Goal: Task Accomplishment & Management: Manage account settings

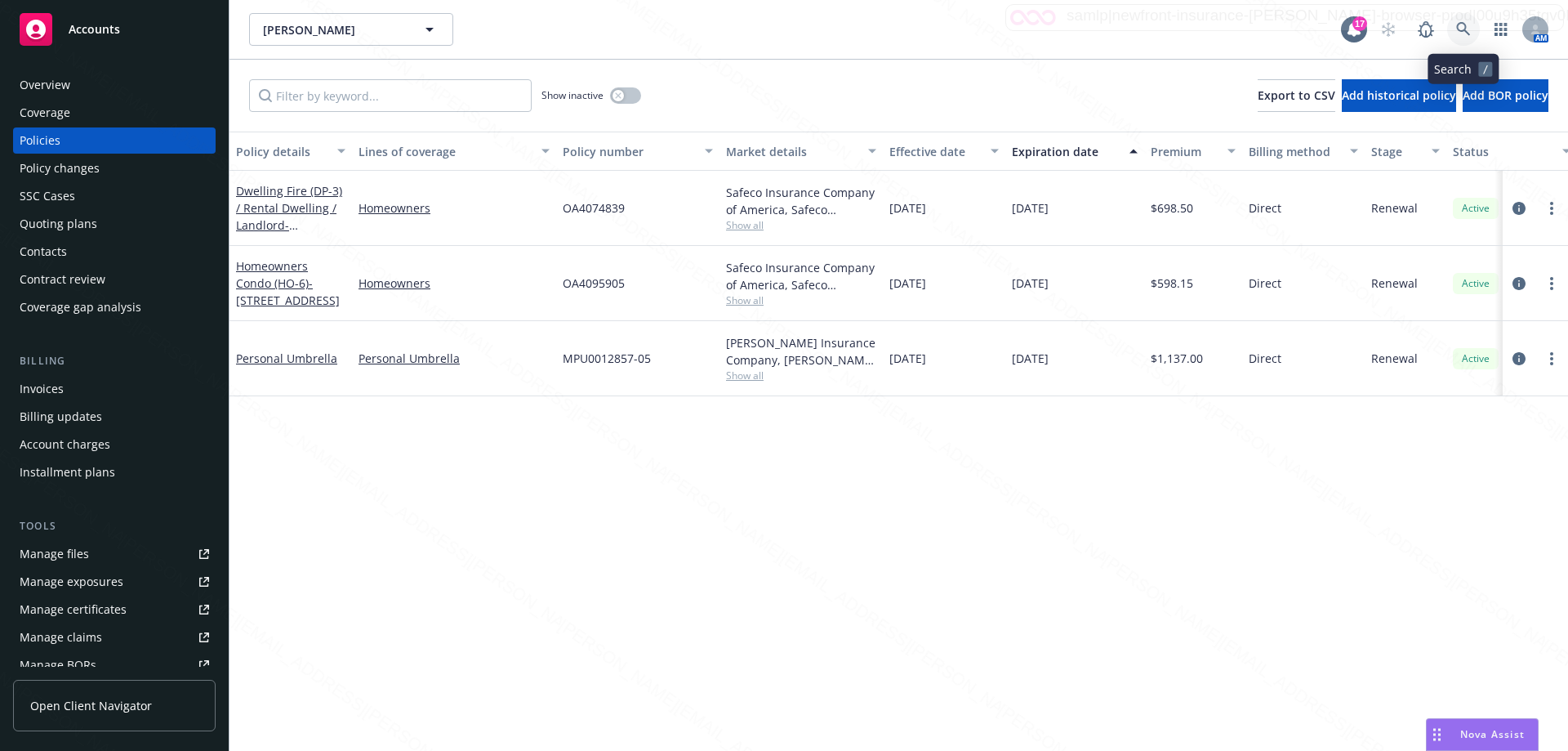
click at [777, 31] on icon at bounding box center [1463, 29] width 15 height 15
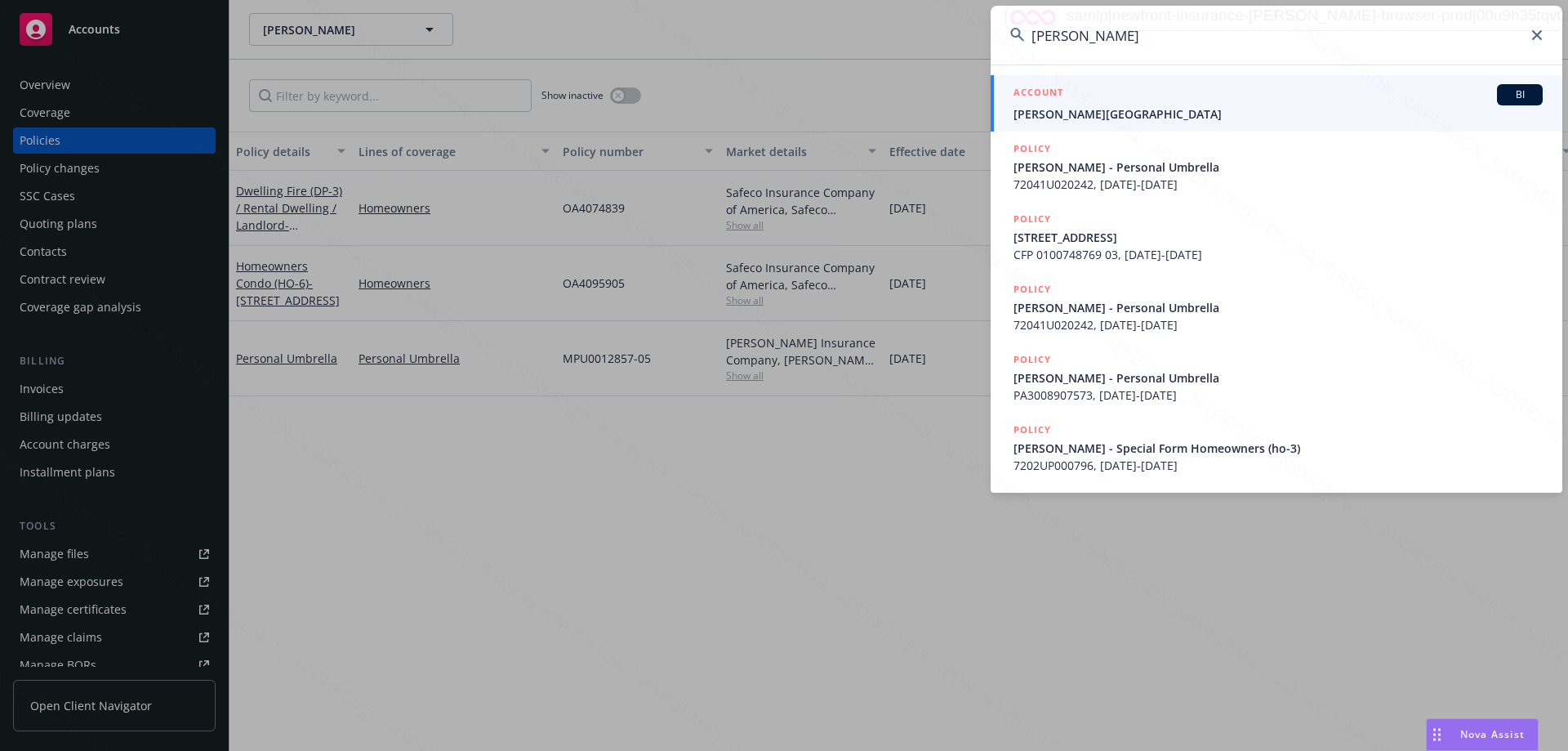
type input "[PERSON_NAME]"
click at [777, 112] on span "[PERSON_NAME][GEOGRAPHIC_DATA]" at bounding box center [1279, 114] width 530 height 17
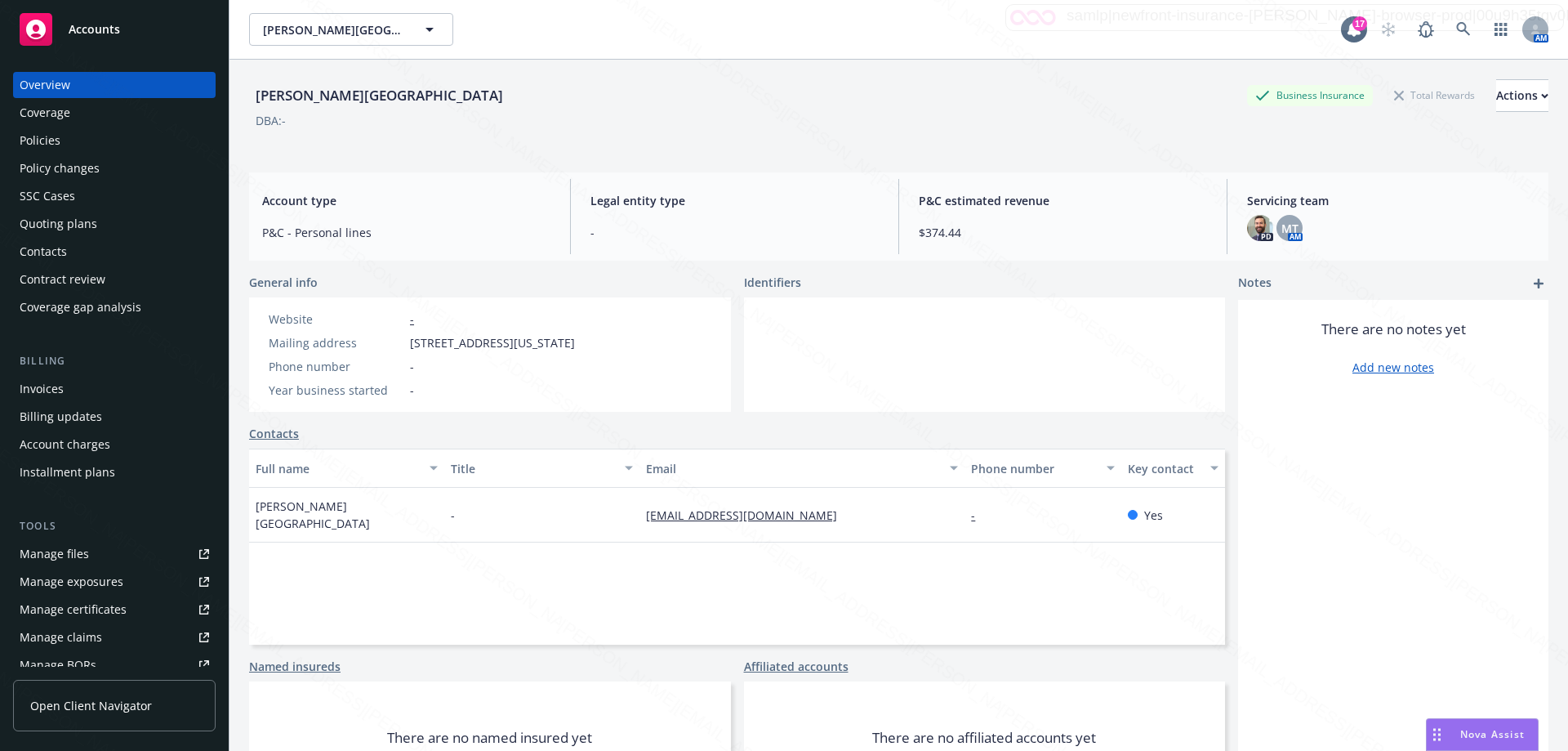
click at [53, 138] on div "Policies" at bounding box center [40, 140] width 41 height 26
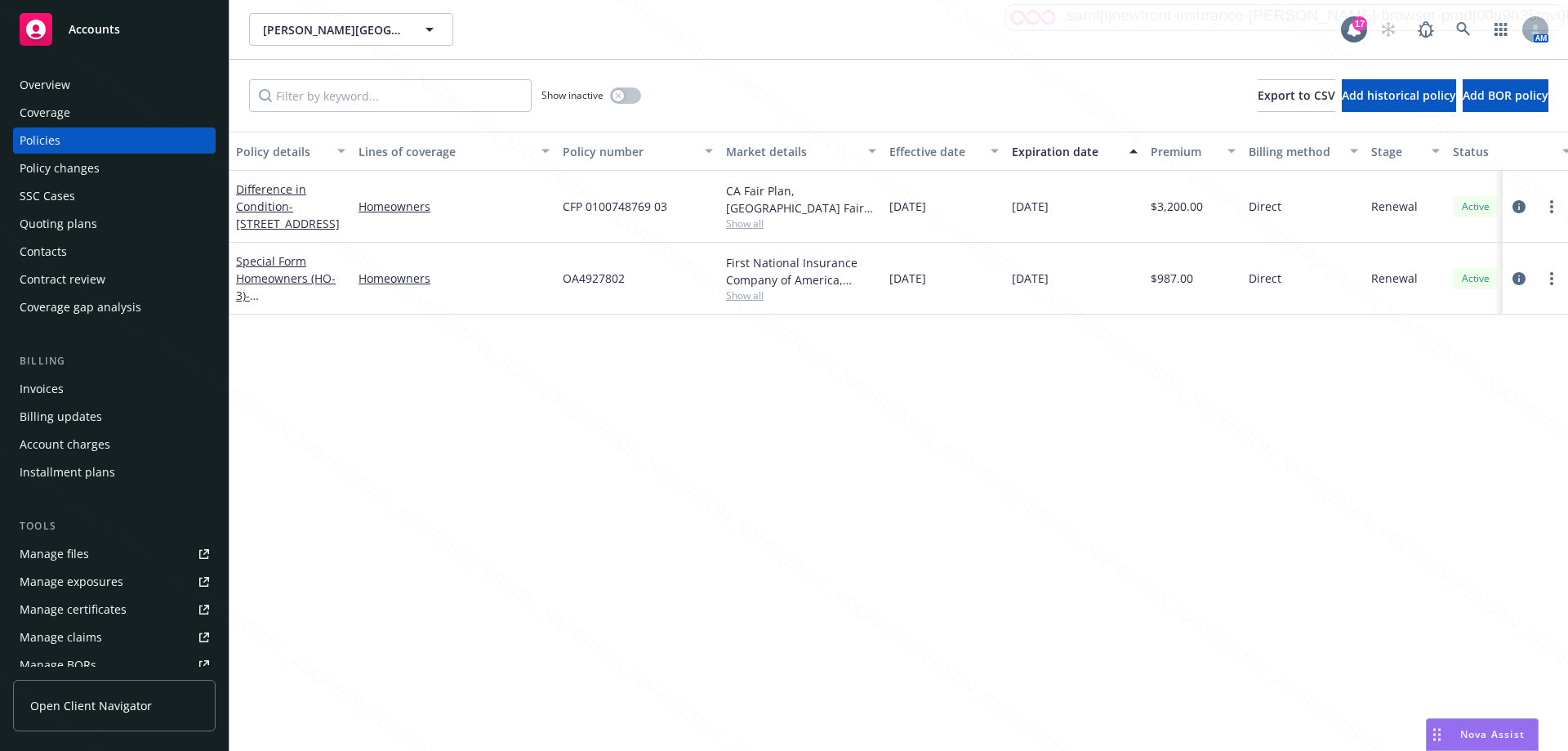
click at [749, 294] on span "Show all" at bounding box center [801, 295] width 151 height 14
drag, startPoint x: 633, startPoint y: 282, endPoint x: 548, endPoint y: 283, distance: 85.0
click at [548, 283] on div "Special Form Homeowners (HO-3) - [STREET_ADDRESS] Homeowners OA4927802 First Na…" at bounding box center [1018, 279] width 1577 height 72
copy div "OA4927802"
click at [632, 97] on button "button" at bounding box center [626, 95] width 31 height 17
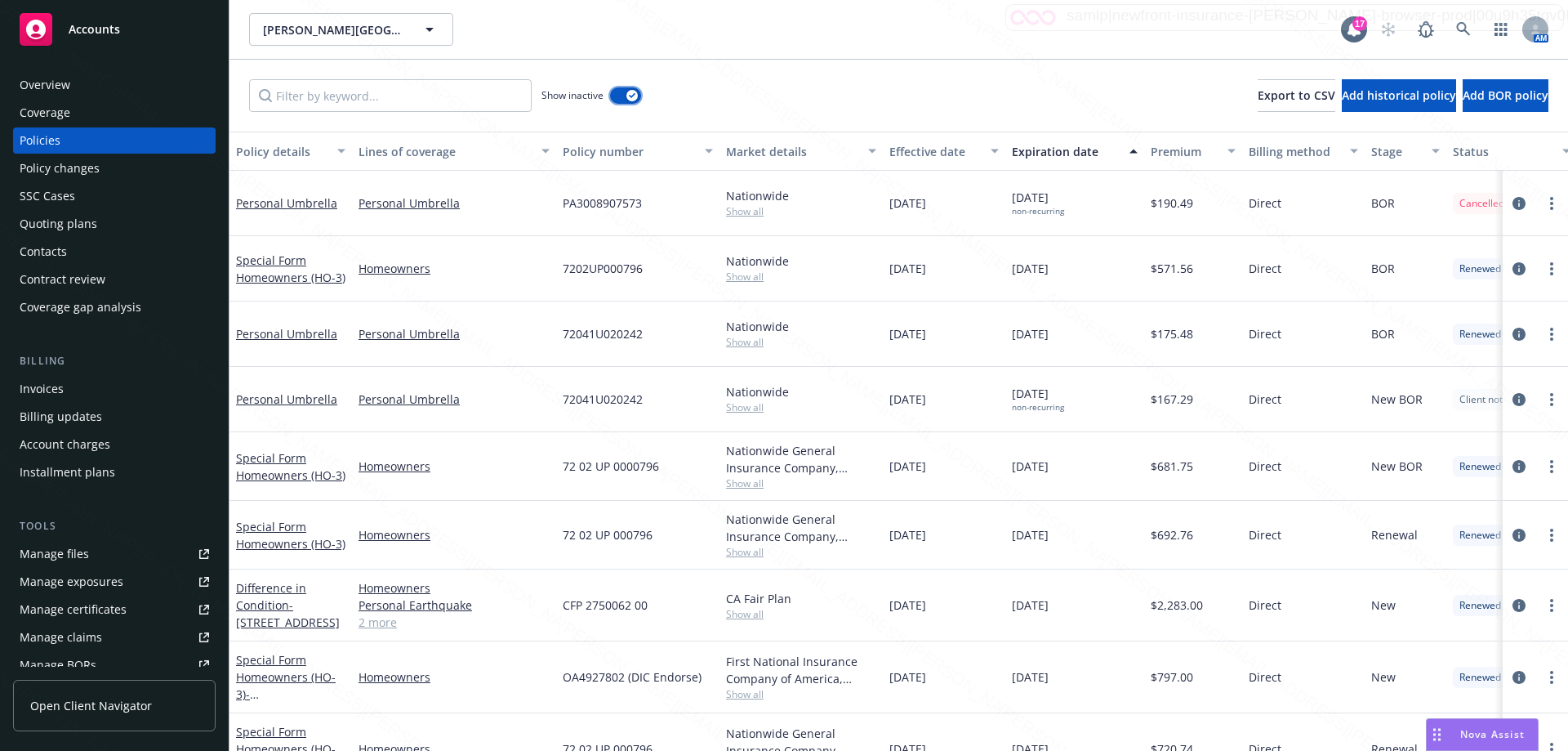
click at [626, 97] on div "button" at bounding box center [632, 95] width 11 height 11
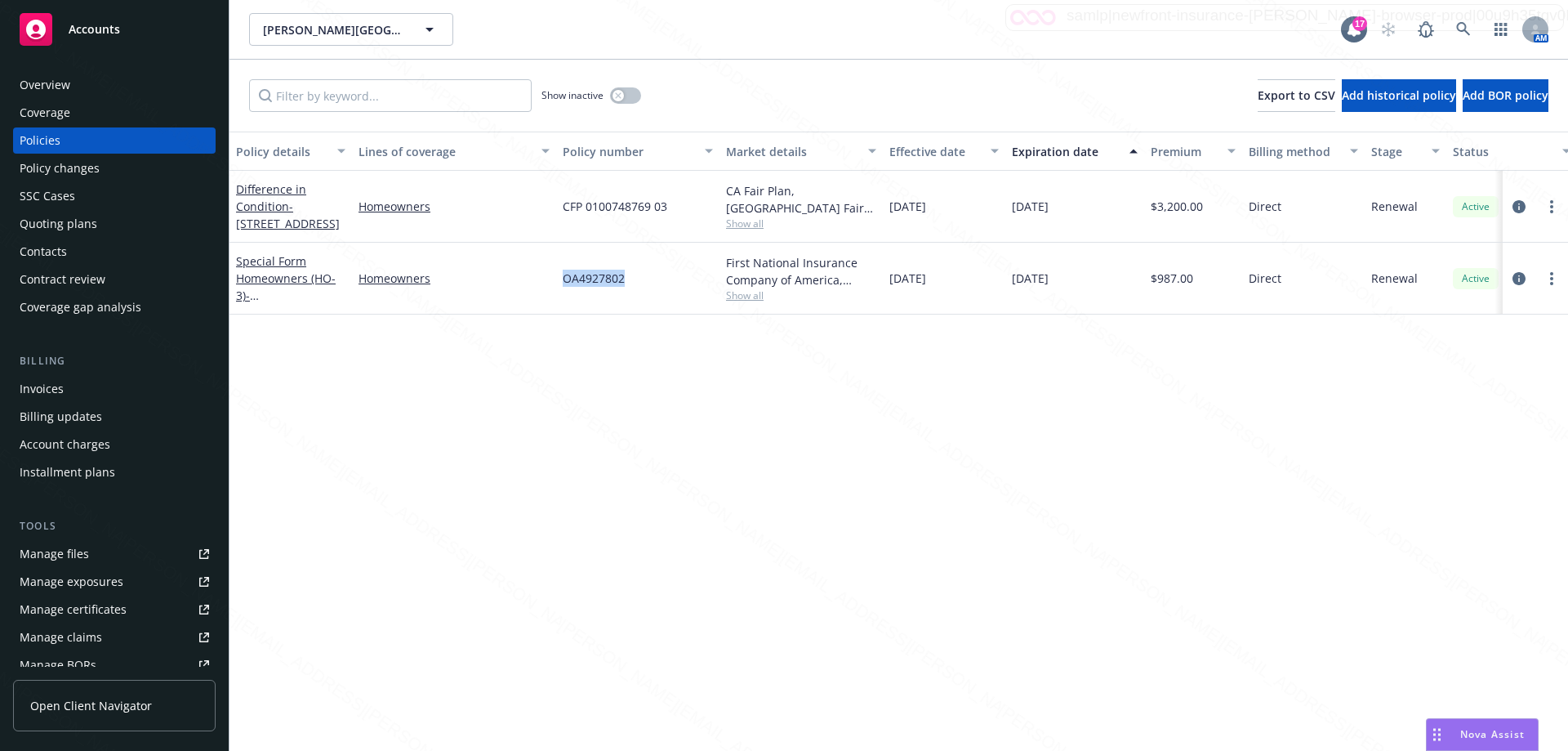
drag, startPoint x: 643, startPoint y: 285, endPoint x: 555, endPoint y: 284, distance: 88.0
click at [555, 284] on div "Special Form Homeowners (HO-3) - [STREET_ADDRESS] Homeowners OA4927802 First Na…" at bounding box center [1018, 279] width 1577 height 72
copy div "OA4927802"
click at [77, 86] on div "Overview" at bounding box center [115, 85] width 190 height 26
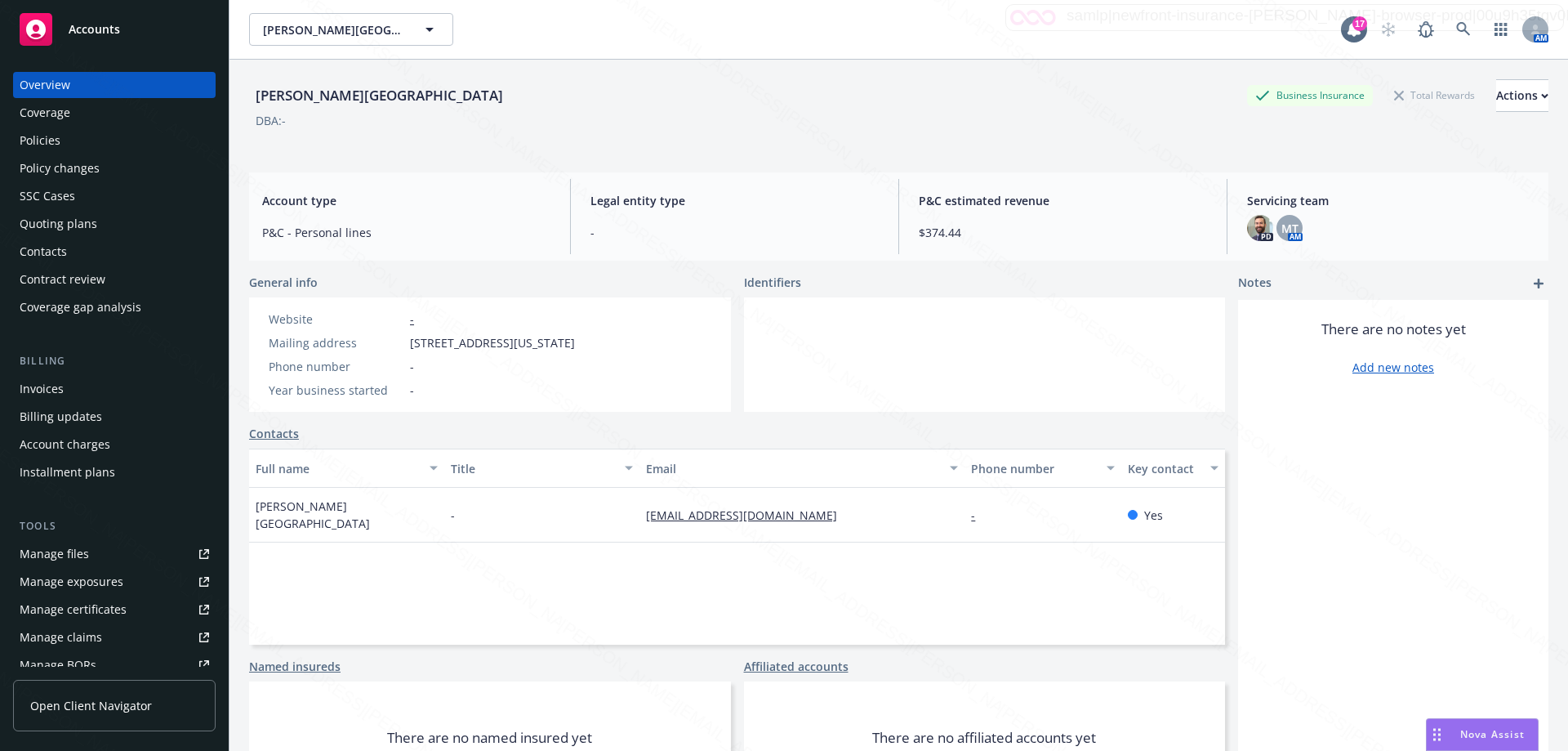
click at [777, 558] on div "Full name Title Email Phone number Key contact [PERSON_NAME] - [EMAIL_ADDRESS][…" at bounding box center [737, 546] width 977 height 196
click at [52, 143] on div "Policies" at bounding box center [40, 140] width 41 height 26
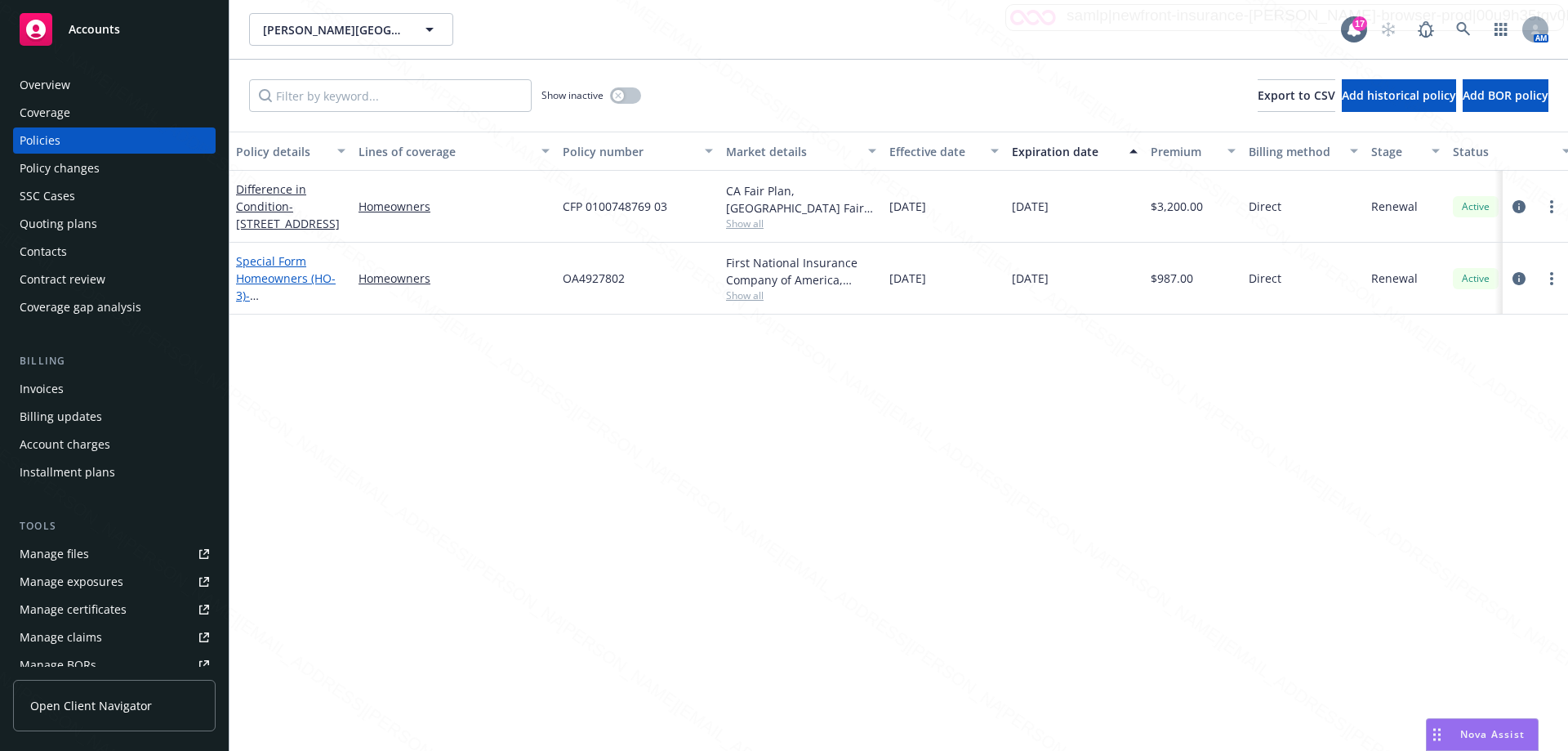
click at [288, 297] on span "- [STREET_ADDRESS]" at bounding box center [287, 304] width 104 height 33
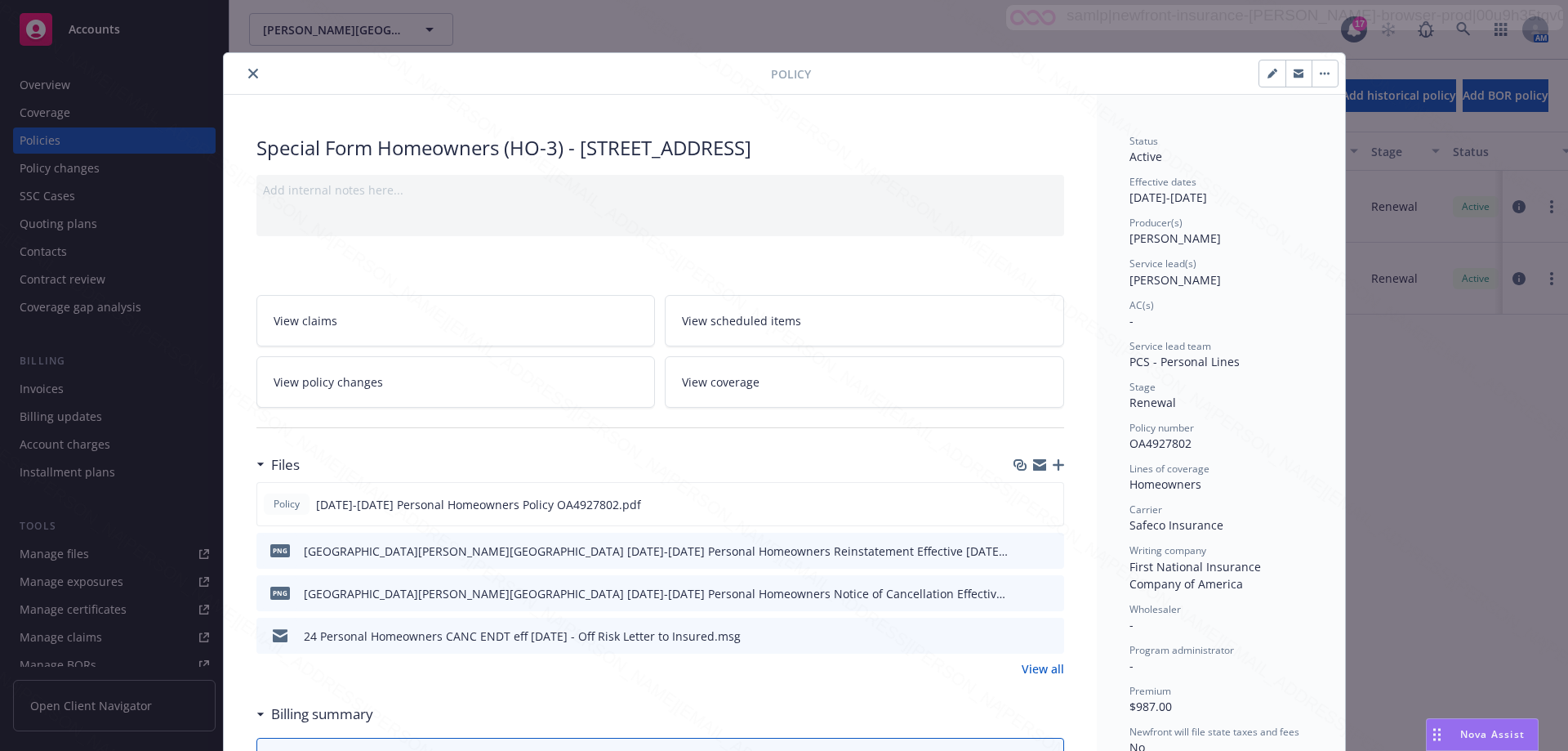
click at [251, 74] on icon "close" at bounding box center [253, 73] width 10 height 10
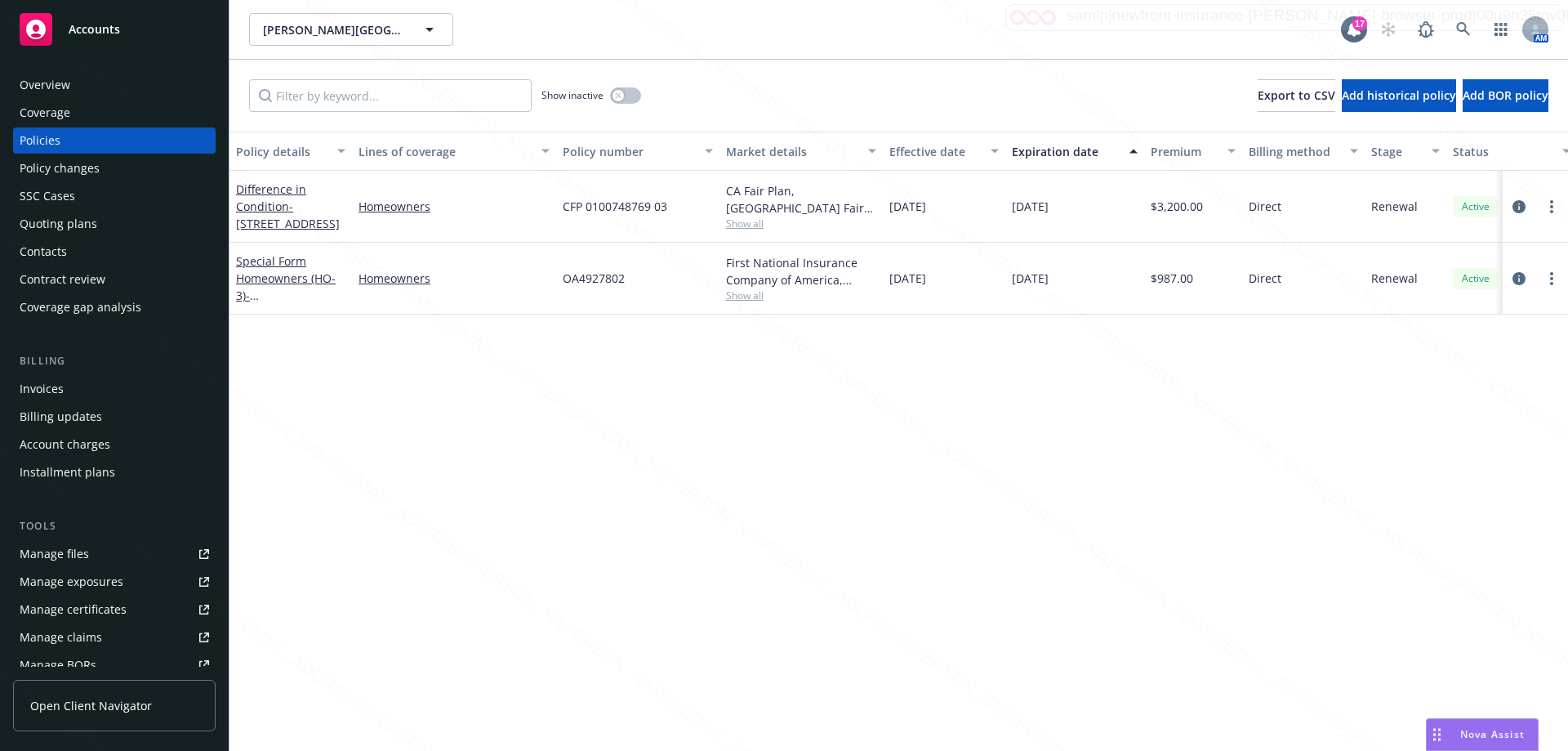
click at [55, 90] on div "Overview" at bounding box center [45, 85] width 51 height 26
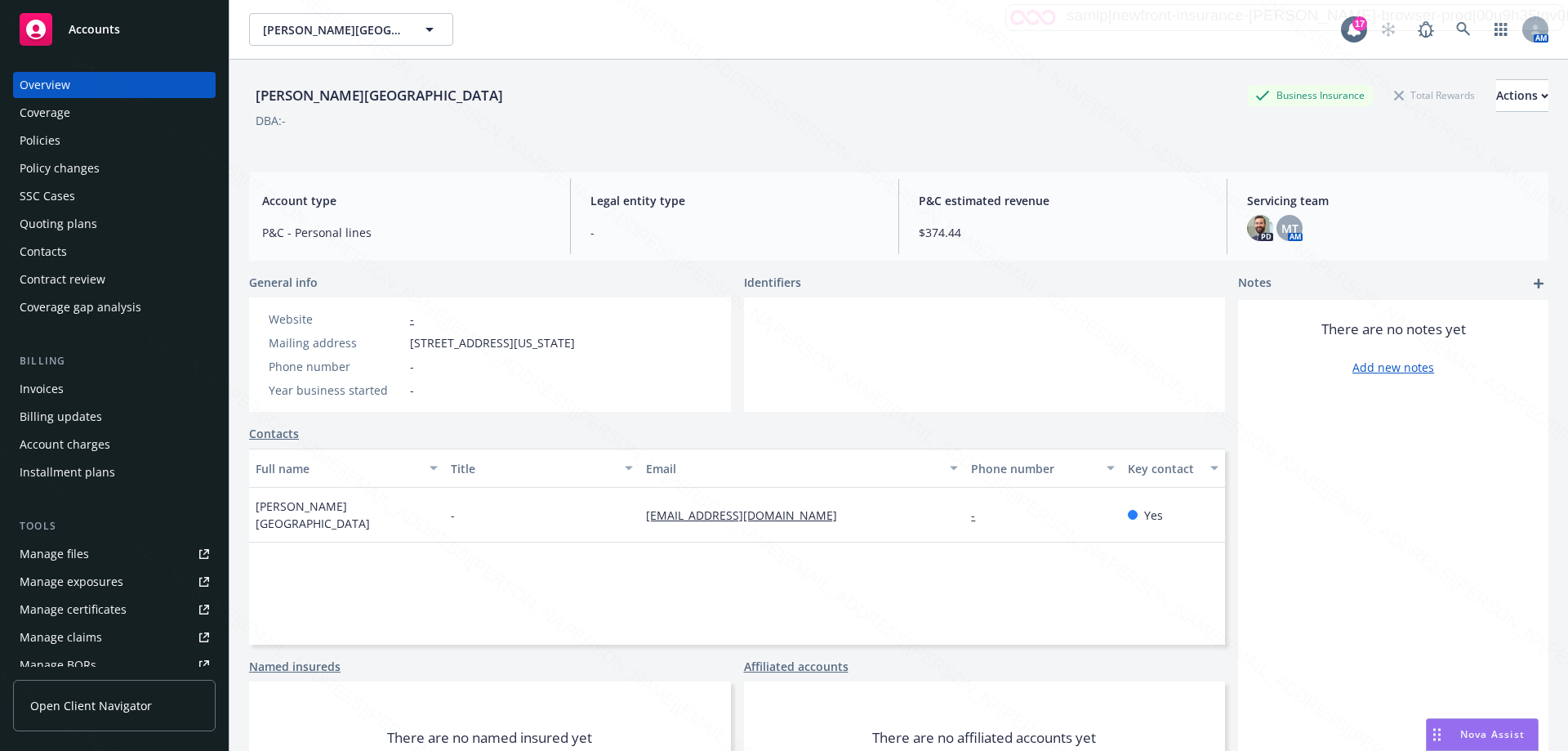
click at [51, 139] on div "Policies" at bounding box center [40, 140] width 41 height 26
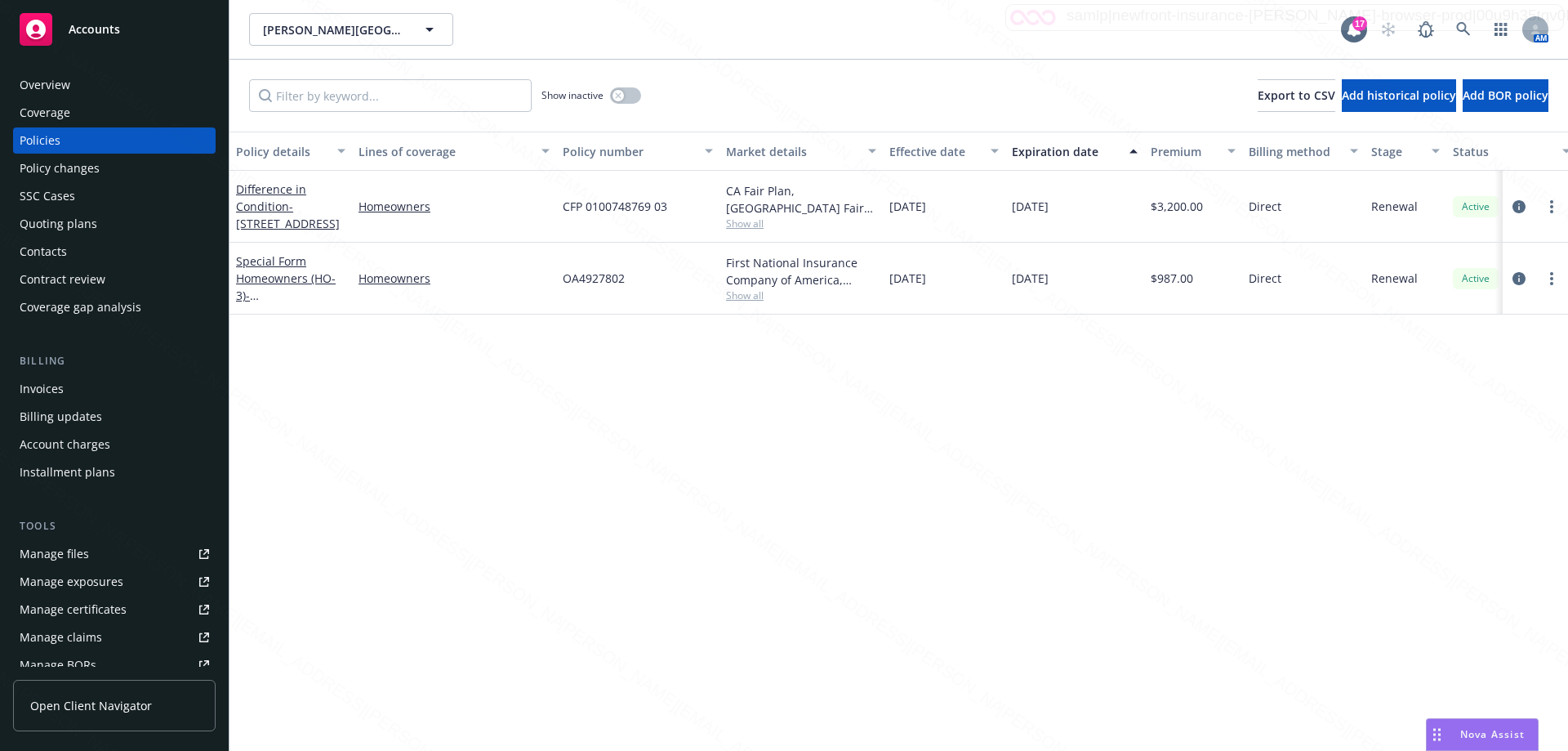
click at [777, 479] on div "Policy details Lines of coverage Policy number Market details Effective date Ex…" at bounding box center [899, 441] width 1339 height 619
click at [34, 85] on div "Overview" at bounding box center [45, 85] width 51 height 26
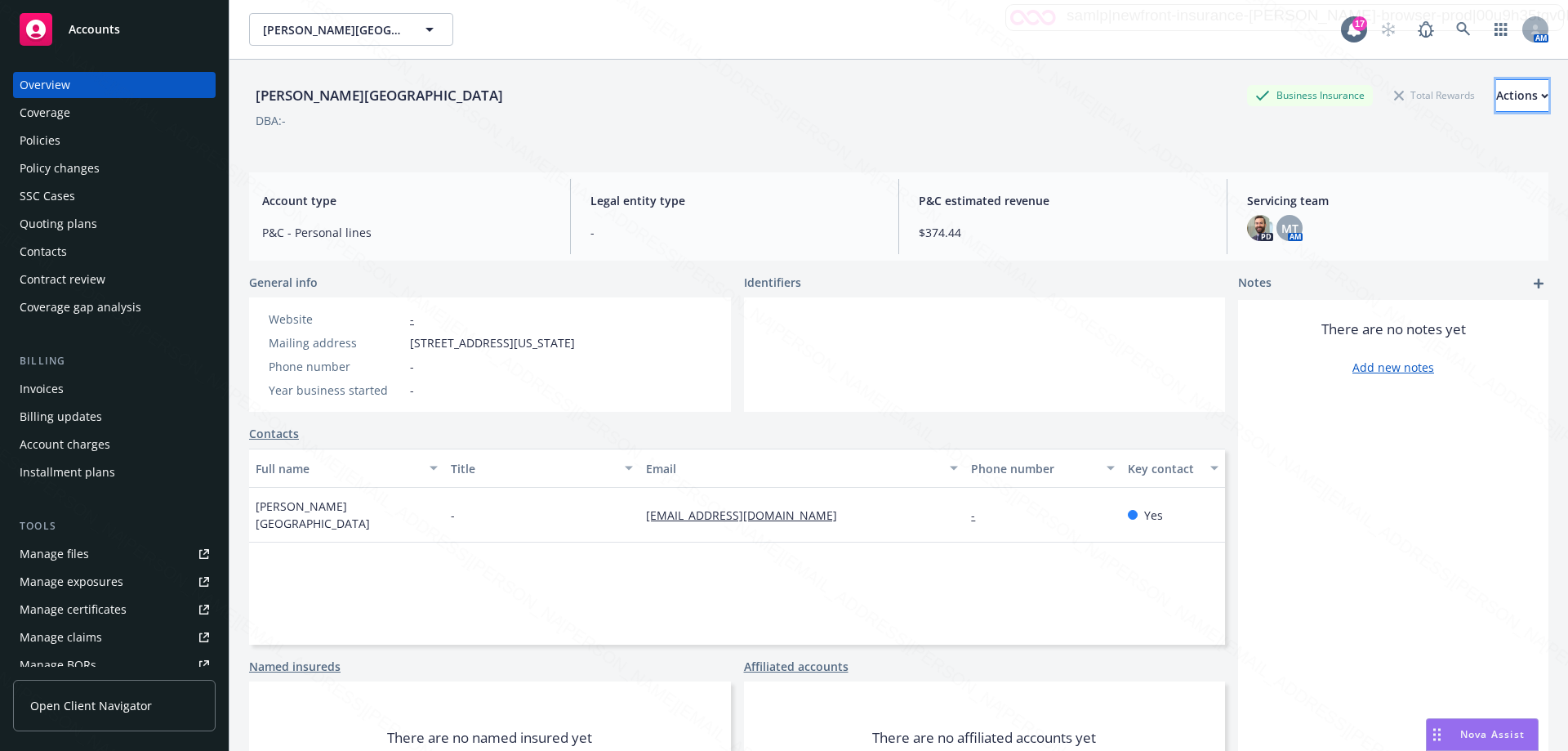
click at [777, 97] on div "Actions" at bounding box center [1523, 96] width 52 height 31
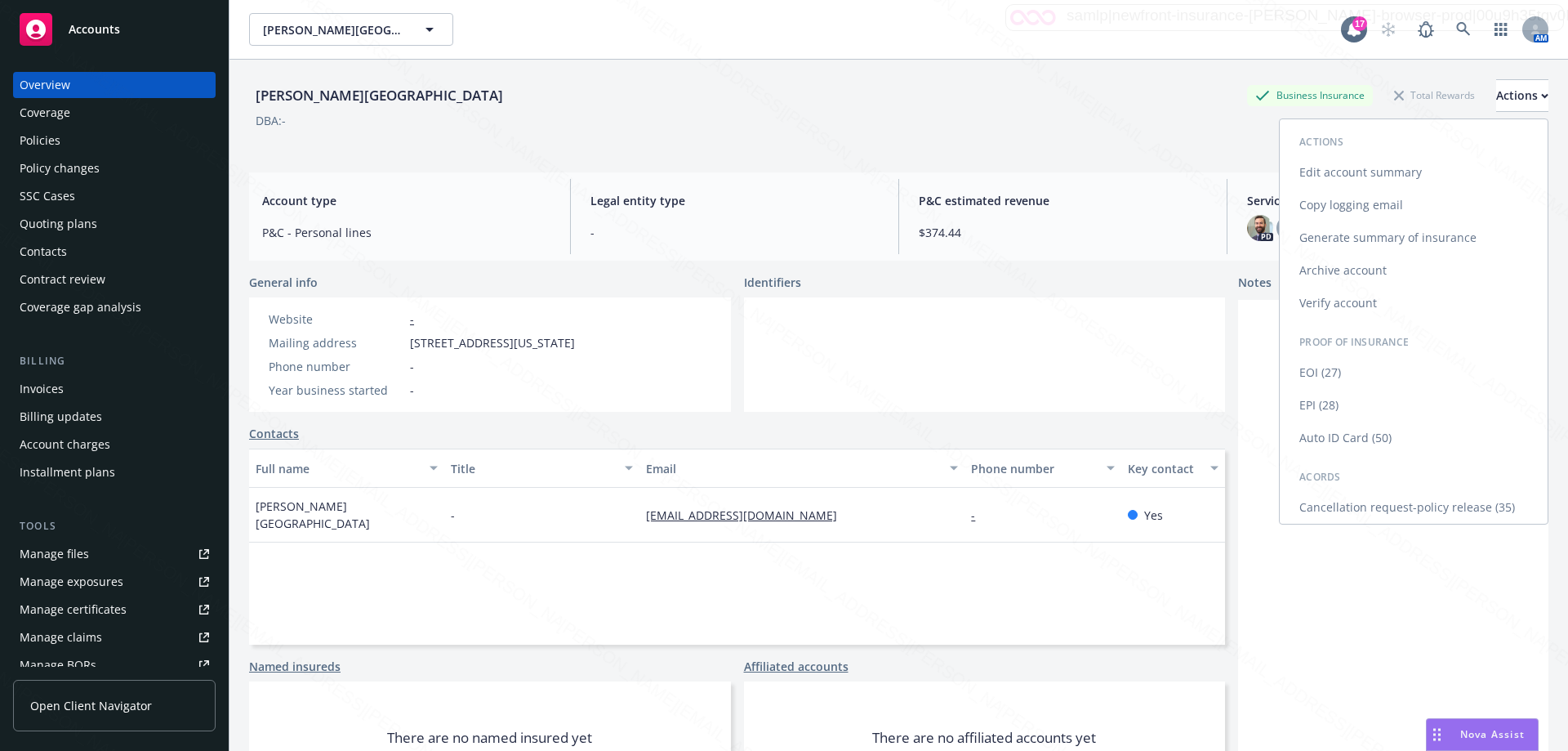
click at [777, 168] on link "Edit account summary" at bounding box center [1414, 173] width 268 height 33
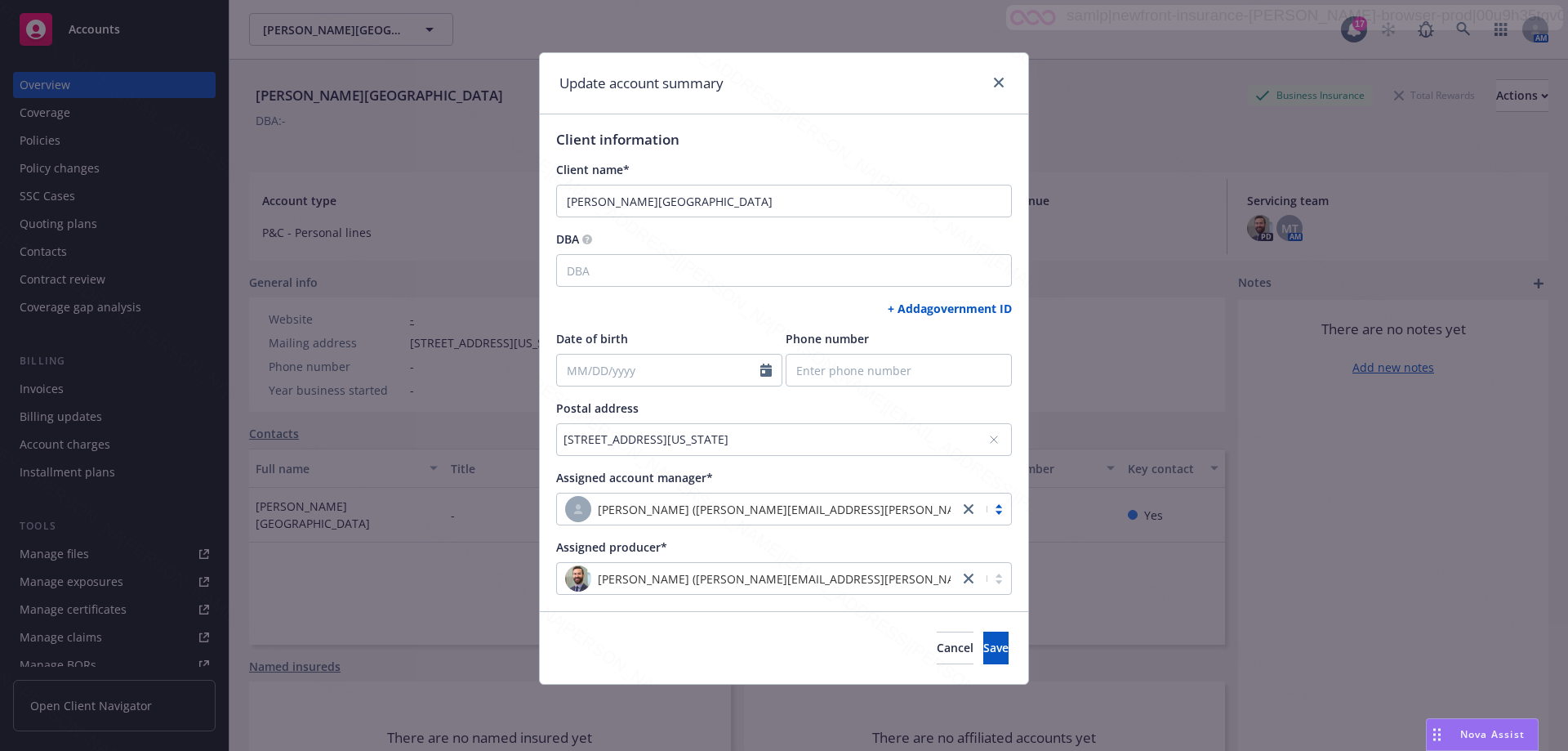
click at [777, 436] on icon at bounding box center [994, 439] width 10 height 10
click at [743, 436] on div "No address selected" at bounding box center [776, 439] width 425 height 17
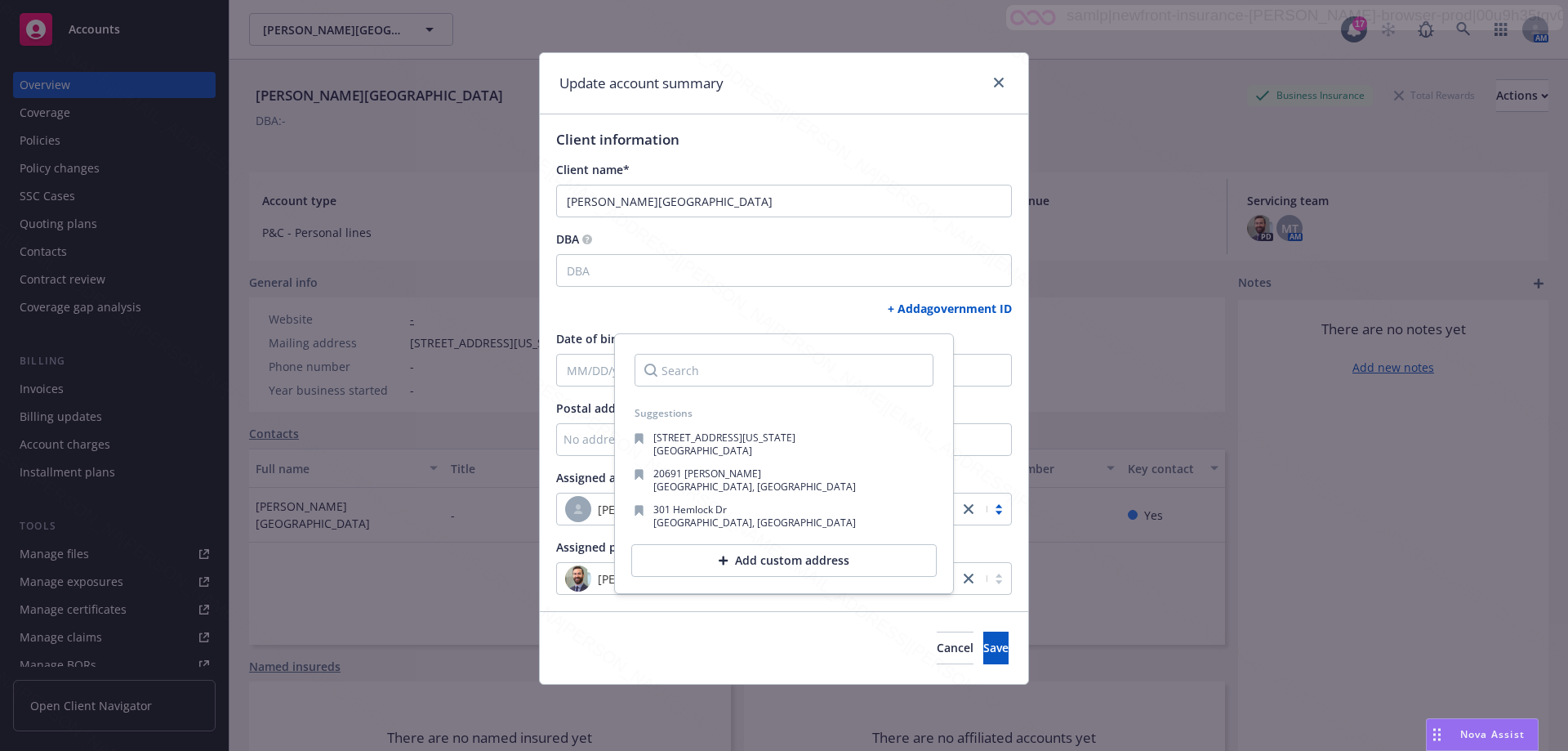
click at [724, 370] on input "Search" at bounding box center [784, 370] width 299 height 33
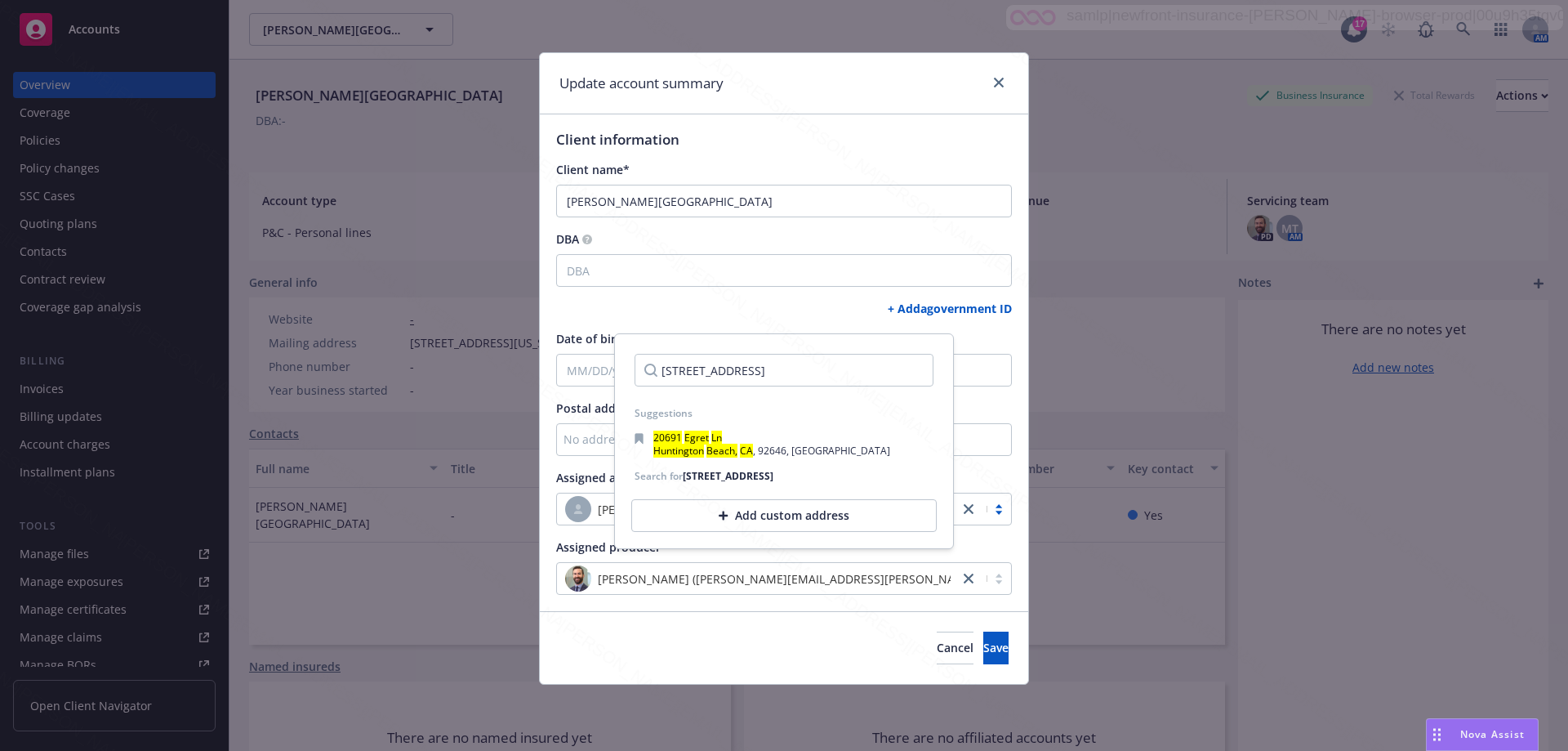
scroll to position [0, 54]
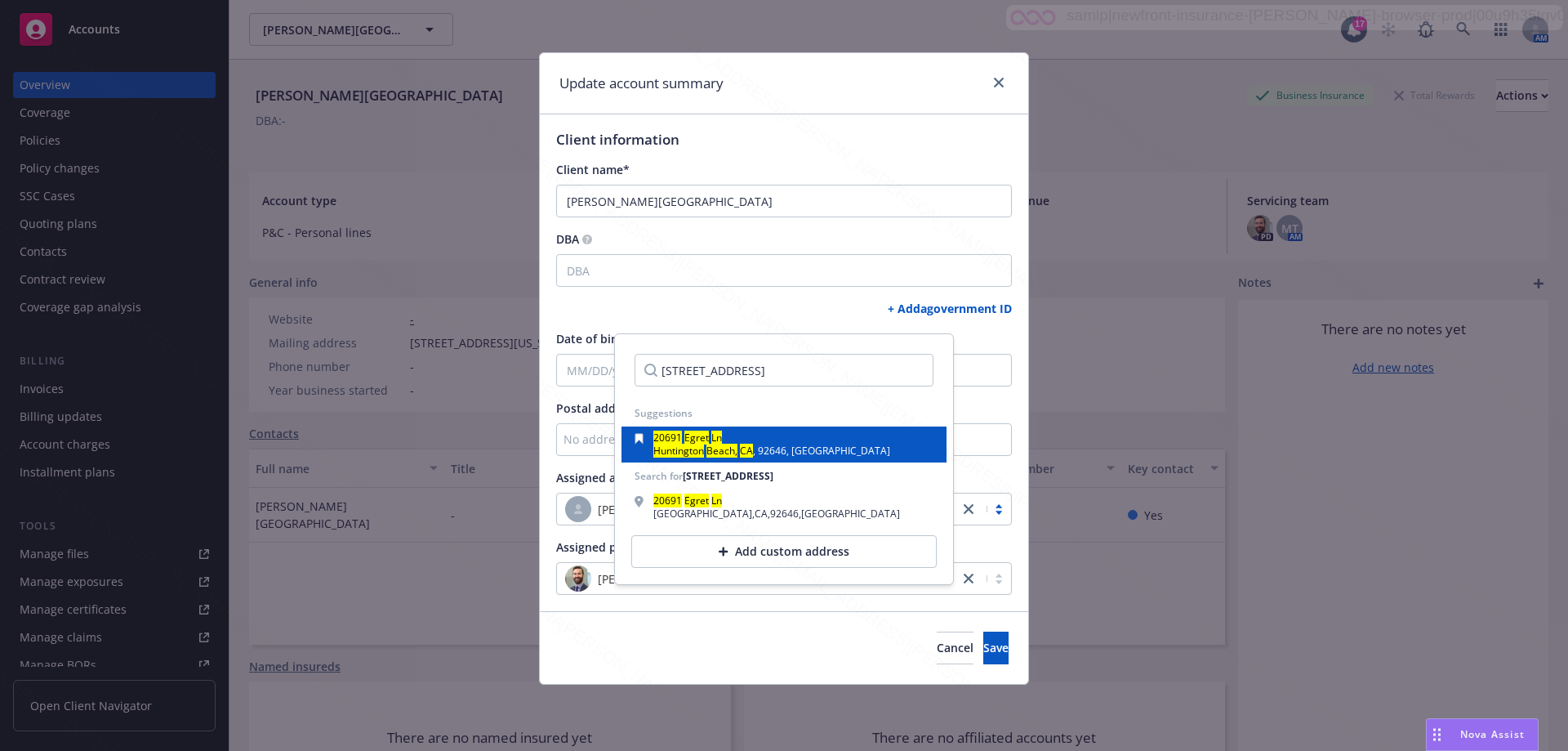
type input "[STREET_ADDRESS]"
click at [774, 446] on span ", 92646, [GEOGRAPHIC_DATA]" at bounding box center [822, 450] width 138 height 14
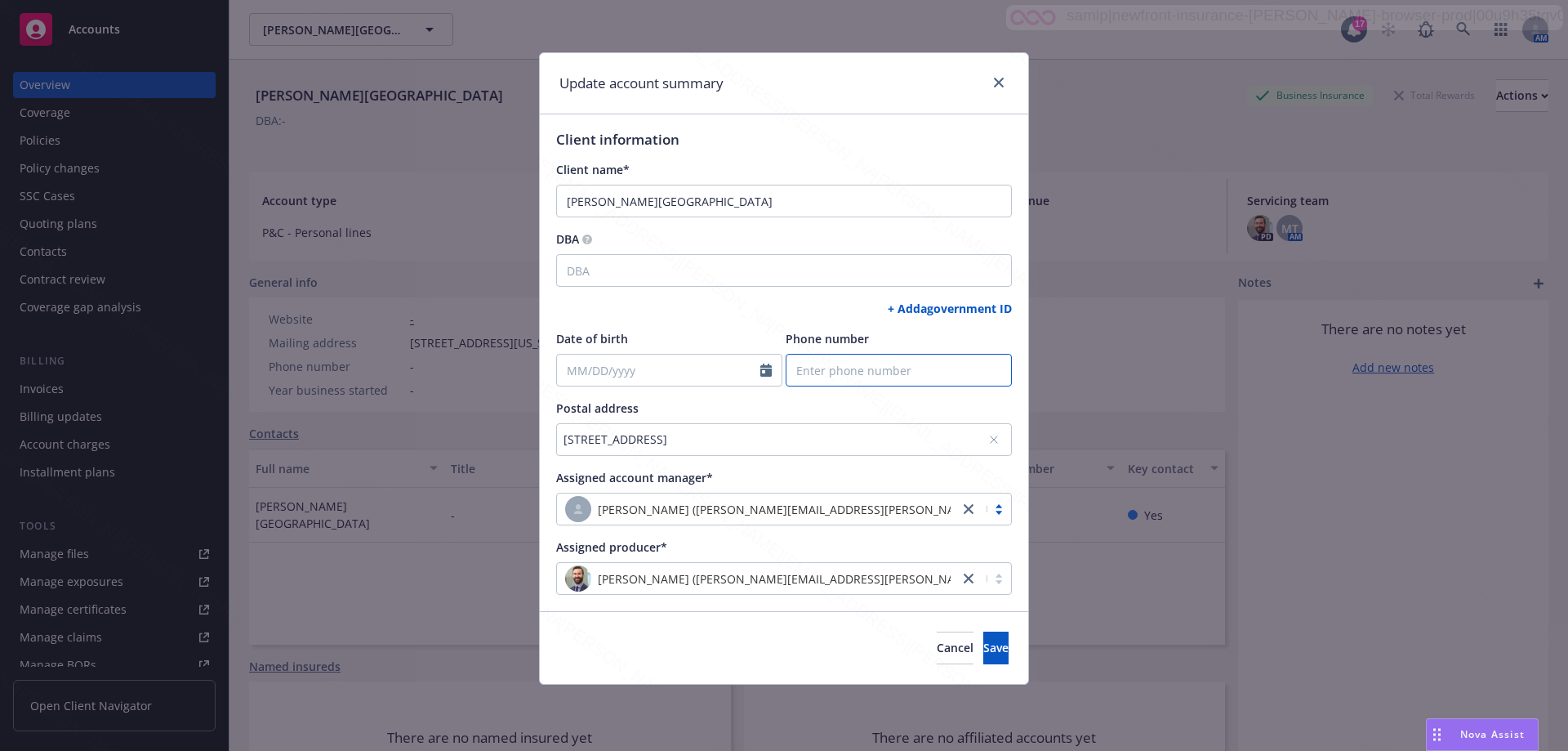
click at [777, 372] on input "Phone number" at bounding box center [899, 370] width 226 height 33
click at [777, 368] on input "Phone number" at bounding box center [899, 370] width 226 height 33
paste input "[PHONE_NUMBER]"
type input "[PHONE_NUMBER]"
click at [777, 637] on button "Save" at bounding box center [996, 648] width 25 height 33
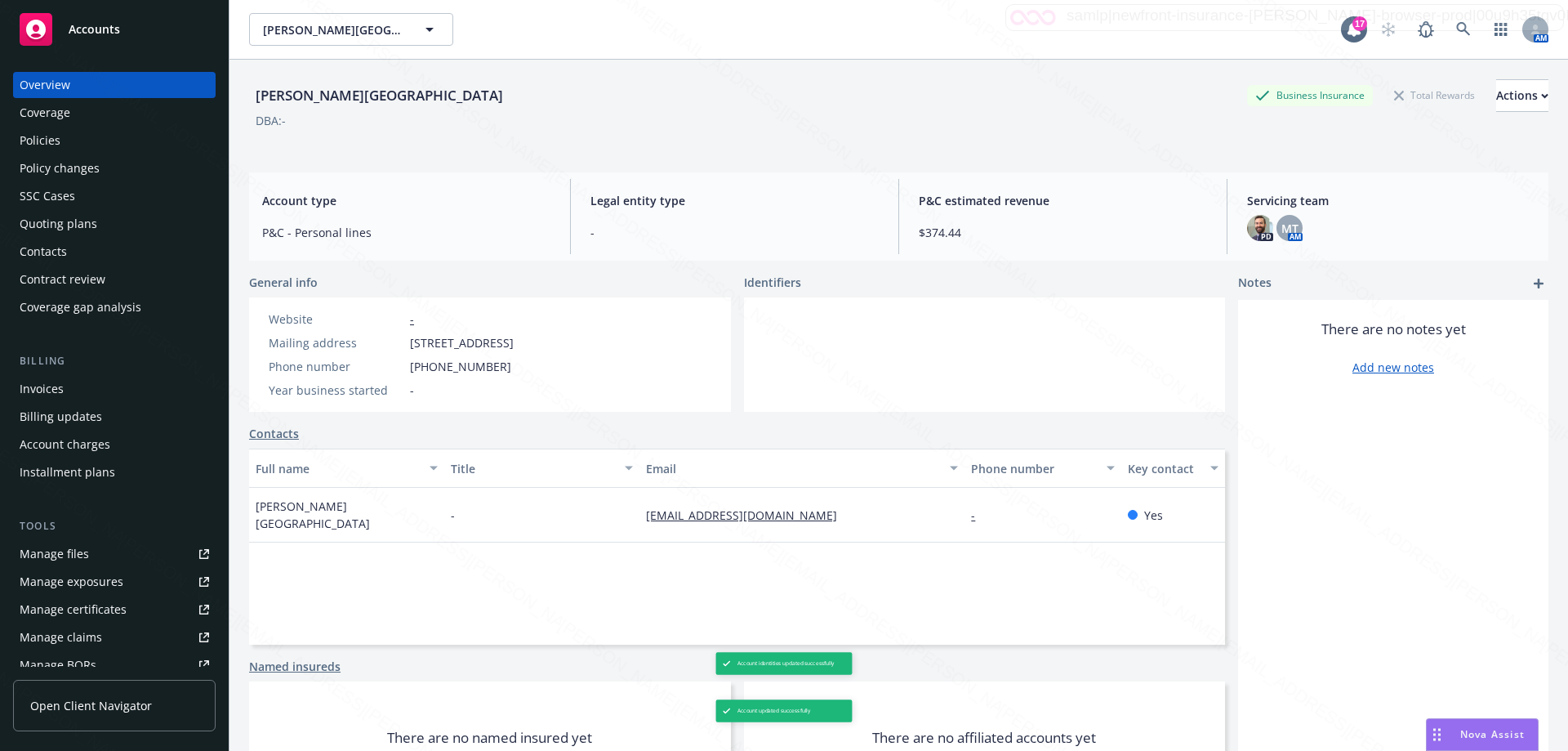
click at [273, 435] on link "Contacts" at bounding box center [274, 434] width 50 height 17
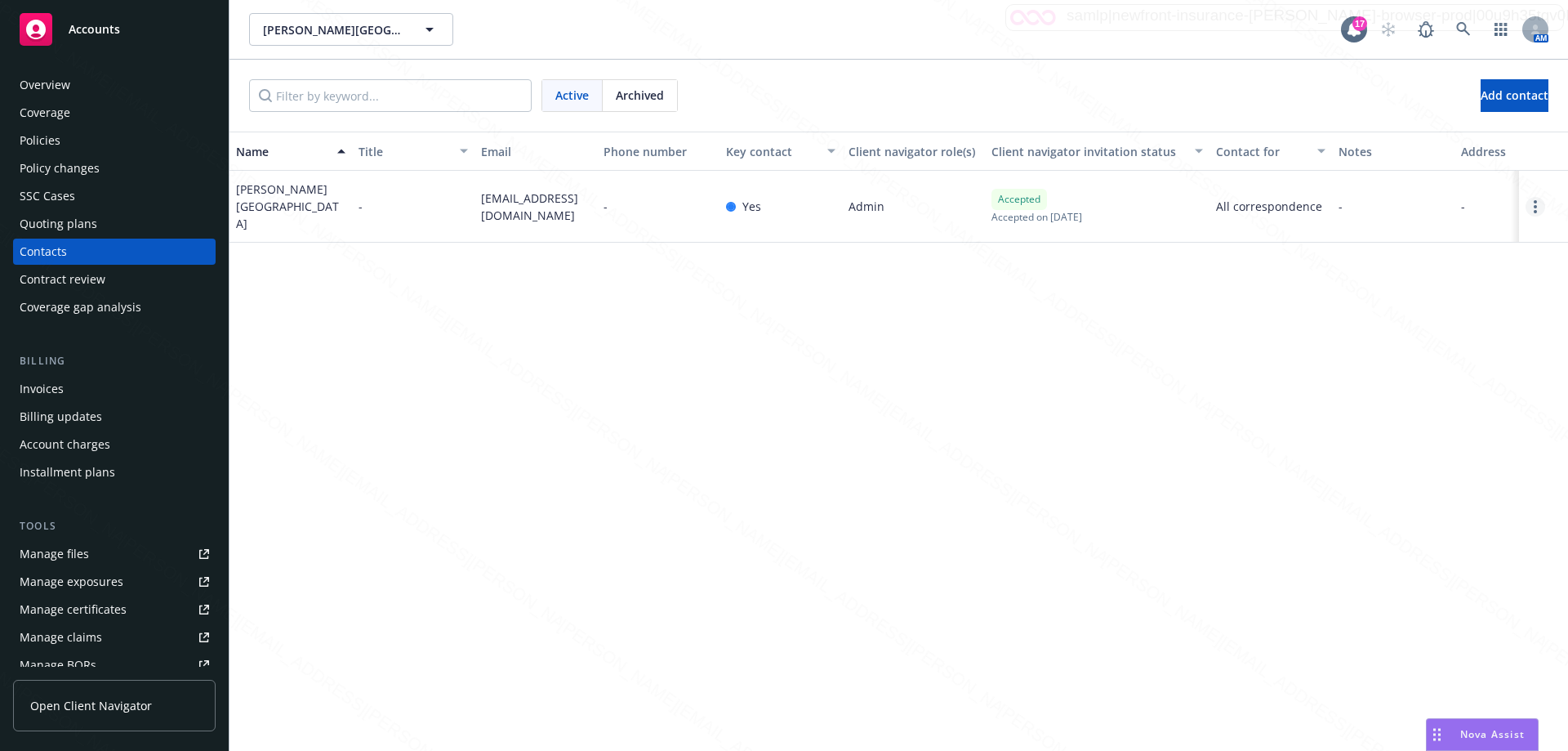
click at [777, 198] on link "Open options" at bounding box center [1536, 206] width 20 height 20
click at [777, 77] on link "Edit contact" at bounding box center [1412, 79] width 223 height 33
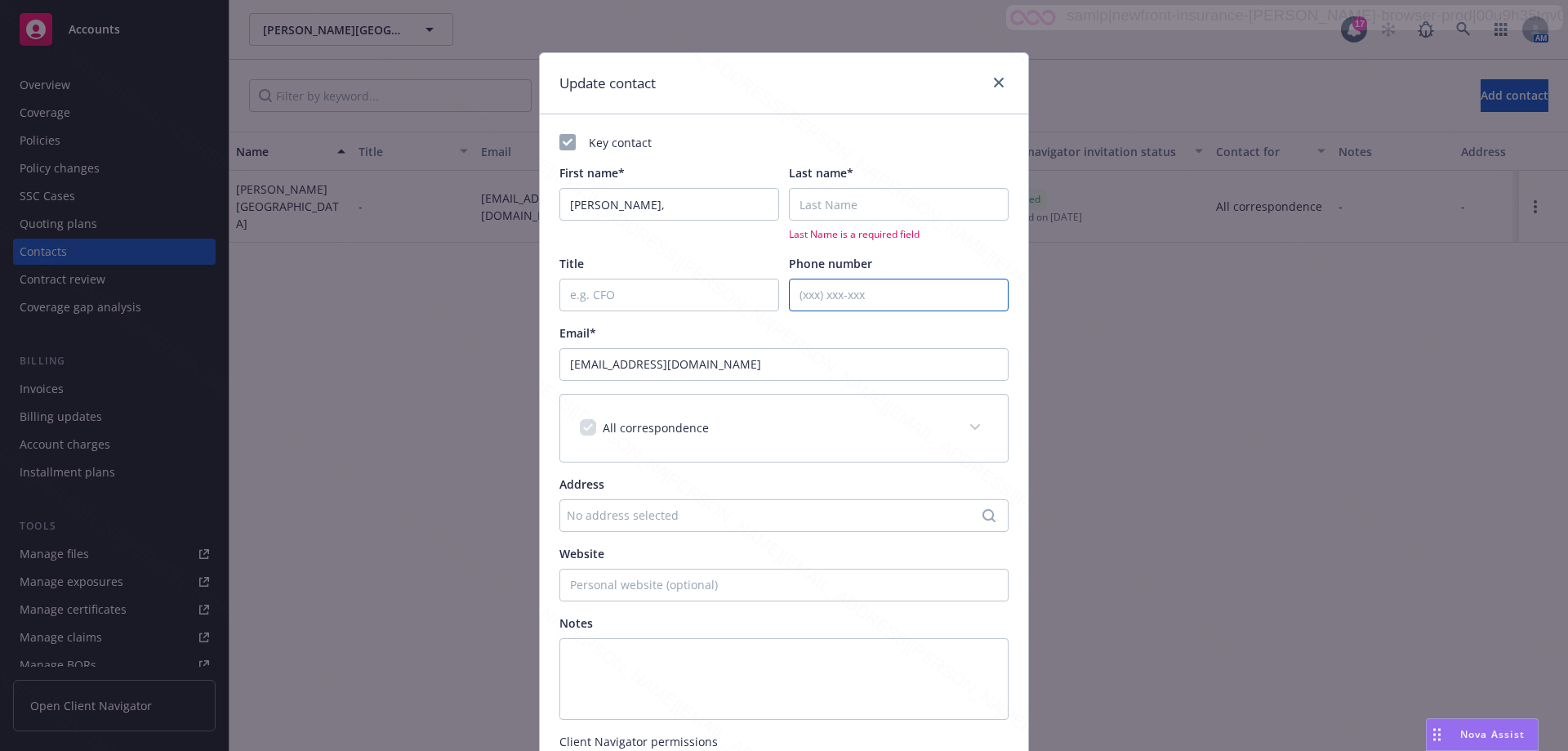
click at [777, 294] on input "Phone number" at bounding box center [899, 295] width 220 height 33
paste input "[PHONE_NUMBER]"
type input "[PHONE_NUMBER]"
click at [572, 295] on input "Title" at bounding box center [669, 295] width 220 height 33
click at [599, 295] on input "Alt #" at bounding box center [669, 295] width 220 height 33
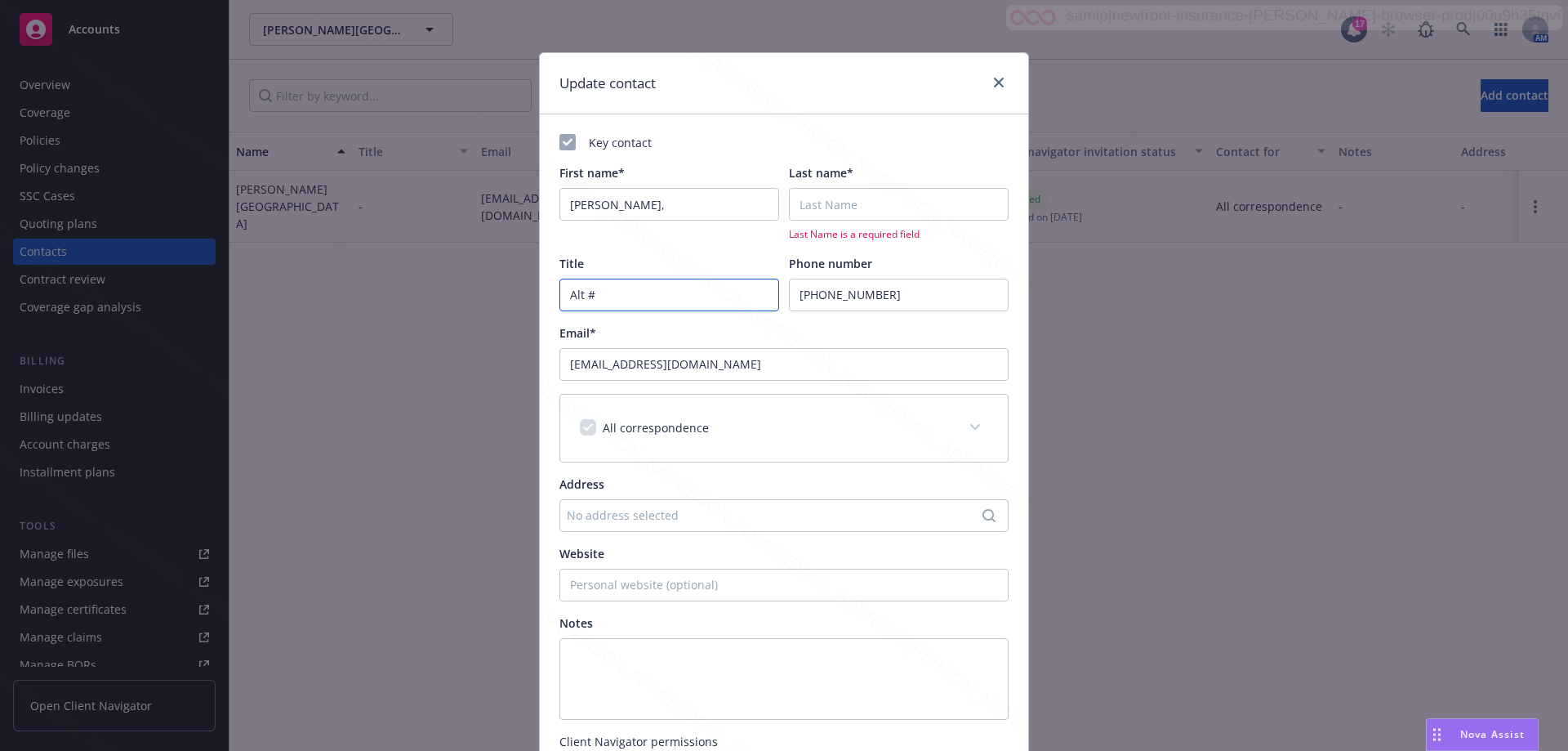
paste input "[PHONE_NUMBER]"
type input "Alt # [PHONE_NUMBER]"
click at [777, 201] on input "Last name*" at bounding box center [899, 205] width 220 height 33
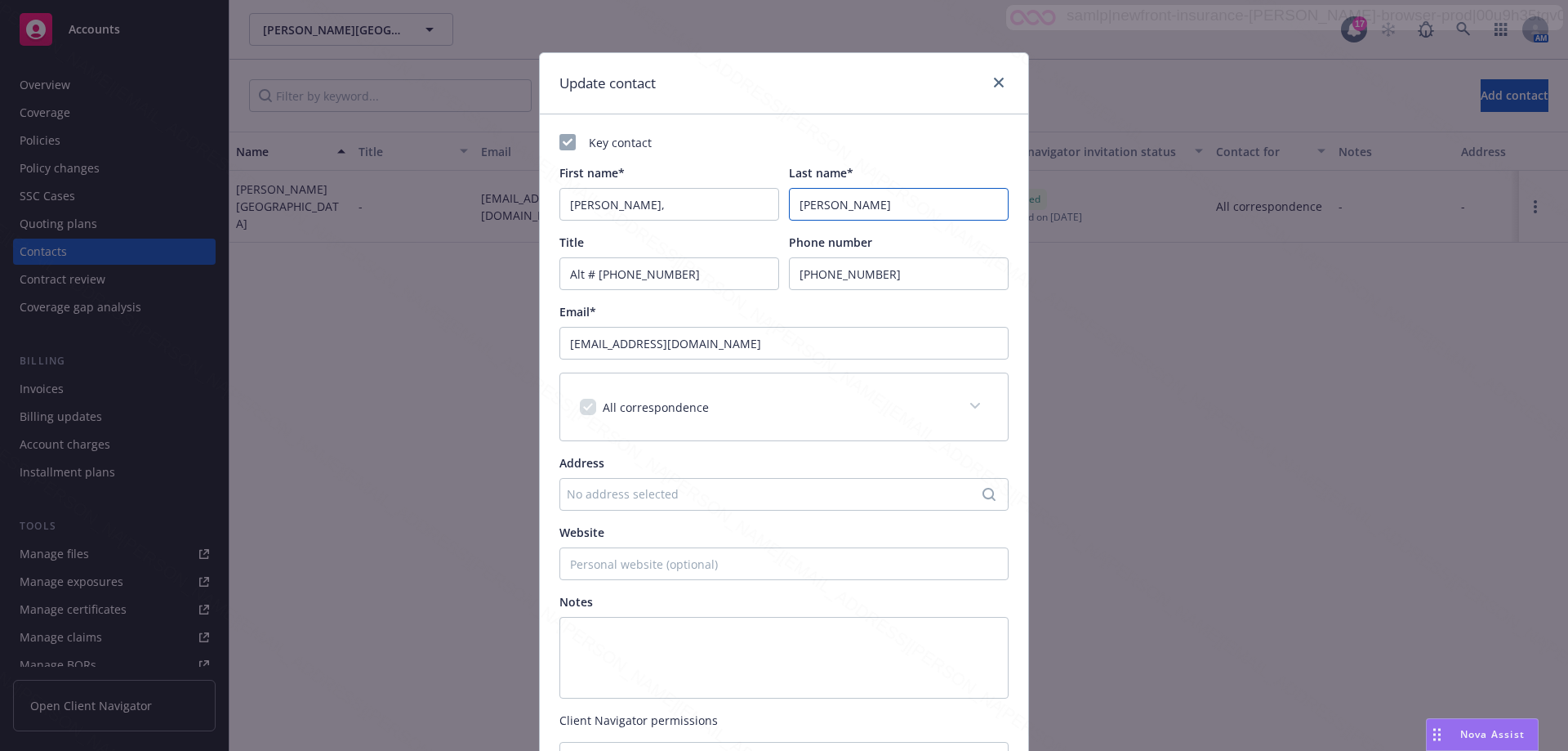
type input "[PERSON_NAME]"
drag, startPoint x: 637, startPoint y: 207, endPoint x: 518, endPoint y: 204, distance: 119.0
click at [518, 204] on div "Update contact Key contact First name* [PERSON_NAME], Last name* [PERSON_NAME] …" at bounding box center [784, 376] width 1568 height 751
type input "Mala"
click at [740, 492] on div "No address selected" at bounding box center [776, 494] width 418 height 17
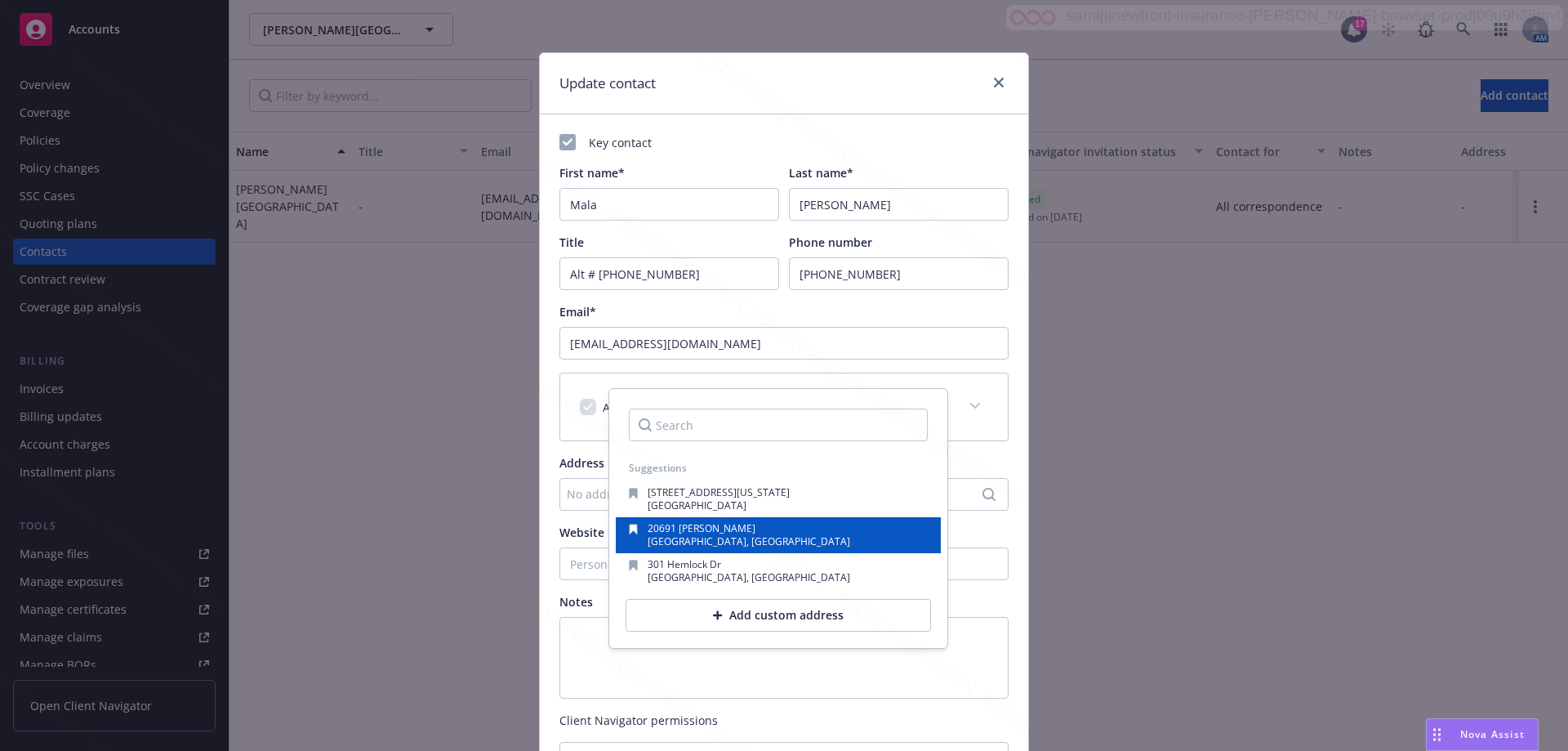
click at [696, 532] on span "20691 [PERSON_NAME]" at bounding box center [702, 528] width 108 height 14
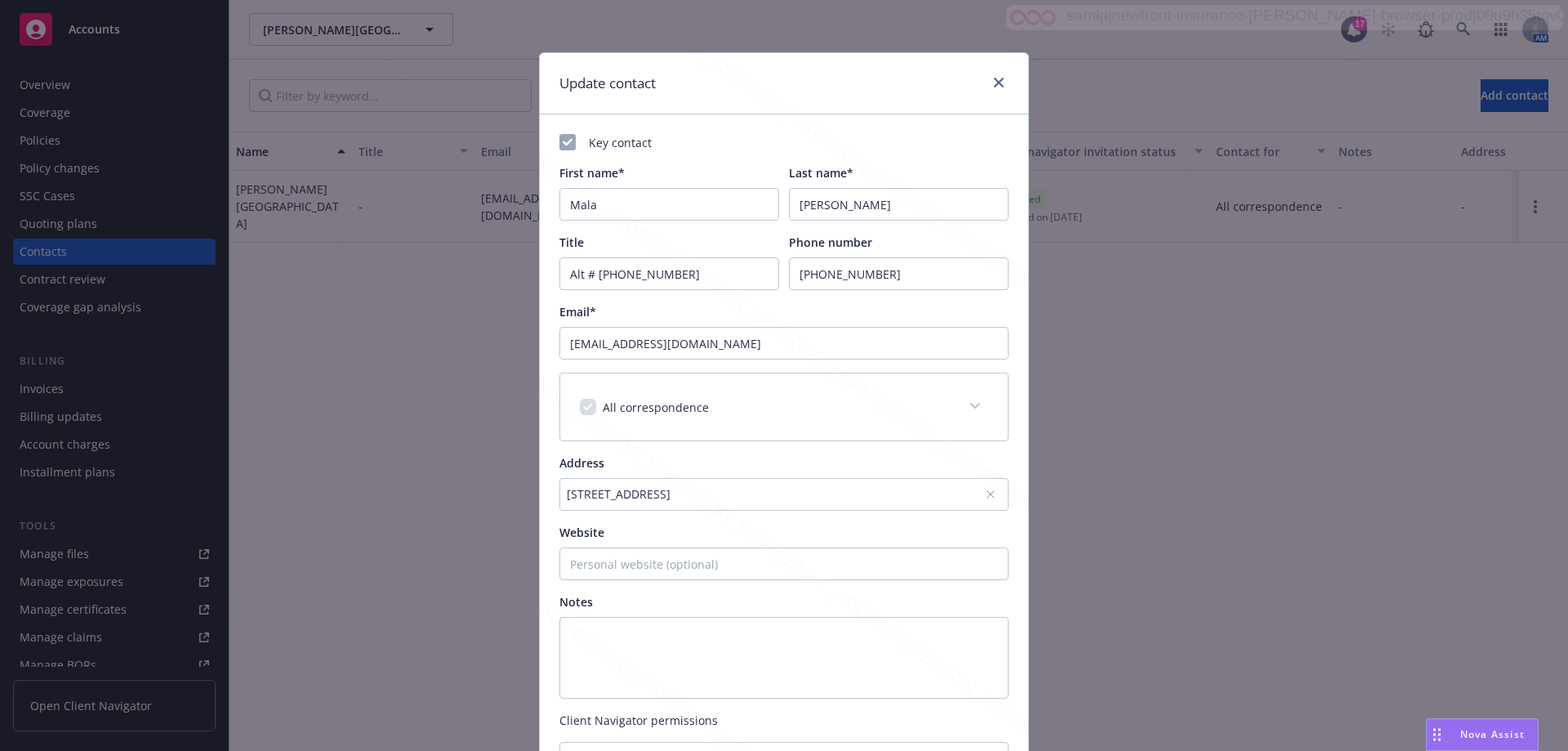
scroll to position [253, 0]
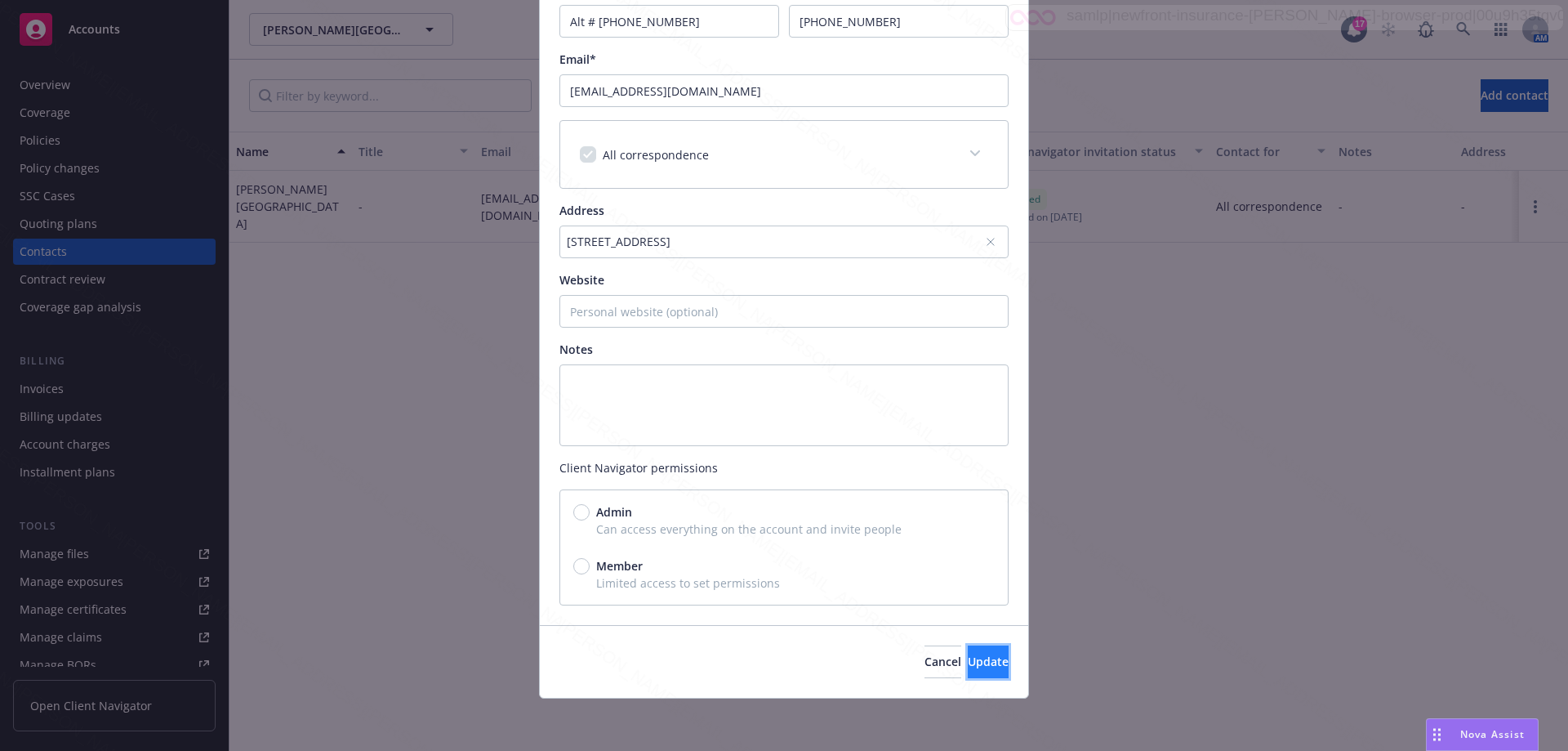
click at [777, 666] on span "Update" at bounding box center [988, 661] width 41 height 16
radio input "true"
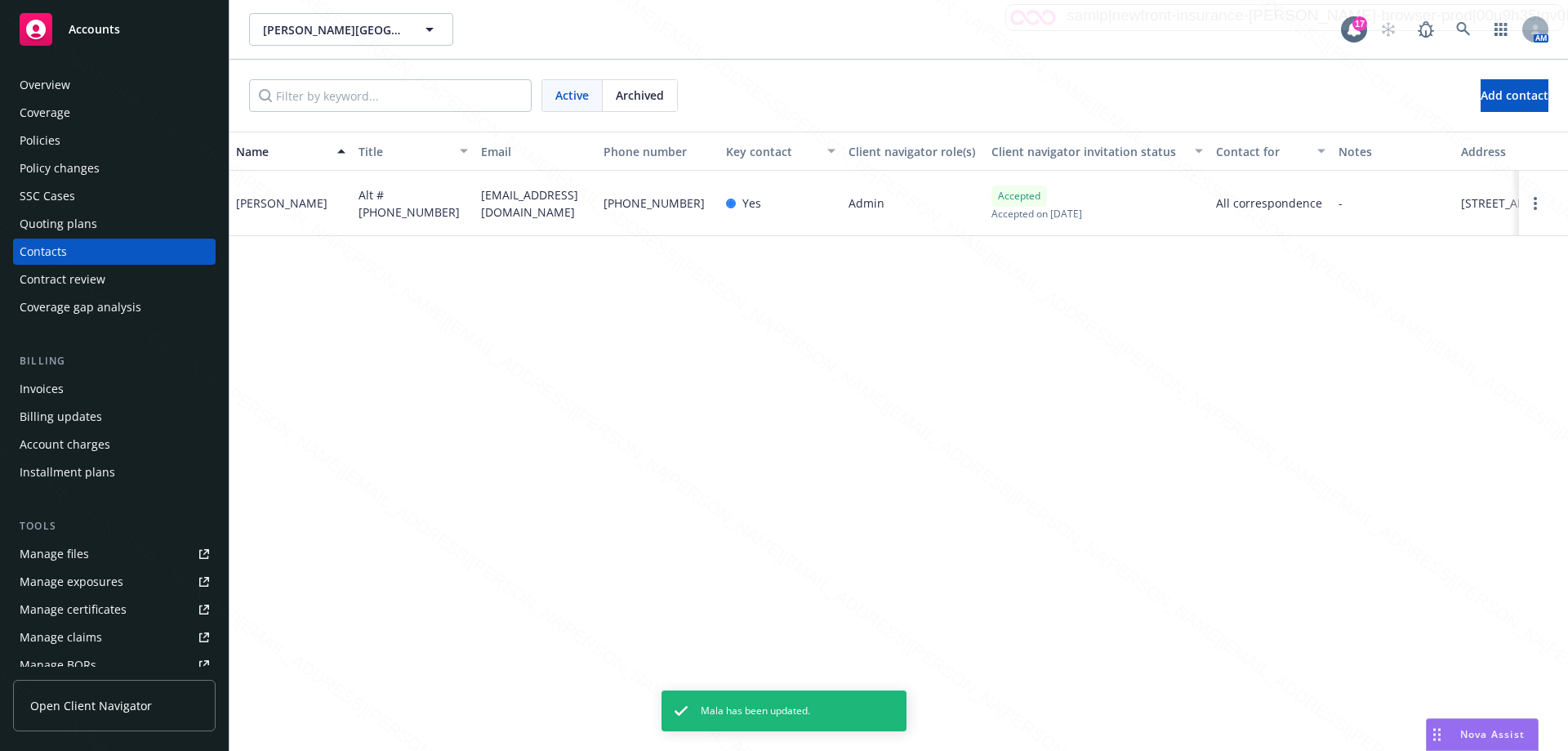
click at [79, 78] on div "Overview" at bounding box center [115, 85] width 190 height 26
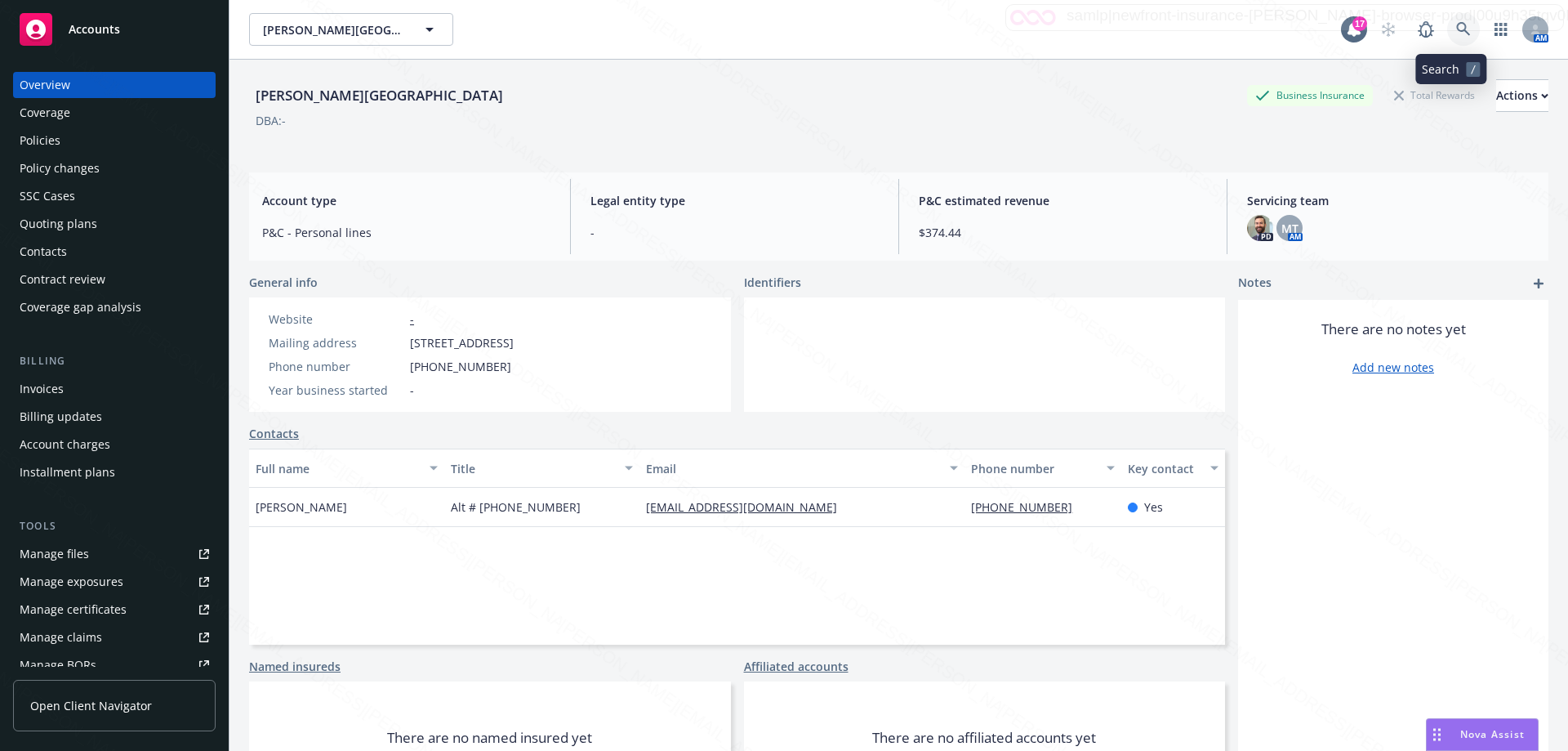
click at [777, 31] on icon at bounding box center [1463, 29] width 15 height 15
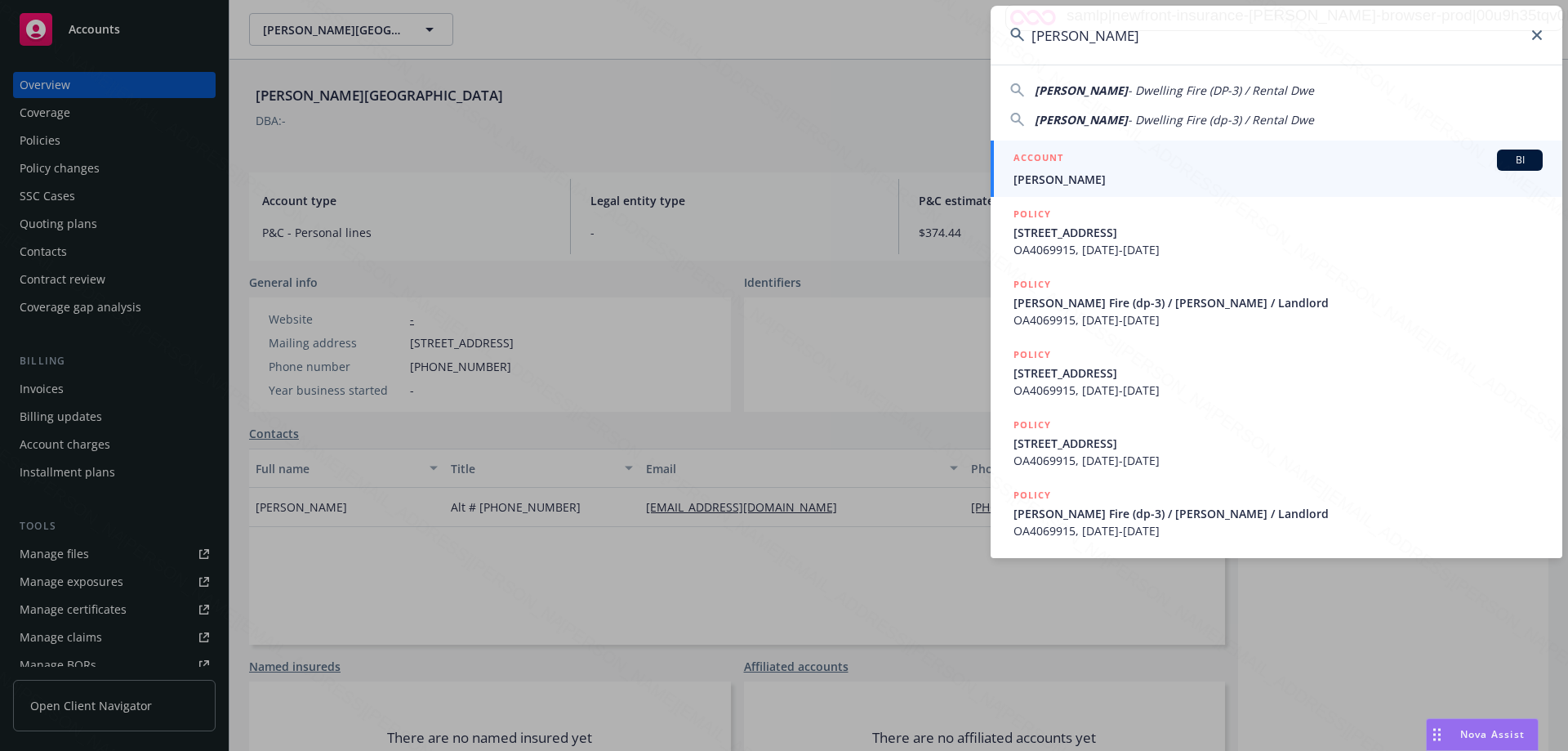
type input "[PERSON_NAME]"
click at [777, 177] on span "[PERSON_NAME]" at bounding box center [1279, 179] width 530 height 17
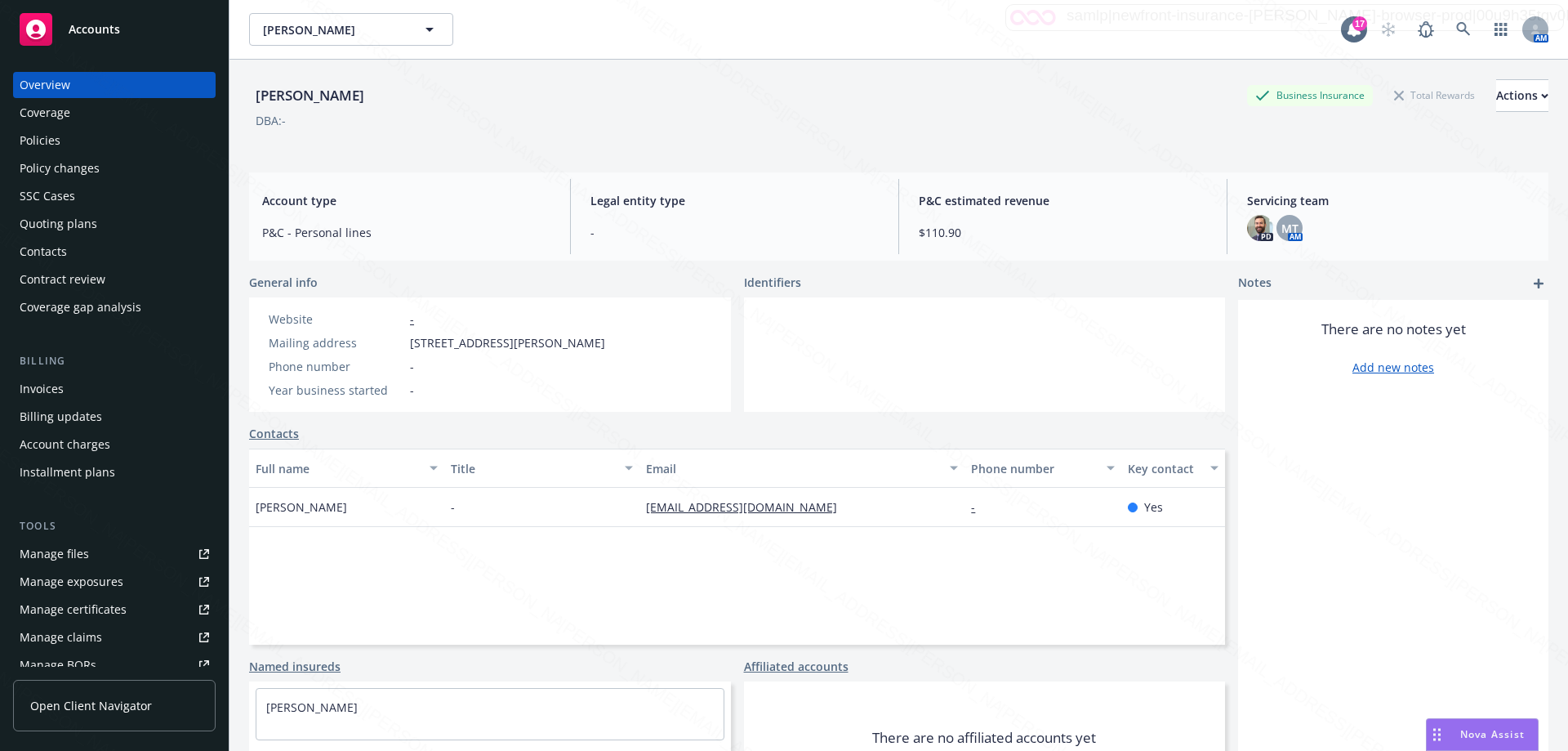
click at [86, 145] on div "Policies" at bounding box center [115, 140] width 190 height 26
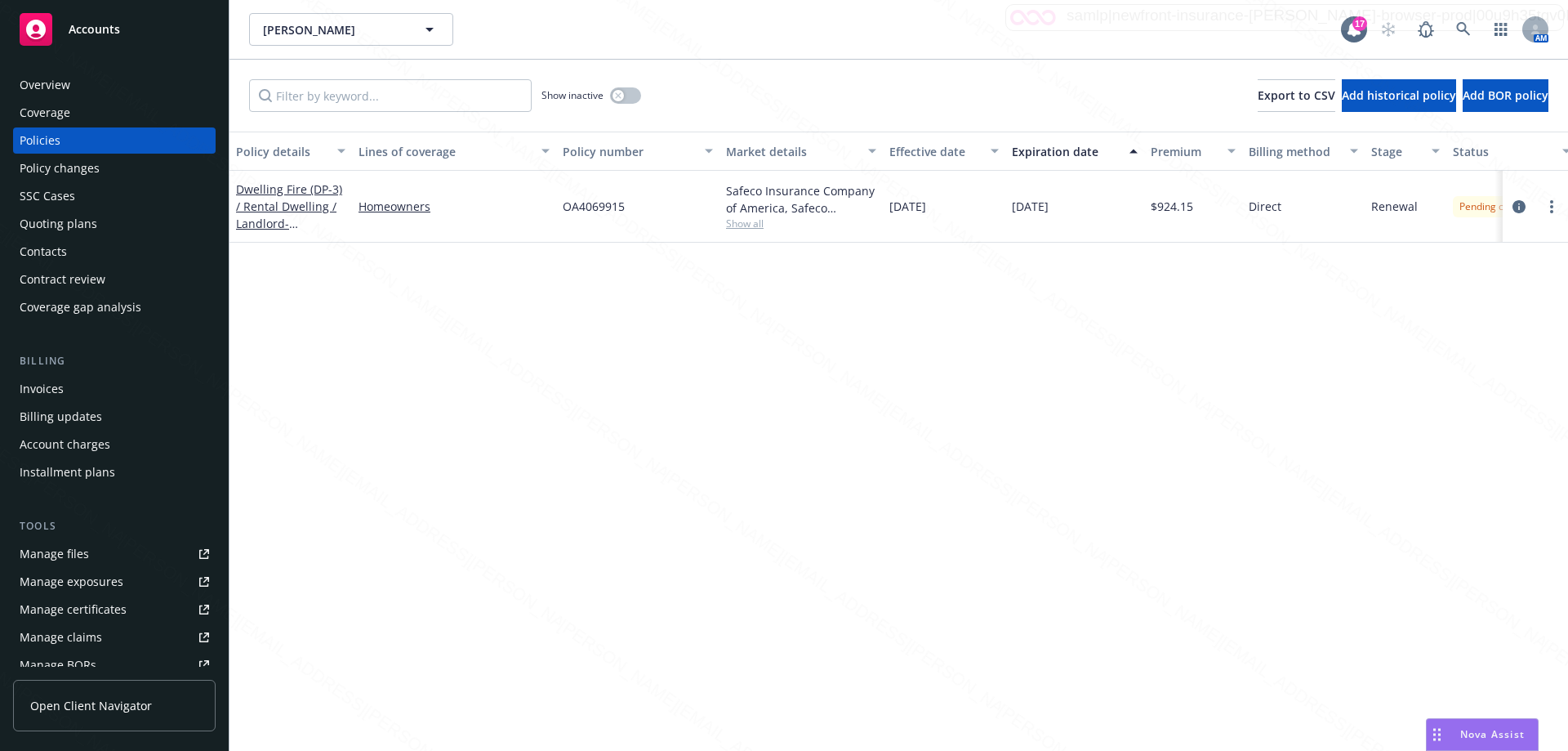
click at [56, 84] on div "Overview" at bounding box center [45, 85] width 51 height 26
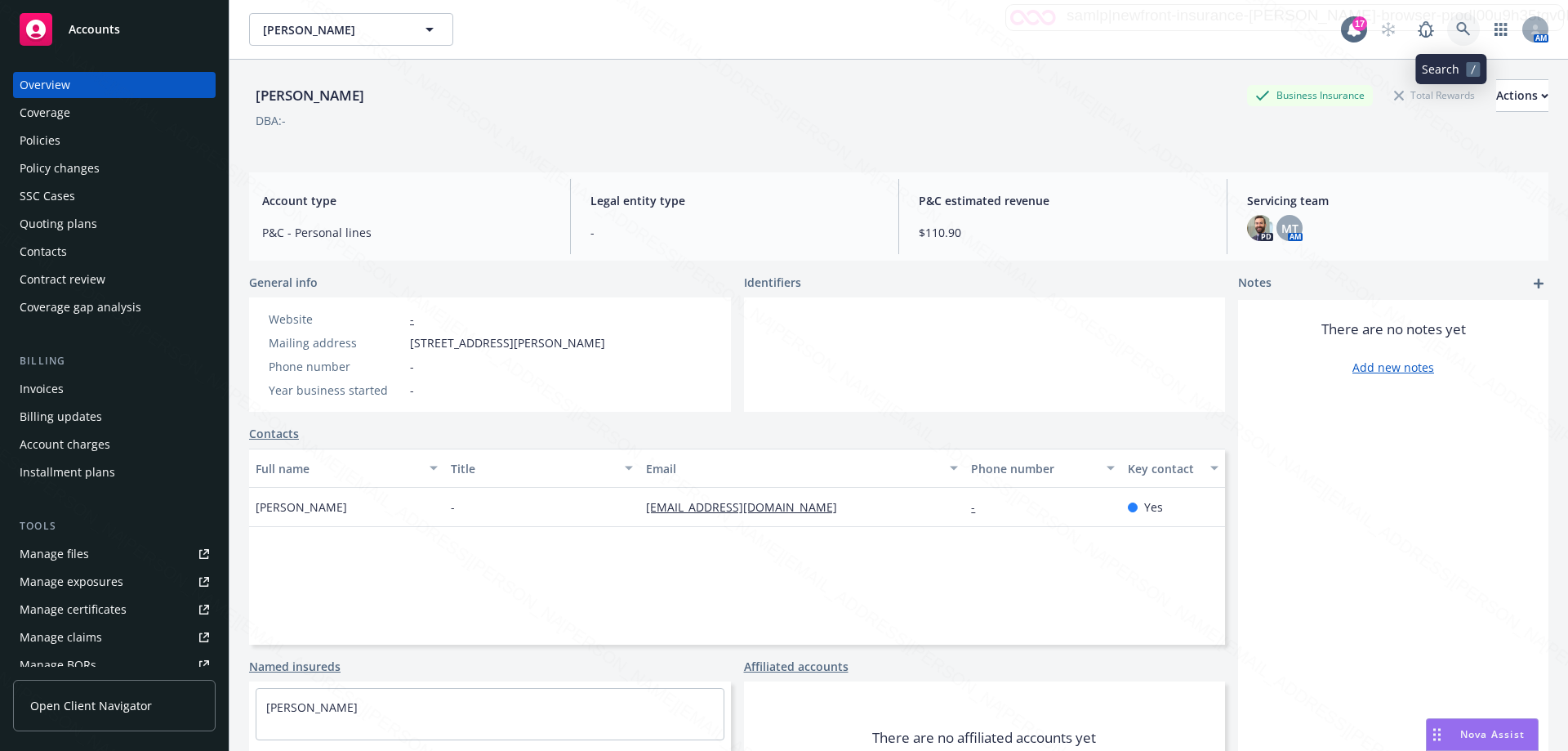
click at [777, 29] on icon at bounding box center [1463, 29] width 15 height 15
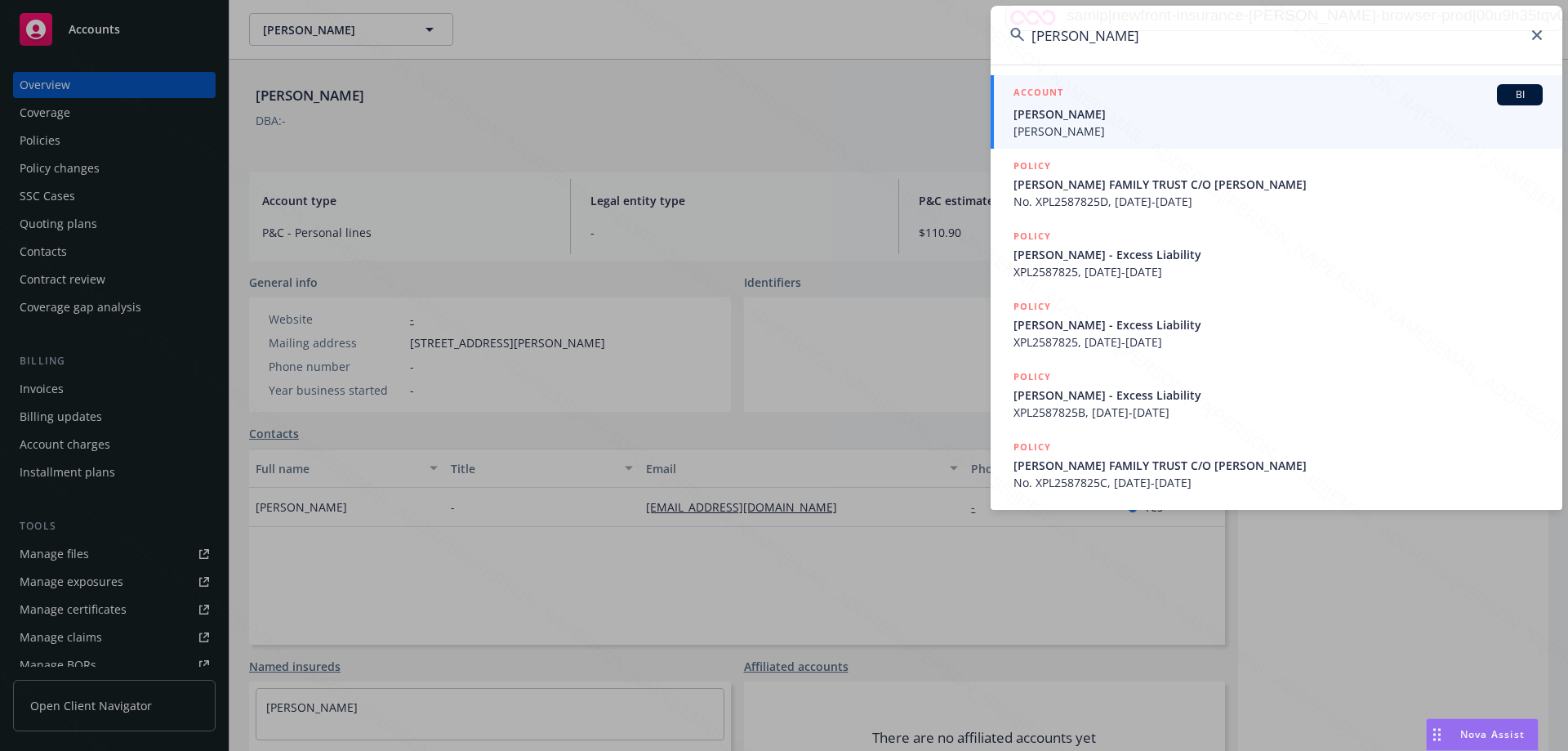
type input "[PERSON_NAME]"
click at [777, 118] on span "[PERSON_NAME]" at bounding box center [1279, 114] width 530 height 17
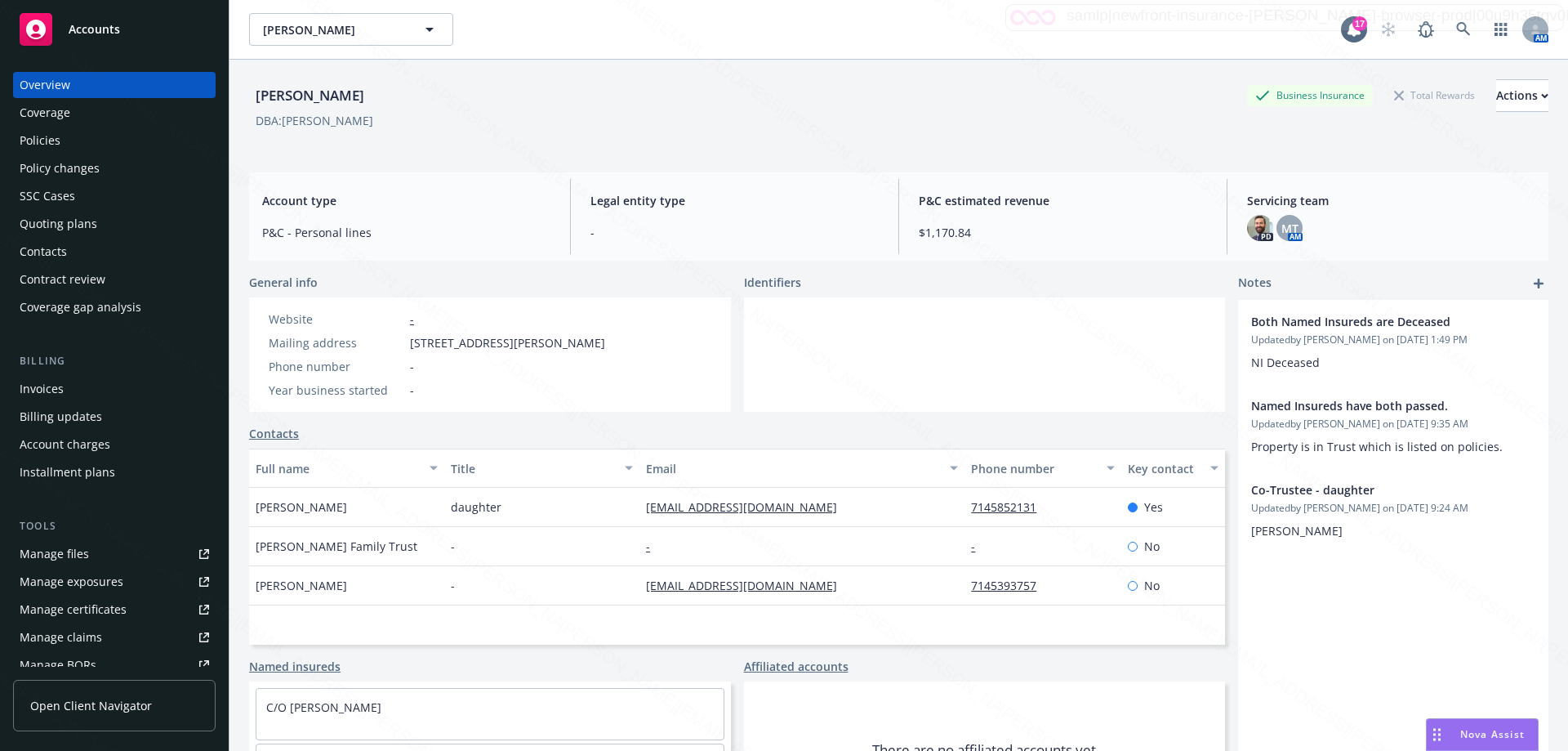
click at [601, 504] on div "daughter" at bounding box center [542, 507] width 195 height 39
click at [606, 502] on div "daughter" at bounding box center [542, 507] width 195 height 39
drag, startPoint x: 639, startPoint y: 504, endPoint x: 788, endPoint y: 518, distance: 149.7
click at [777, 518] on div "[EMAIL_ADDRESS][DOMAIN_NAME]" at bounding box center [801, 507] width 325 height 39
copy link "[EMAIL_ADDRESS][DOMAIN_NAME]"
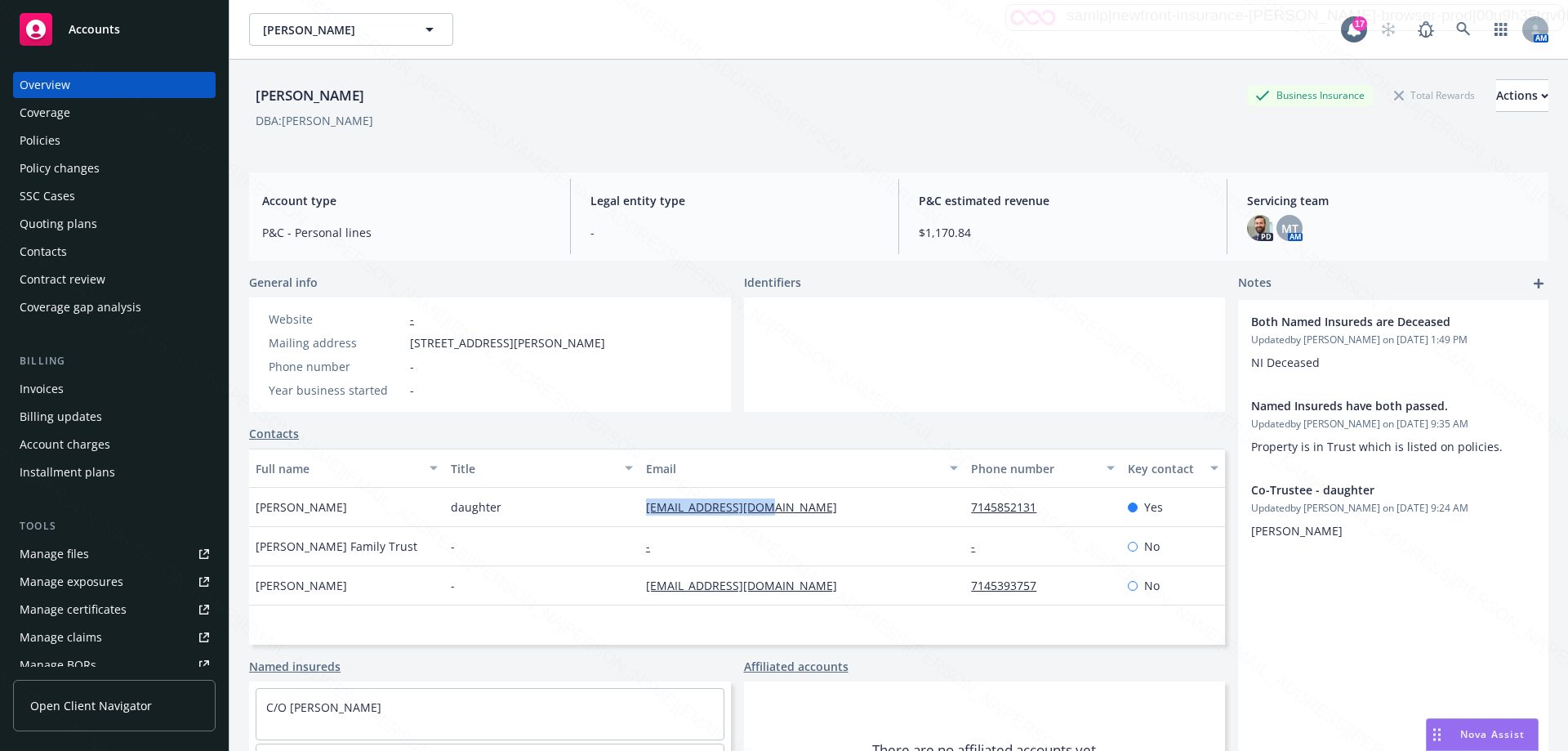
click at [33, 137] on div "Policies" at bounding box center [40, 140] width 41 height 26
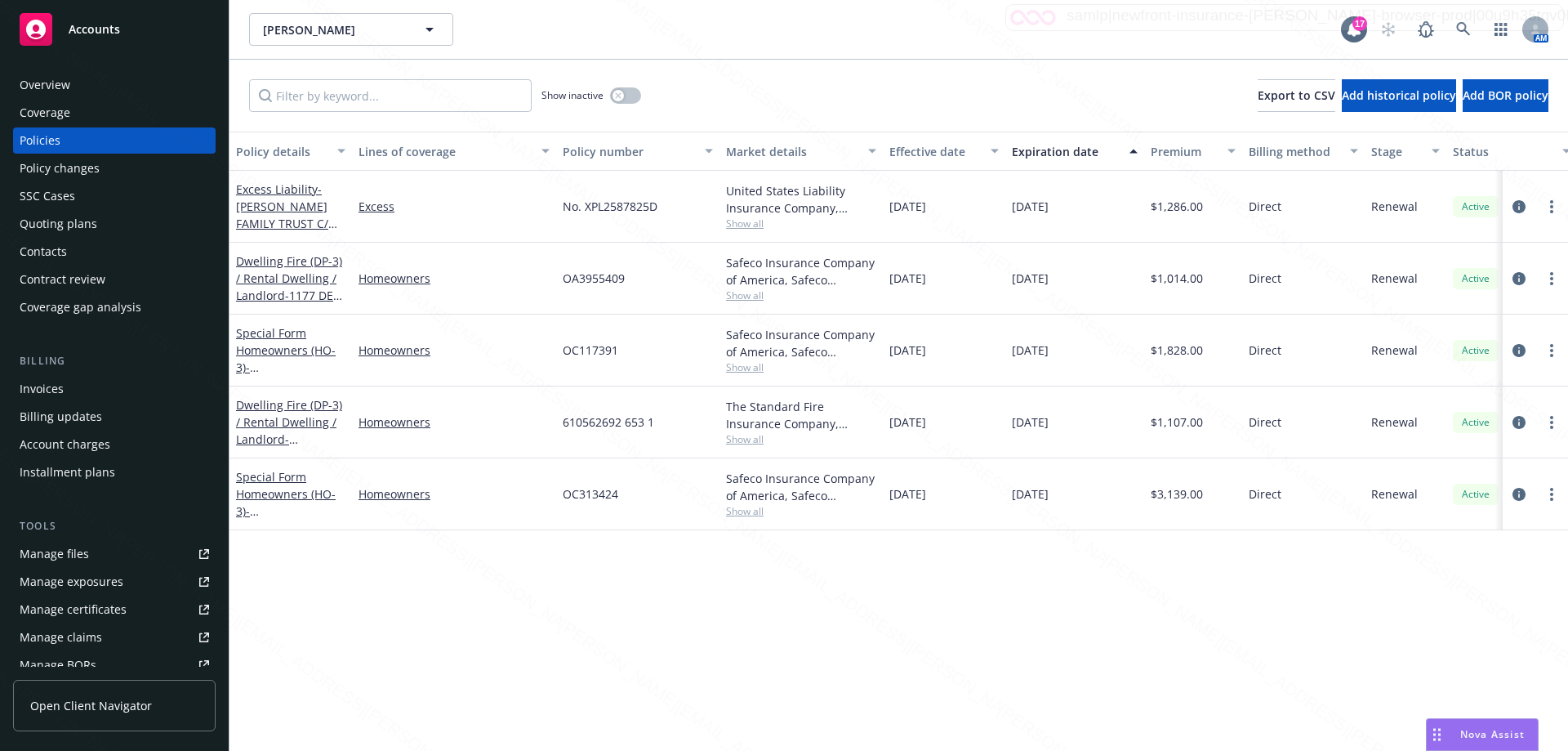
click at [755, 445] on span "Show all" at bounding box center [801, 439] width 151 height 14
click at [498, 423] on link "Homeowners" at bounding box center [454, 423] width 191 height 17
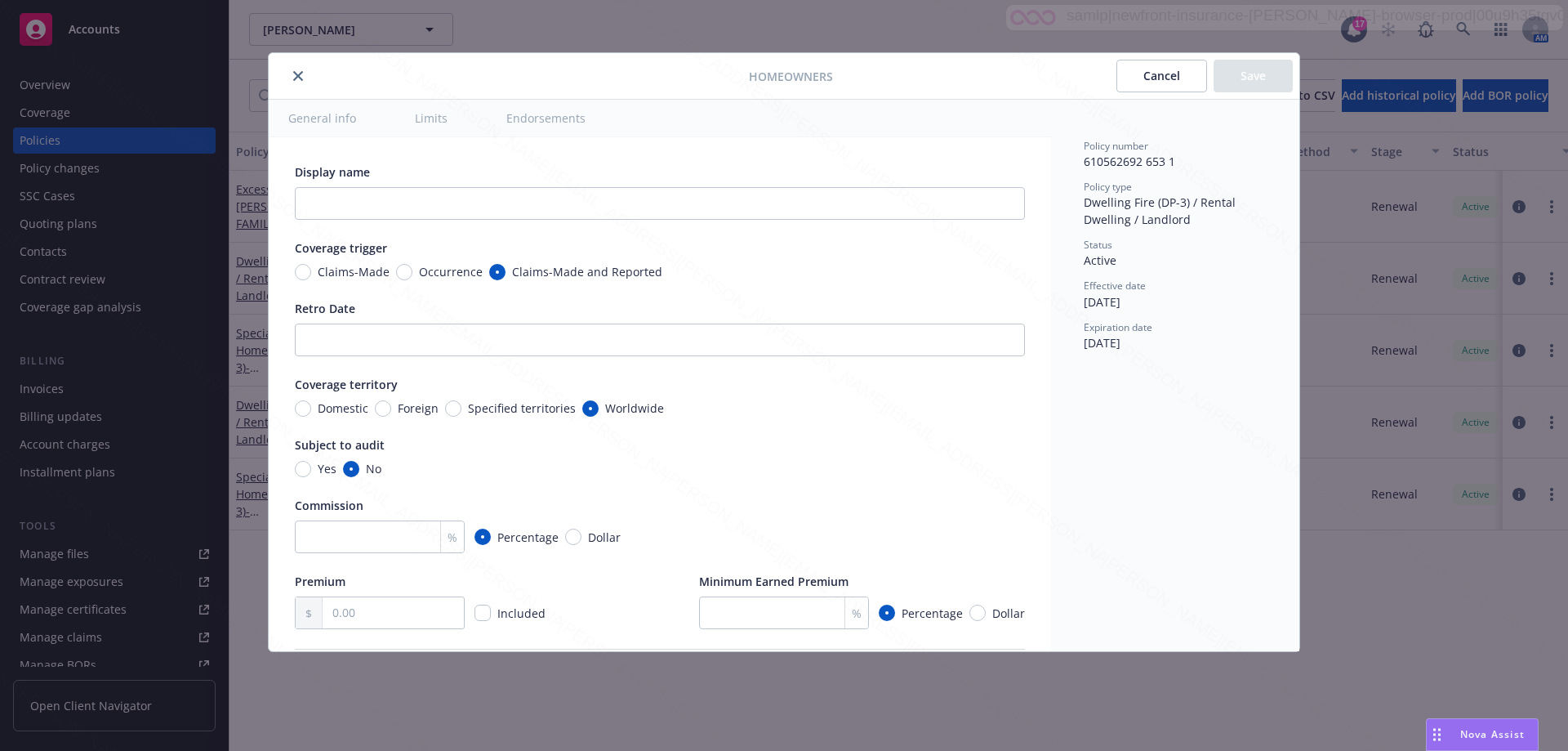
type textarea "x"
click at [302, 74] on icon "close" at bounding box center [298, 76] width 10 height 10
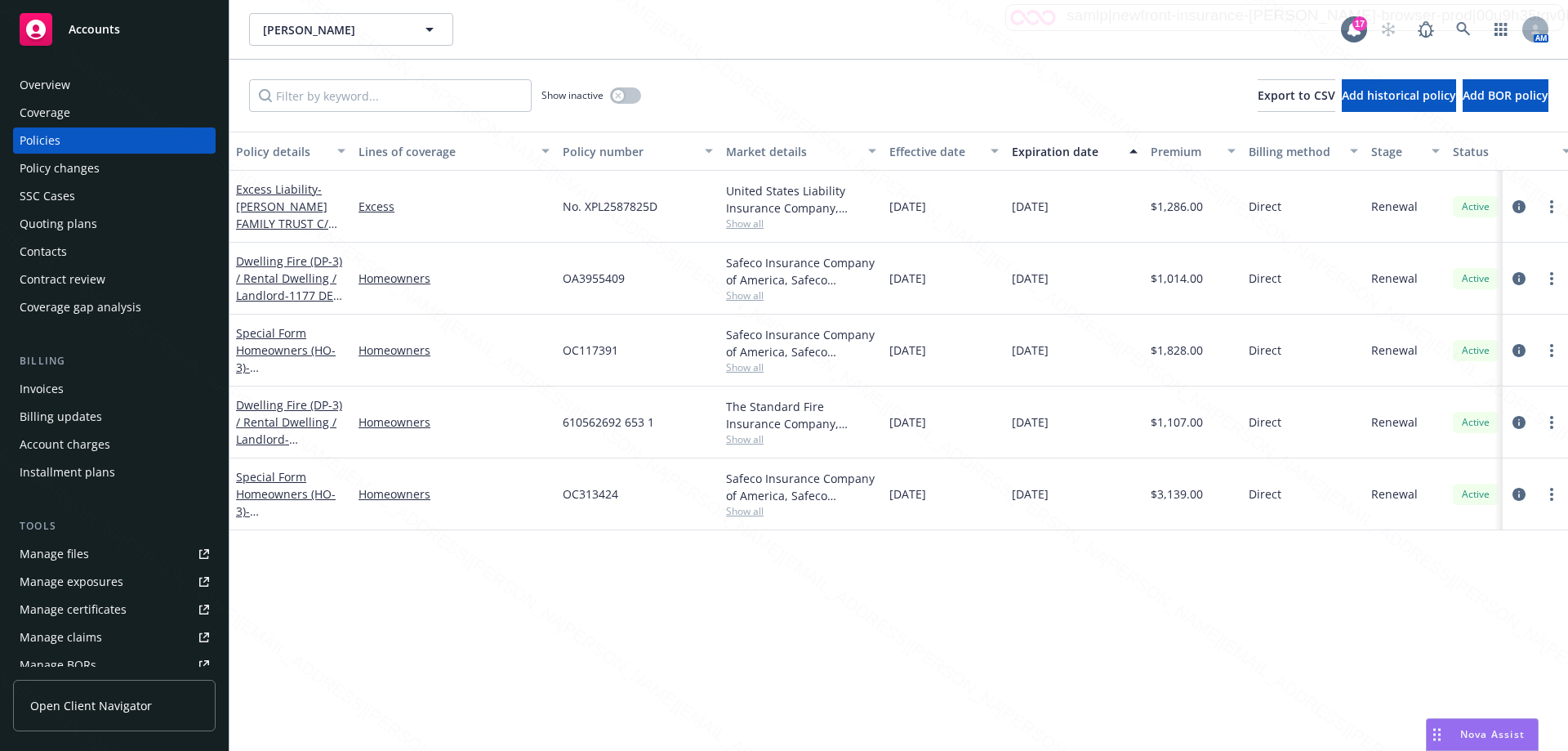
click at [741, 220] on span "Show all" at bounding box center [801, 224] width 151 height 14
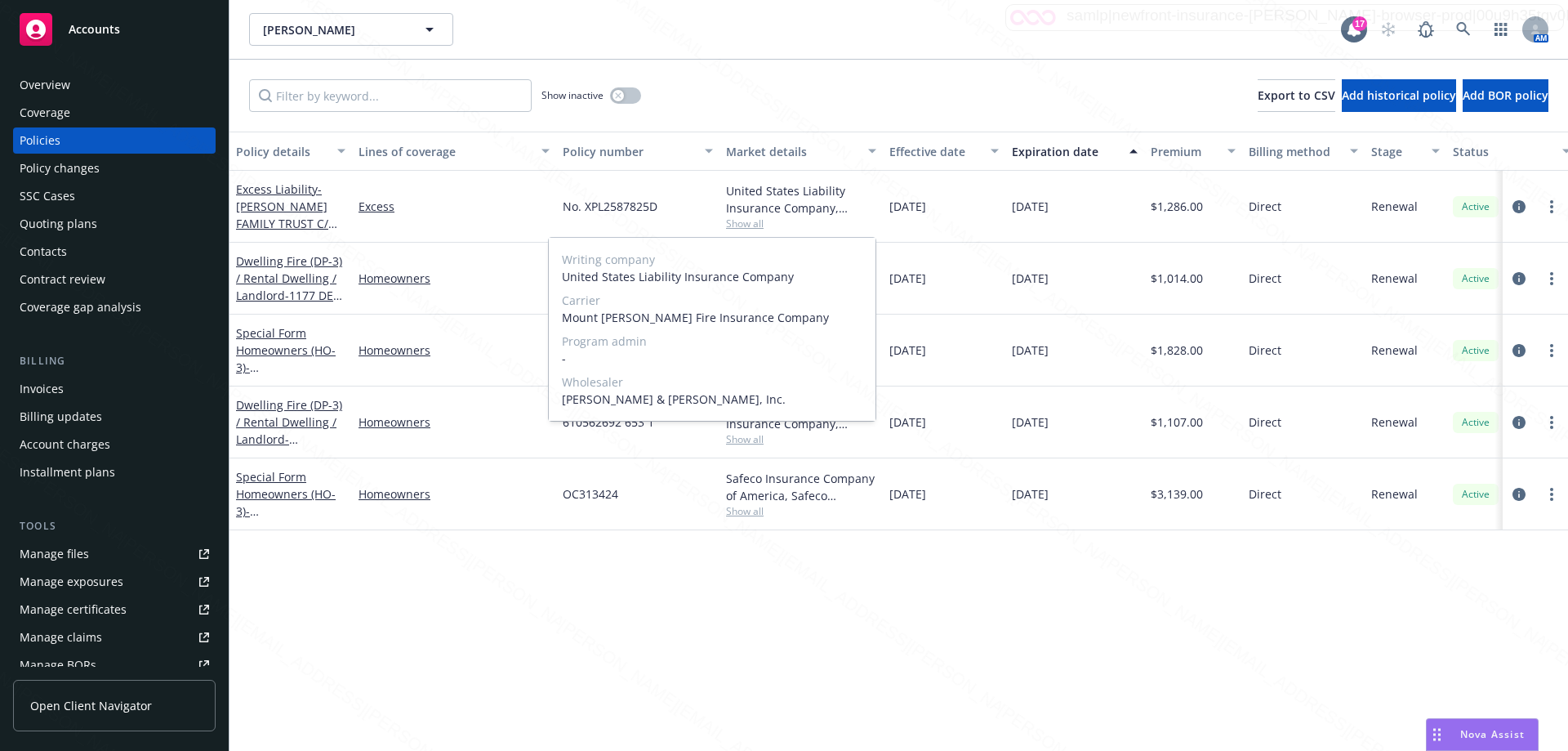
click at [741, 220] on span "Show all" at bounding box center [801, 224] width 151 height 14
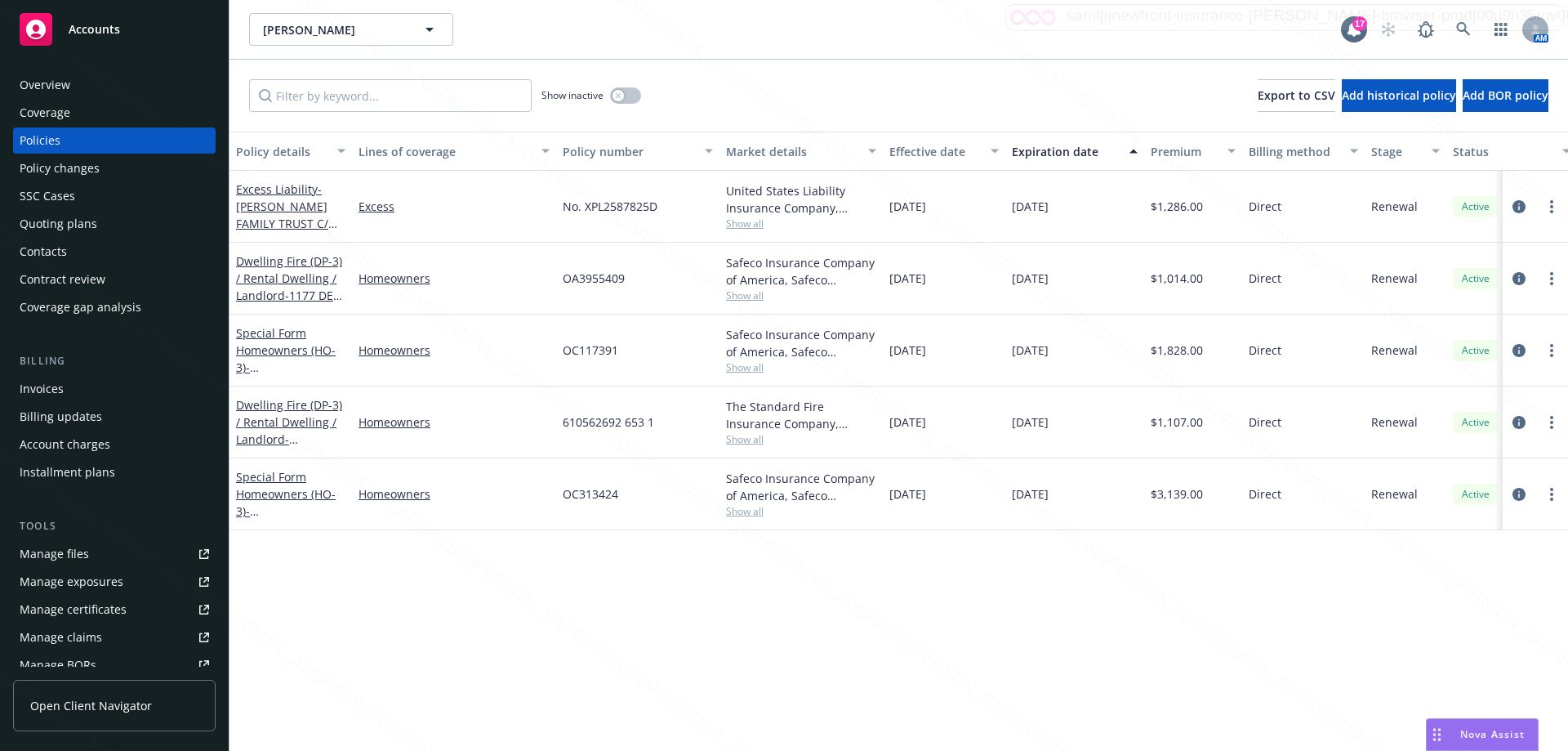
click at [682, 585] on div "Policy details Lines of coverage Policy number Market details Effective date Ex…" at bounding box center [899, 441] width 1339 height 619
click at [754, 619] on div "Policy details Lines of coverage Policy number Market details Effective date Ex…" at bounding box center [899, 441] width 1339 height 619
click at [302, 362] on span "- [STREET_ADDRESS][PERSON_NAME]" at bounding box center [287, 384] width 104 height 50
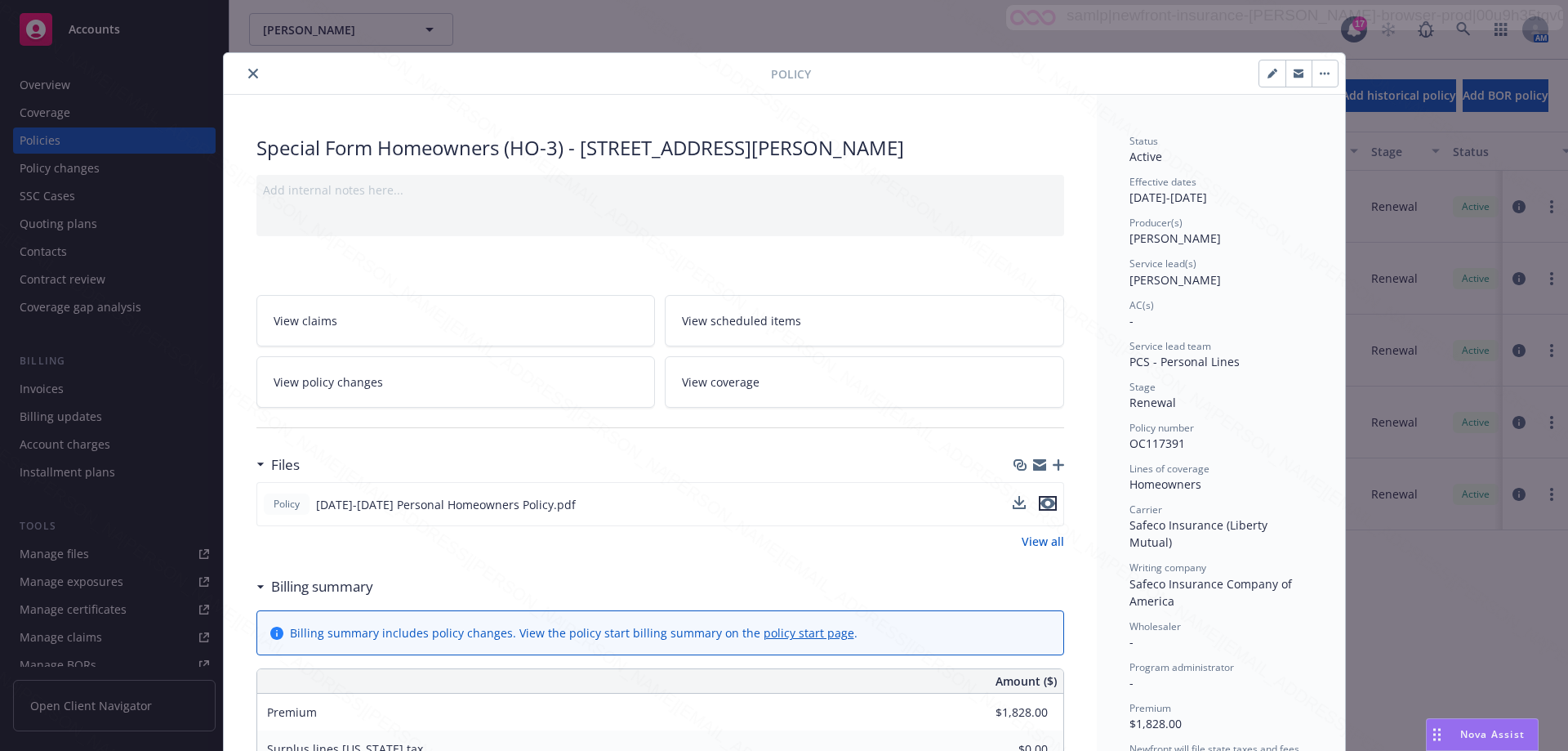
click at [777, 501] on icon "preview file" at bounding box center [1048, 503] width 15 height 11
click at [248, 72] on icon "close" at bounding box center [253, 73] width 10 height 10
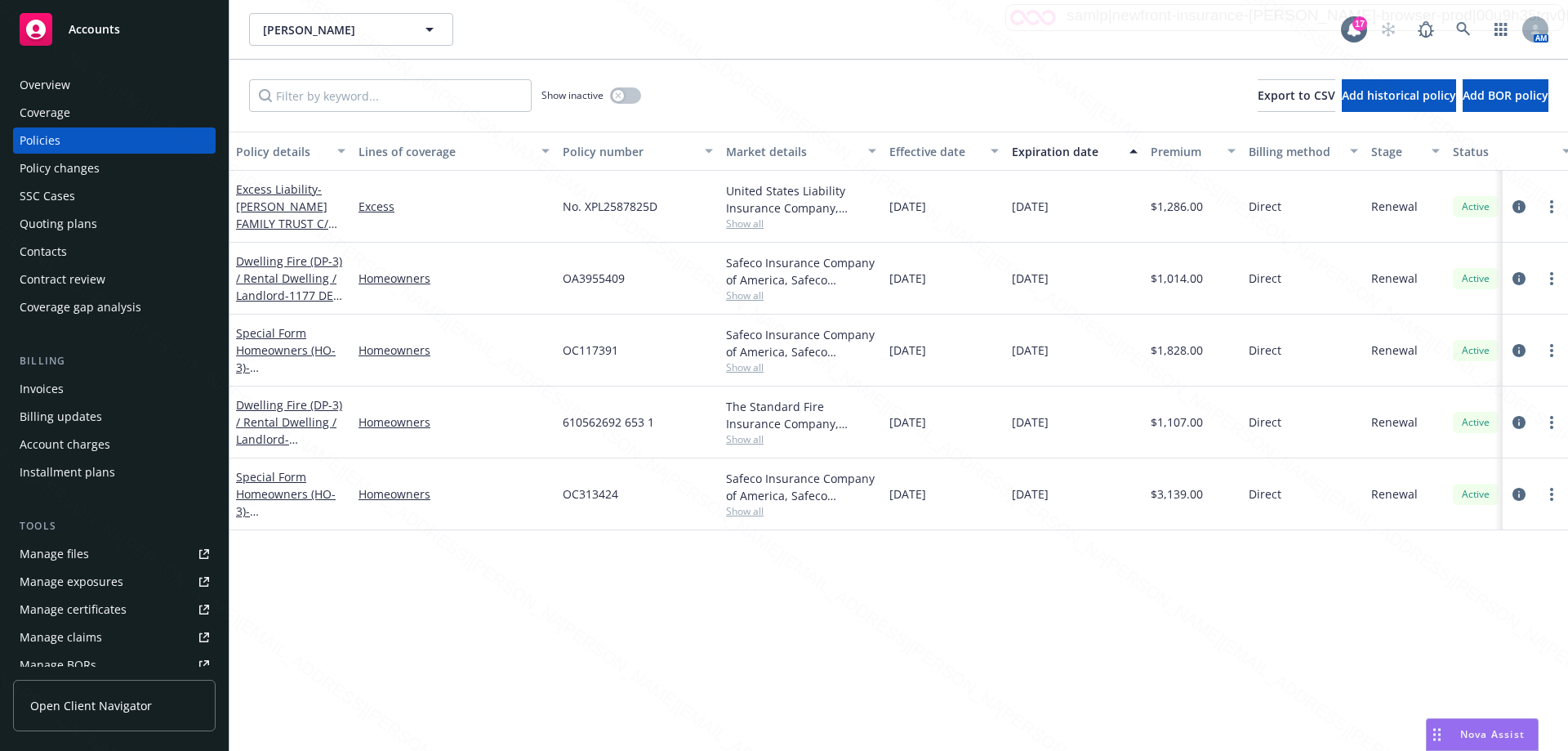
click at [777, 631] on div "Policy details Lines of coverage Policy number Market details Effective date Ex…" at bounding box center [899, 441] width 1339 height 619
click at [291, 360] on span "- [STREET_ADDRESS][PERSON_NAME]" at bounding box center [287, 384] width 104 height 50
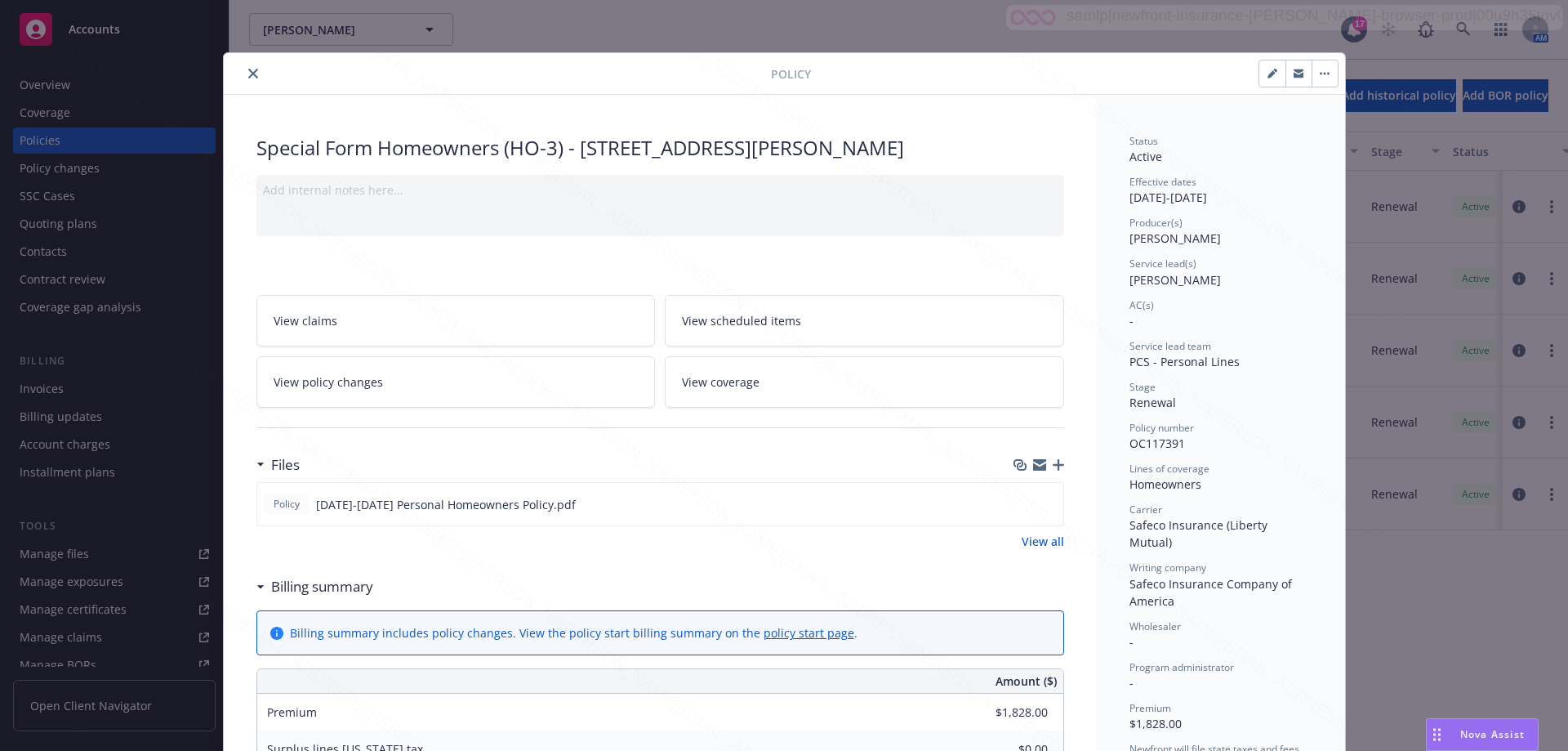
scroll to position [49, 0]
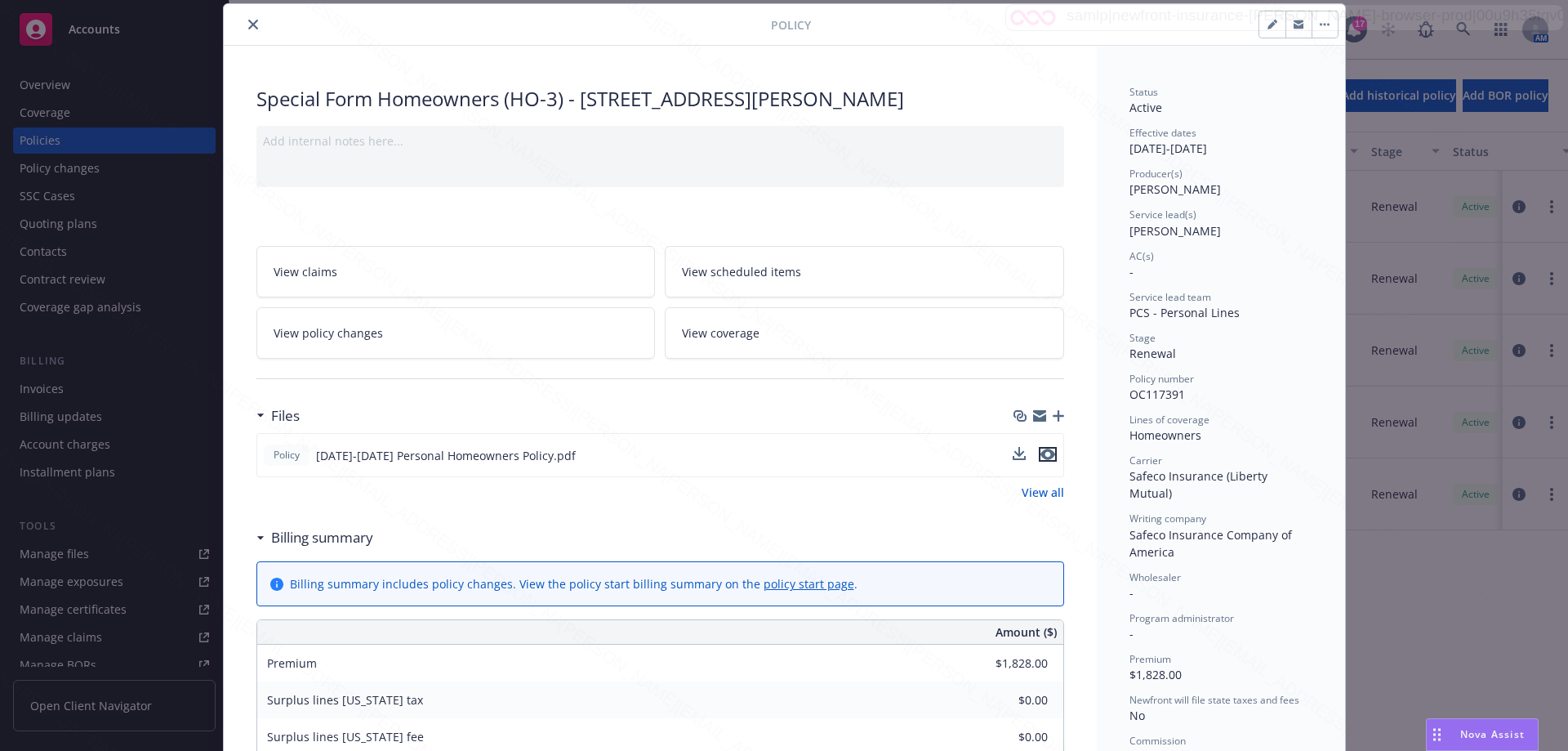
click at [777, 457] on icon "preview file" at bounding box center [1048, 454] width 15 height 11
click at [243, 24] on button "close" at bounding box center [253, 24] width 20 height 20
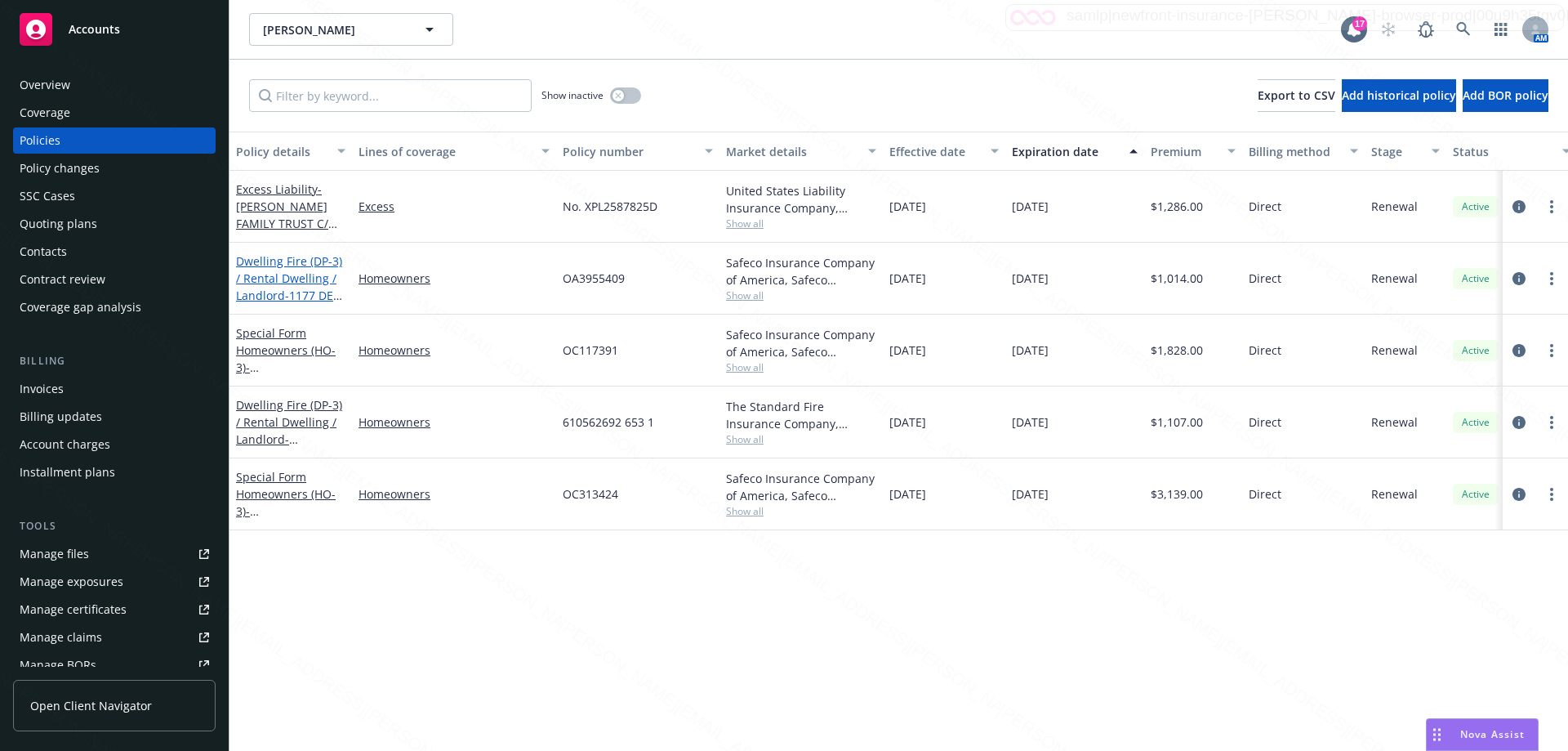
click at [292, 285] on div "Dwelling Fire (DP-3) / Rental Dwelling / Landlord - [STREET_ADDRESS]" at bounding box center [291, 278] width 110 height 51
click at [316, 288] on span "- [STREET_ADDRESS]" at bounding box center [289, 321] width 106 height 67
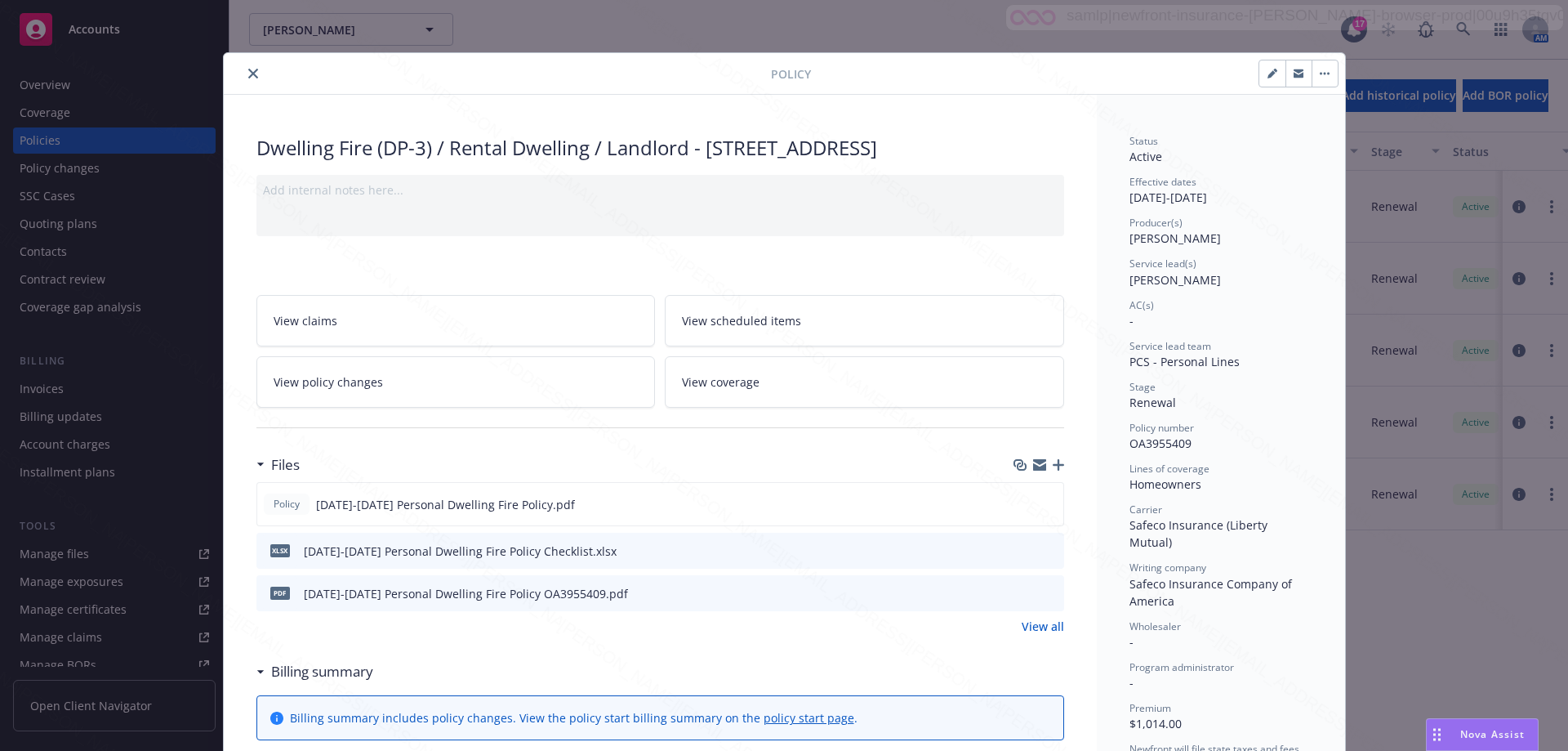
click at [248, 68] on button "close" at bounding box center [253, 73] width 20 height 20
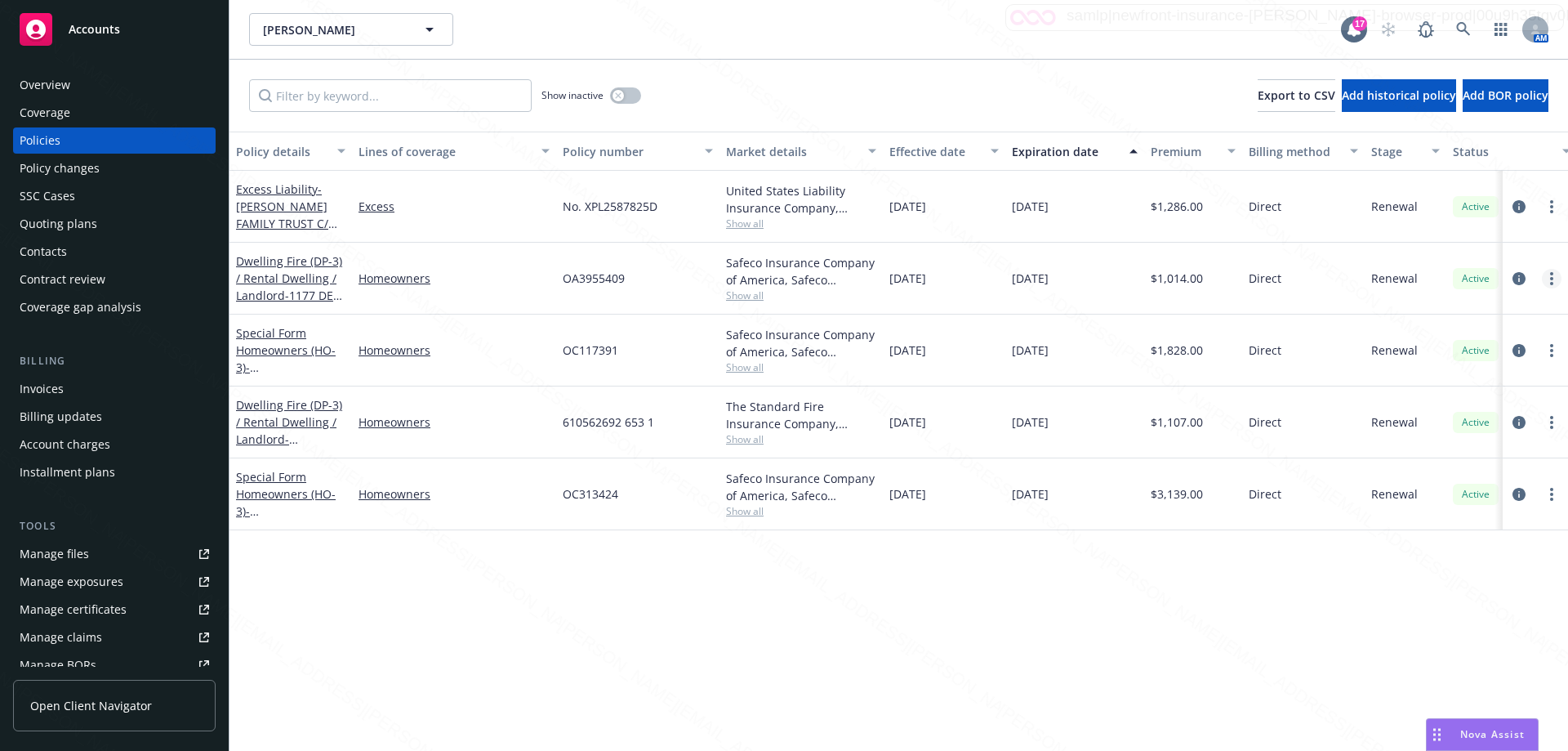
click at [777, 276] on link "more" at bounding box center [1551, 279] width 20 height 20
click at [777, 375] on link "End policy" at bounding box center [1465, 377] width 192 height 33
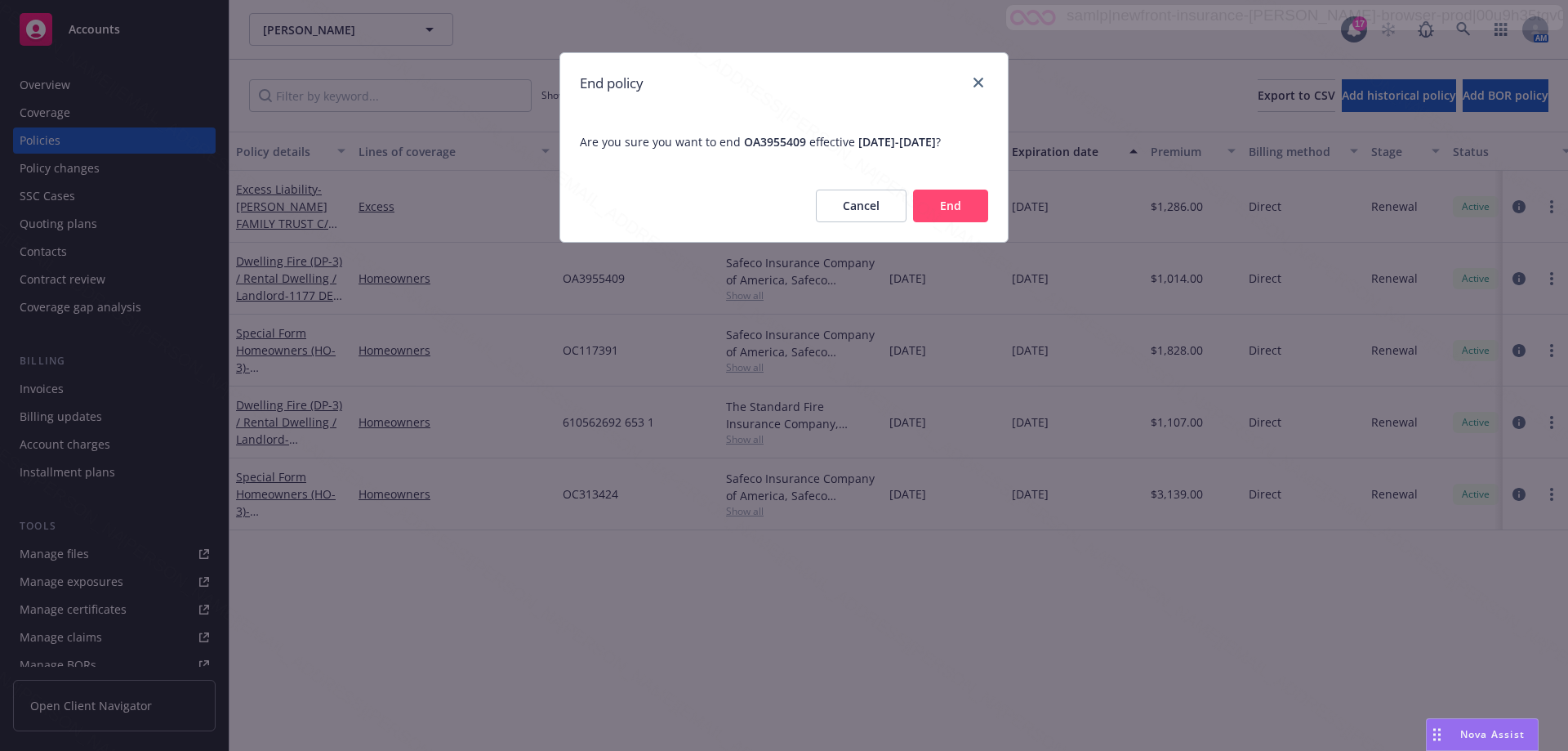
drag, startPoint x: 954, startPoint y: 220, endPoint x: 940, endPoint y: 220, distance: 14.0
click at [777, 220] on button "End" at bounding box center [950, 206] width 75 height 33
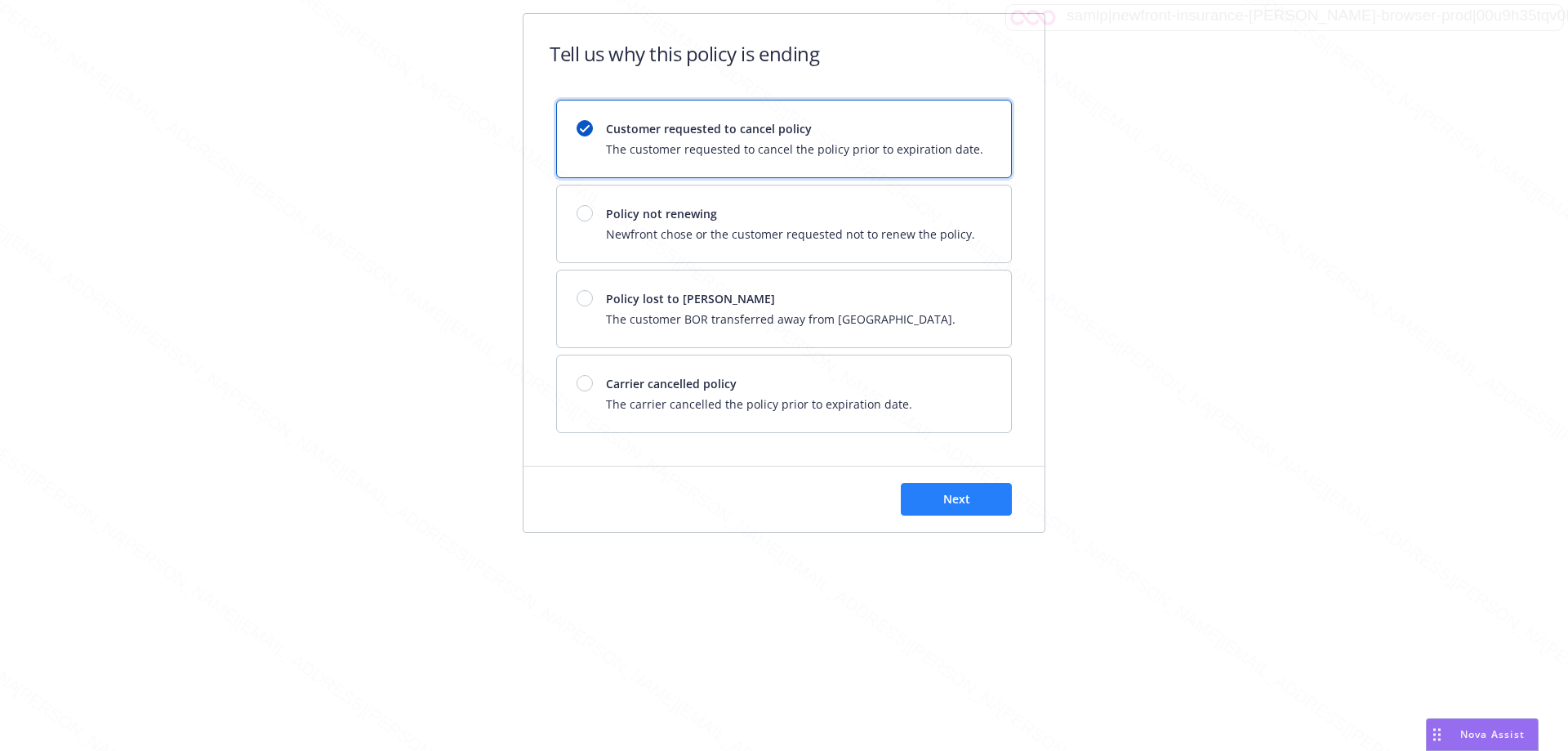
drag, startPoint x: 926, startPoint y: 480, endPoint x: 936, endPoint y: 515, distance: 36.4
click at [777, 484] on div "Next" at bounding box center [784, 498] width 521 height 65
click at [777, 505] on span "Next" at bounding box center [956, 499] width 27 height 16
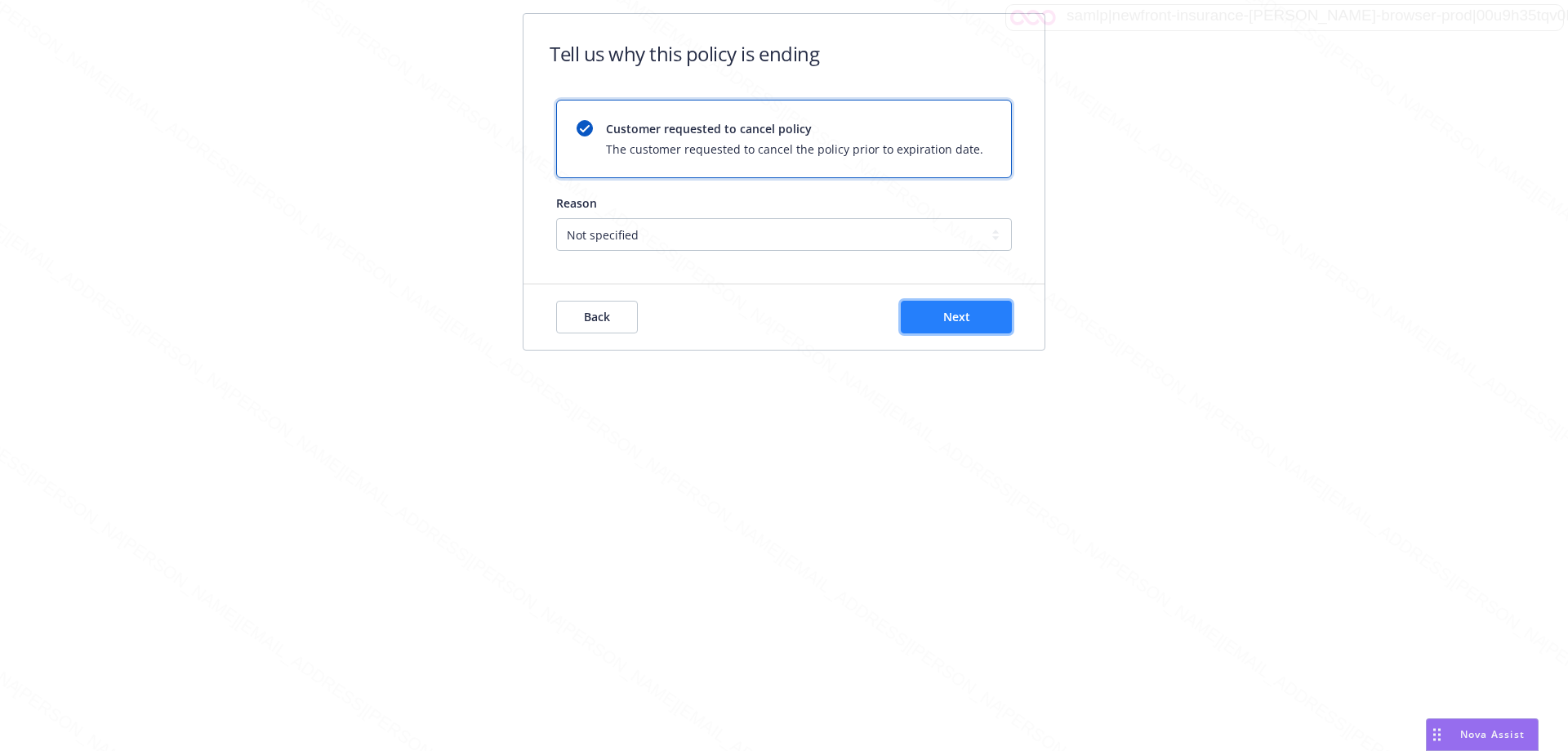
click at [777, 323] on span "Next" at bounding box center [956, 316] width 27 height 16
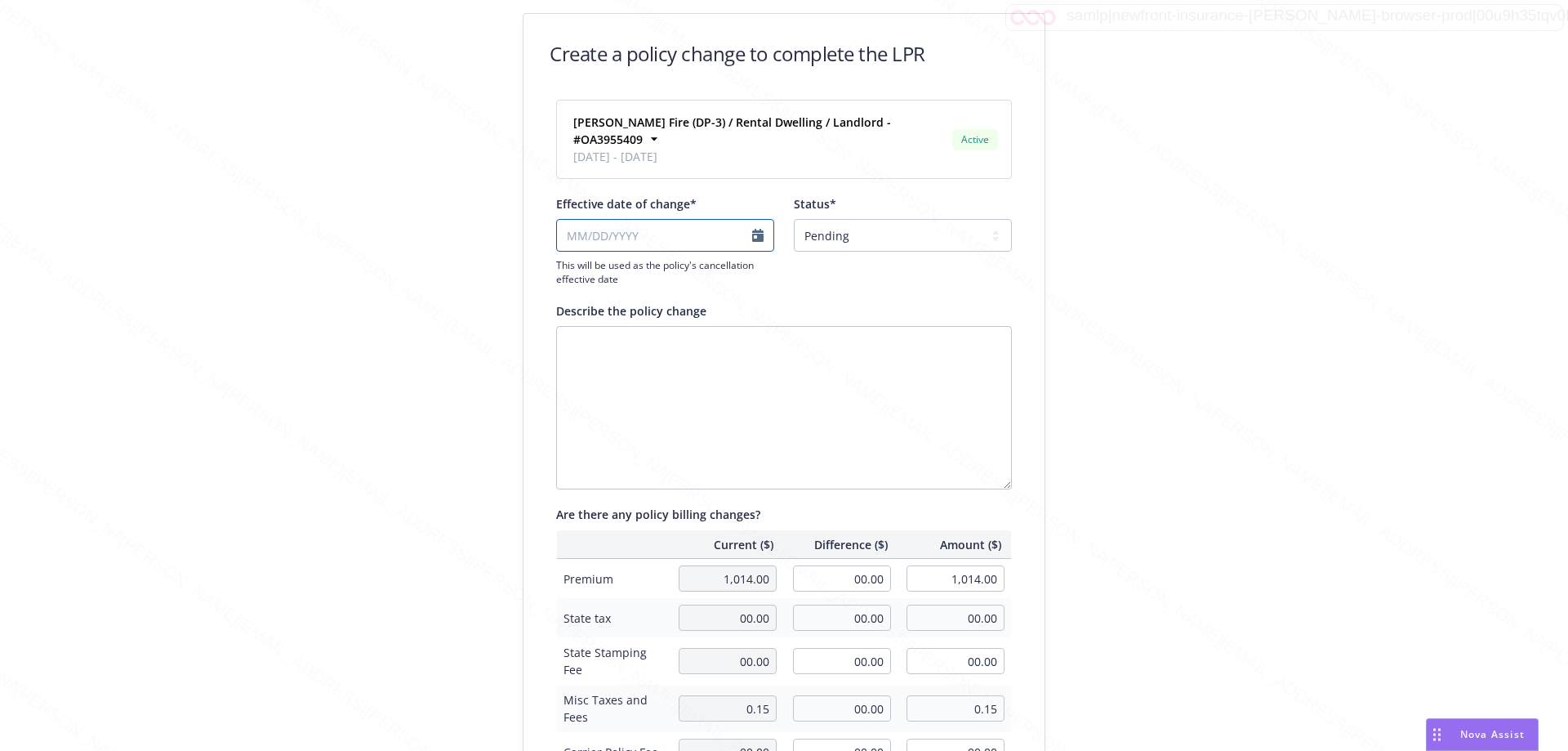
click at [752, 231] on input "Effective date of change*" at bounding box center [666, 235] width 218 height 33
select select "August"
select select "2025"
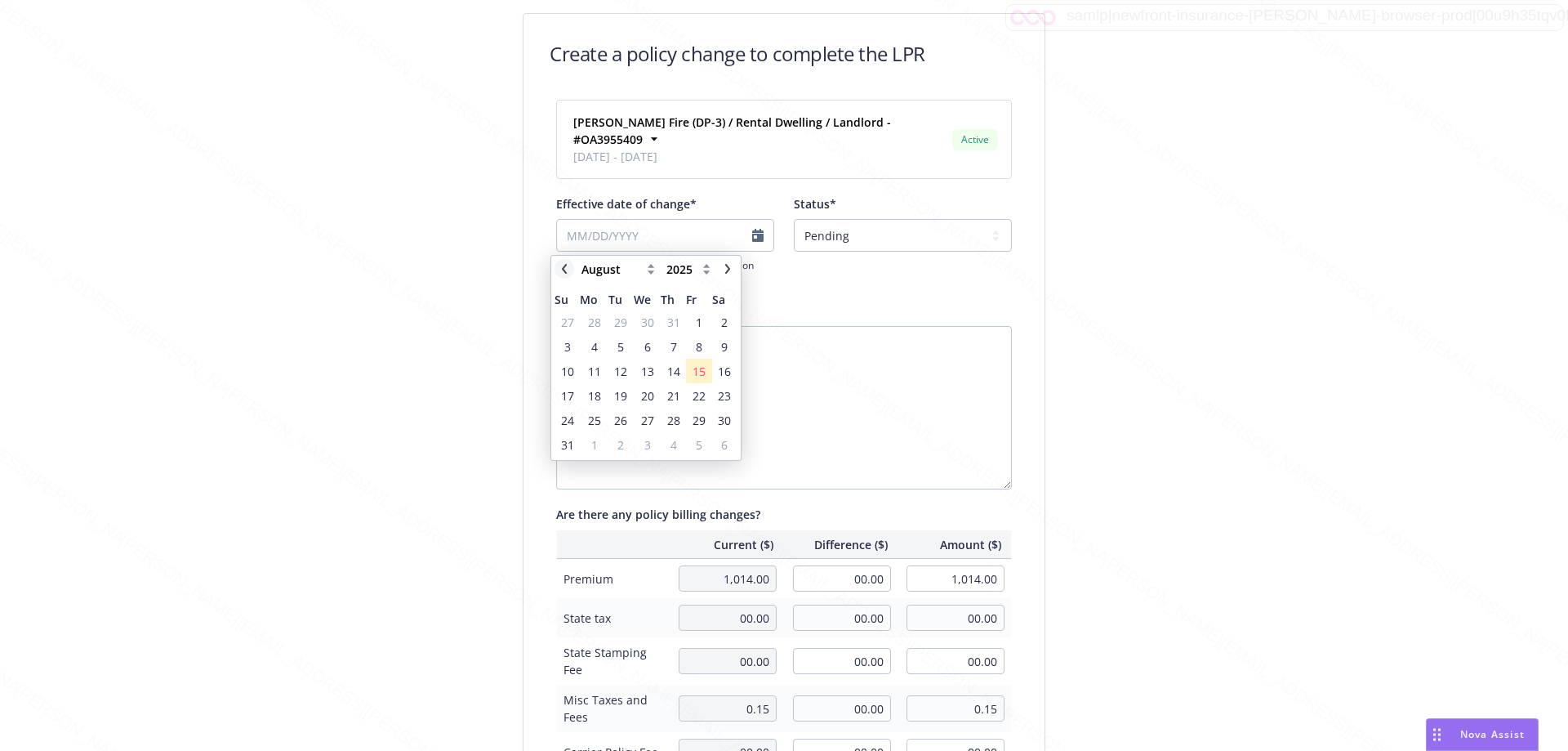
click at [563, 264] on icon "chevronLeft" at bounding box center [564, 268] width 10 height 10
click at [564, 265] on icon "chevronLeft" at bounding box center [564, 268] width 10 height 10
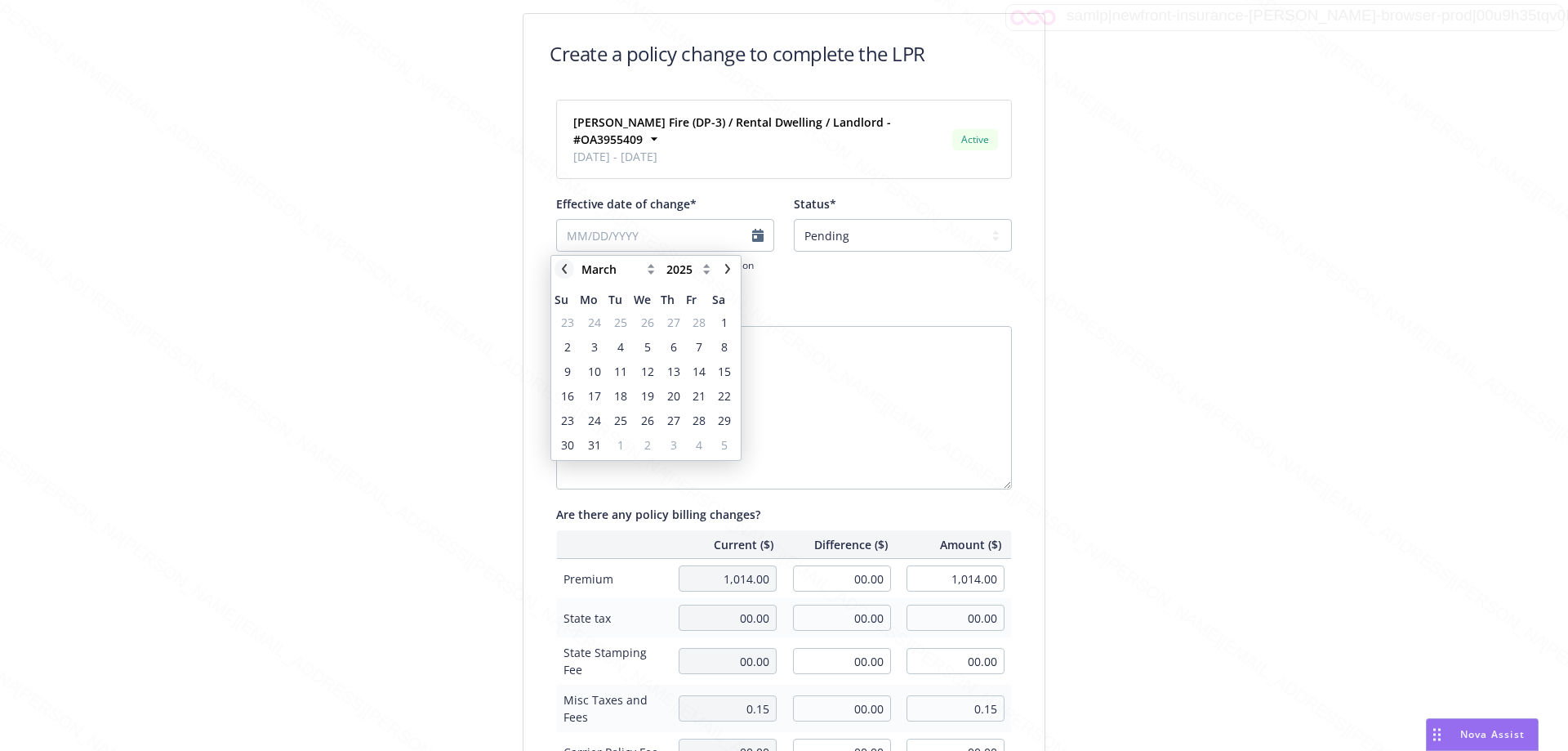
click at [564, 266] on icon "chevronLeft" at bounding box center [564, 268] width 10 height 10
click at [564, 266] on icon "chevronLeft" at bounding box center [564, 268] width 5 height 10
select select "December"
select select "2024"
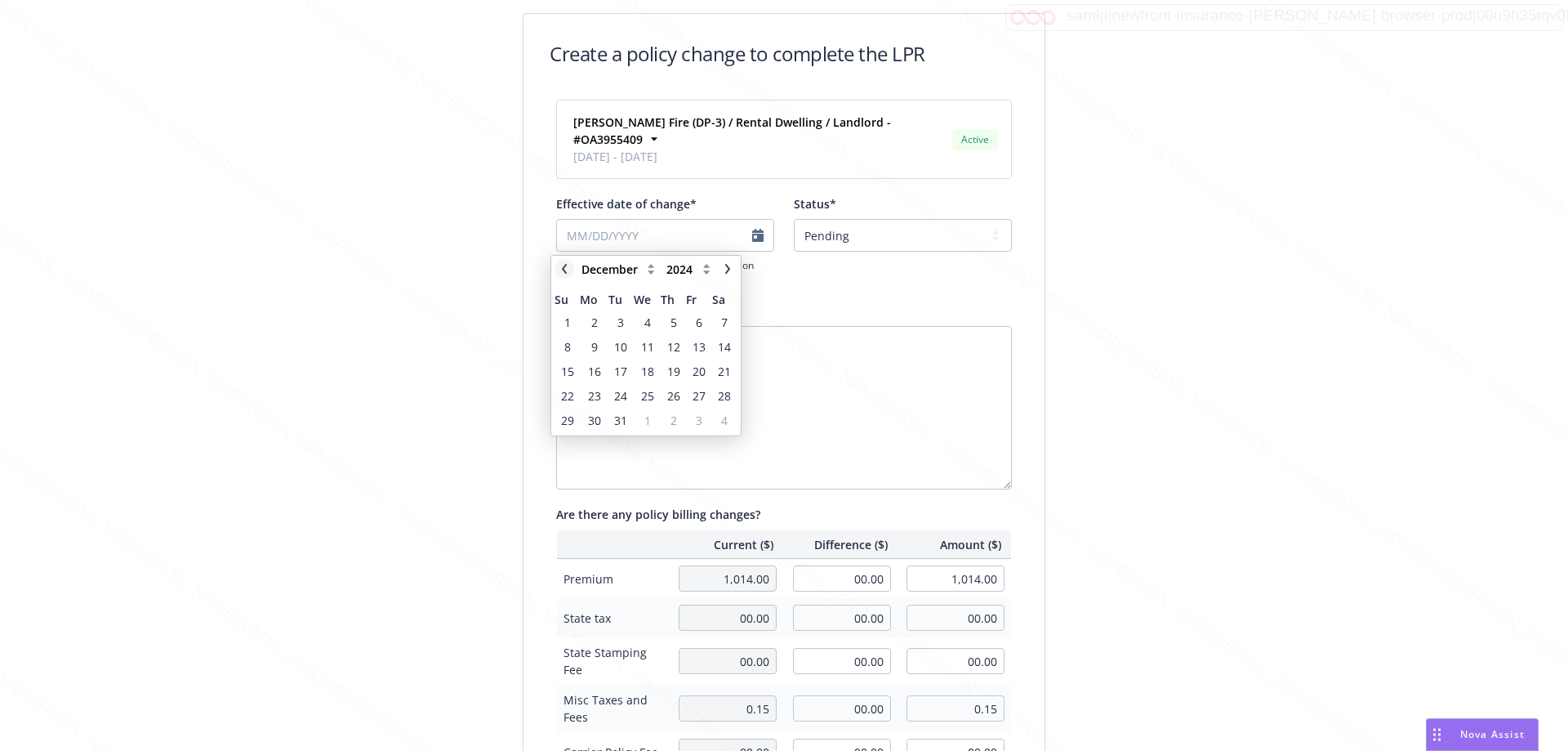
click at [564, 266] on icon "chevronLeft" at bounding box center [564, 268] width 5 height 10
select select "October"
click at [622, 423] on span "29" at bounding box center [620, 421] width 13 height 17
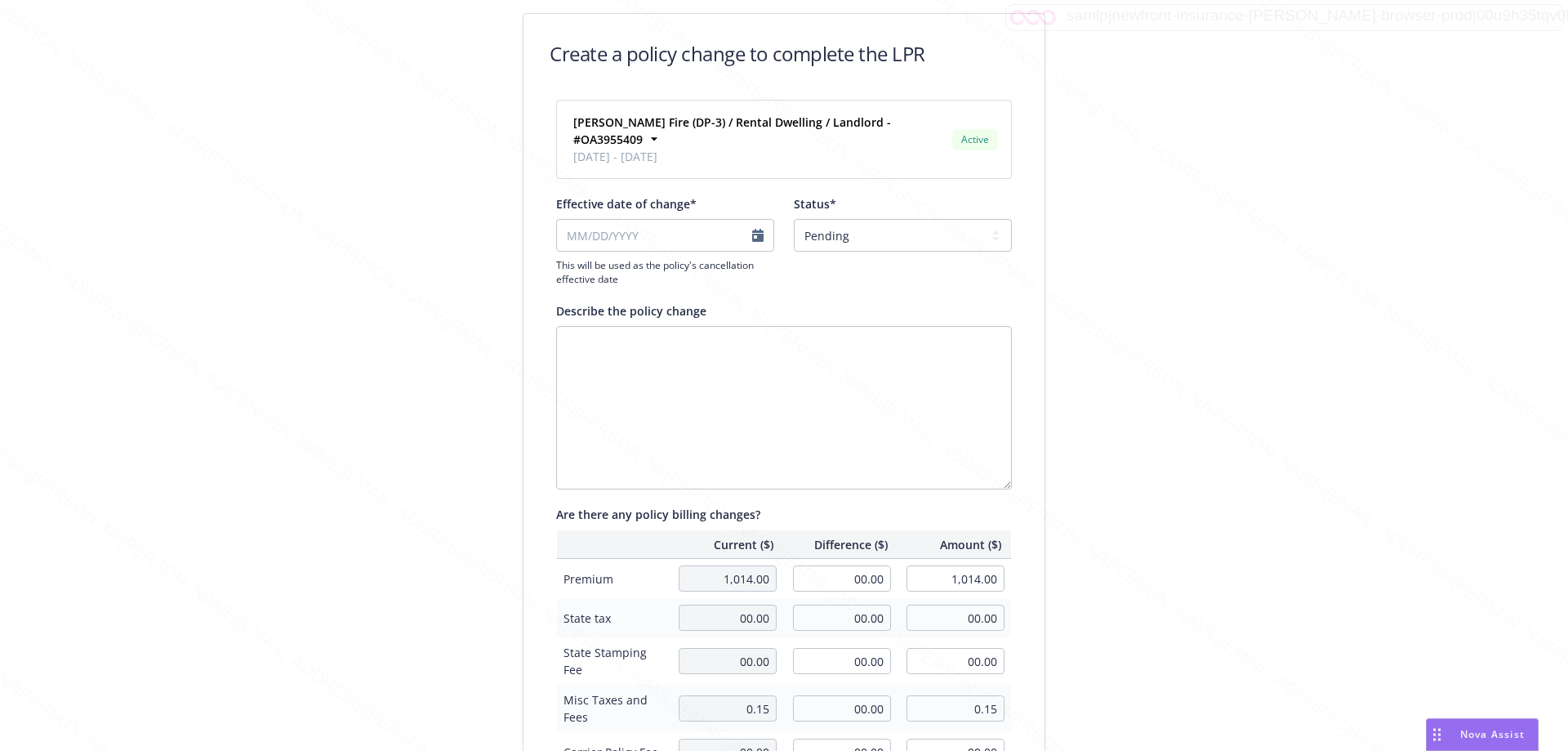
type input "[DATE]"
click at [777, 231] on select "Pending Confirmed" at bounding box center [903, 235] width 218 height 33
select select "Confirmed"
click at [777, 219] on select "Pending Confirmed" at bounding box center [903, 235] width 218 height 33
click at [678, 367] on textarea "Describe the policy change" at bounding box center [784, 408] width 456 height 164
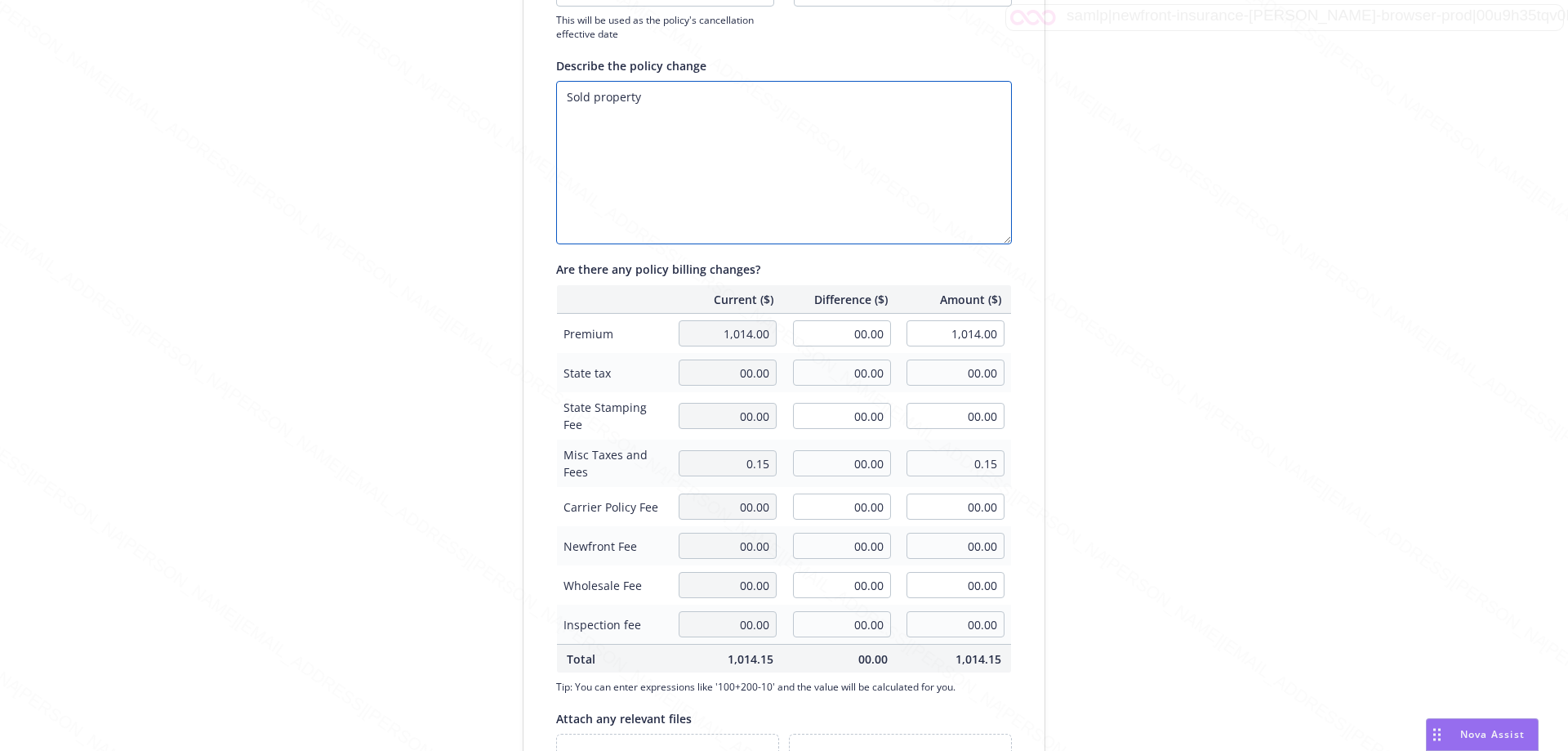
scroll to position [387, 0]
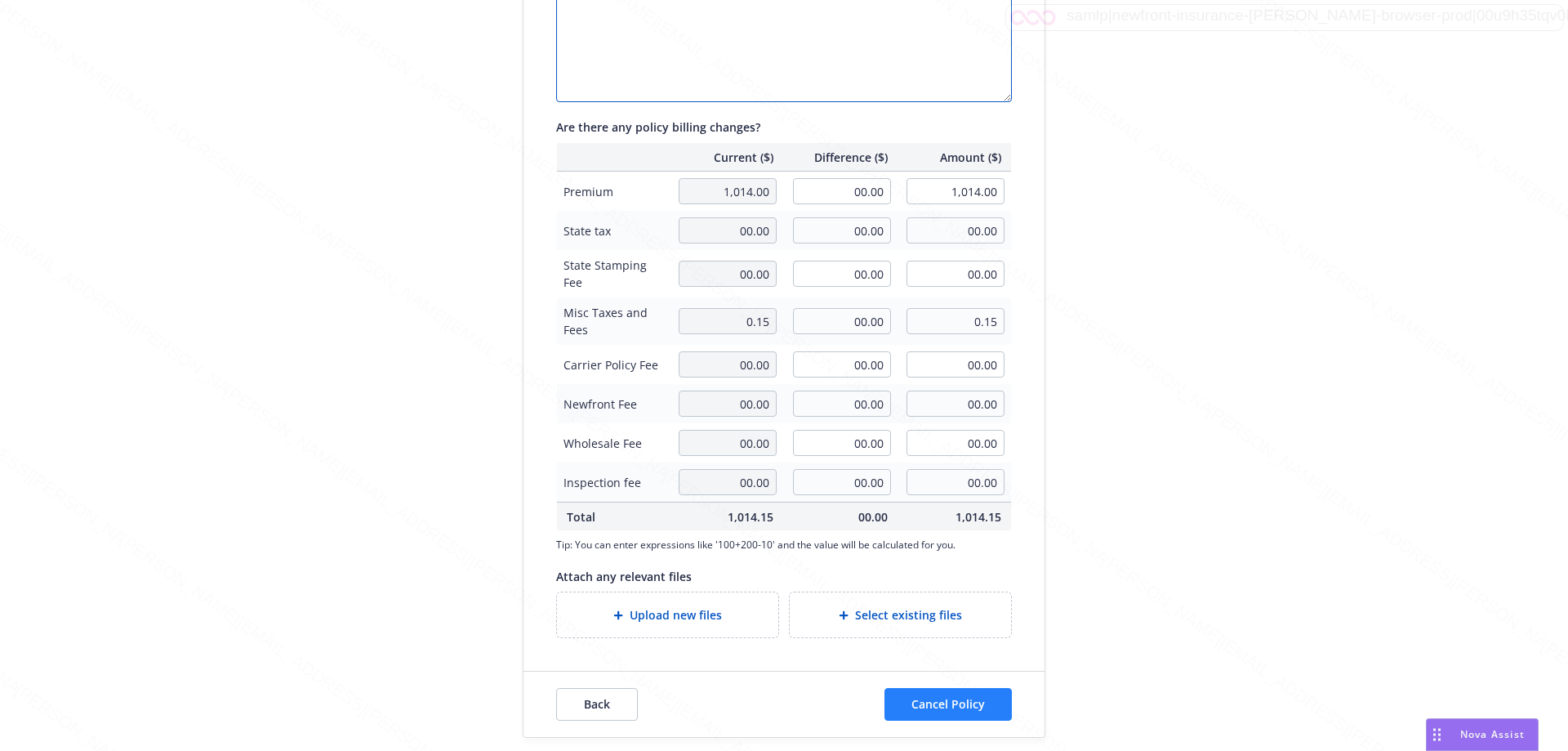
type textarea "Sold property"
click at [777, 699] on span "Cancel Policy" at bounding box center [949, 704] width 73 height 16
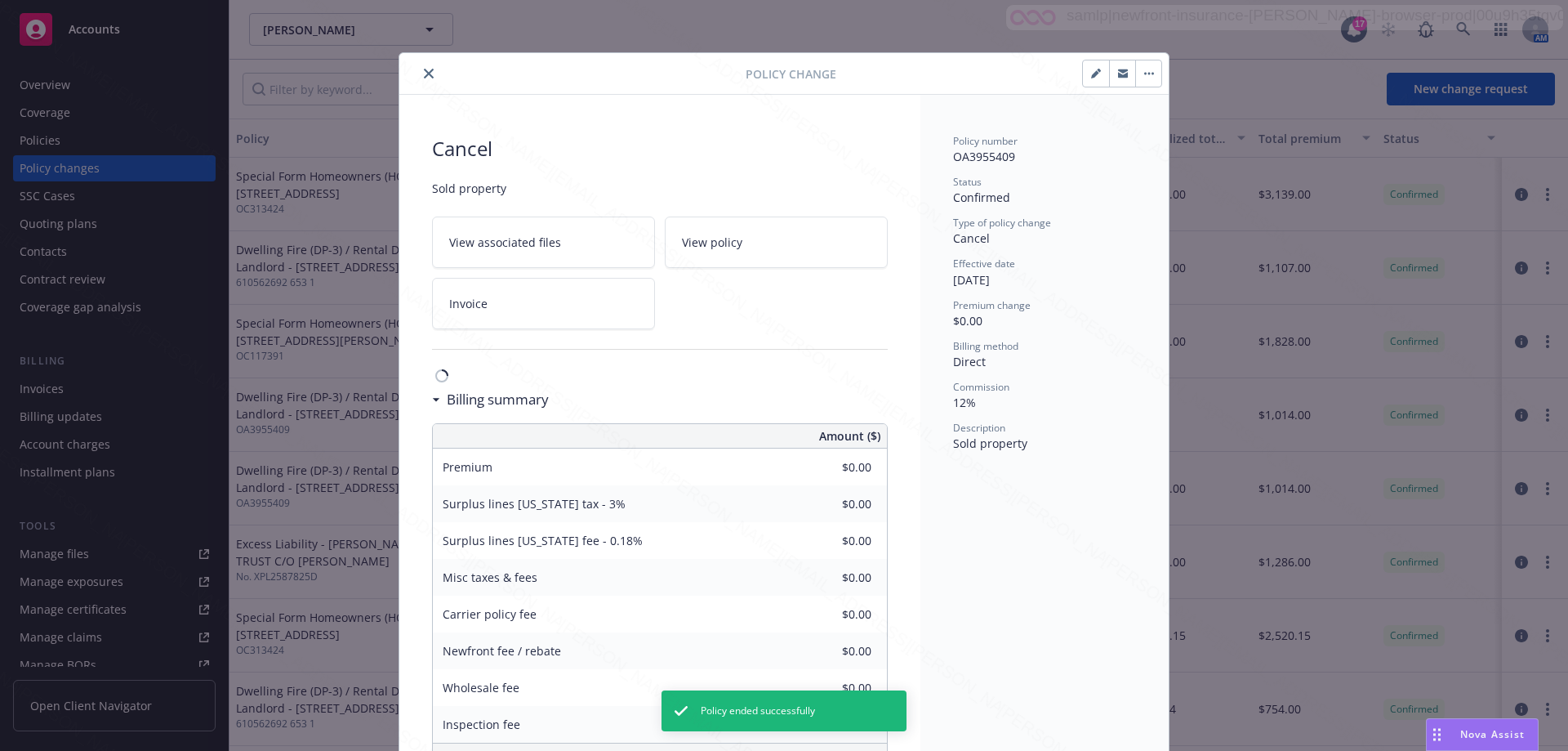
scroll to position [49, 0]
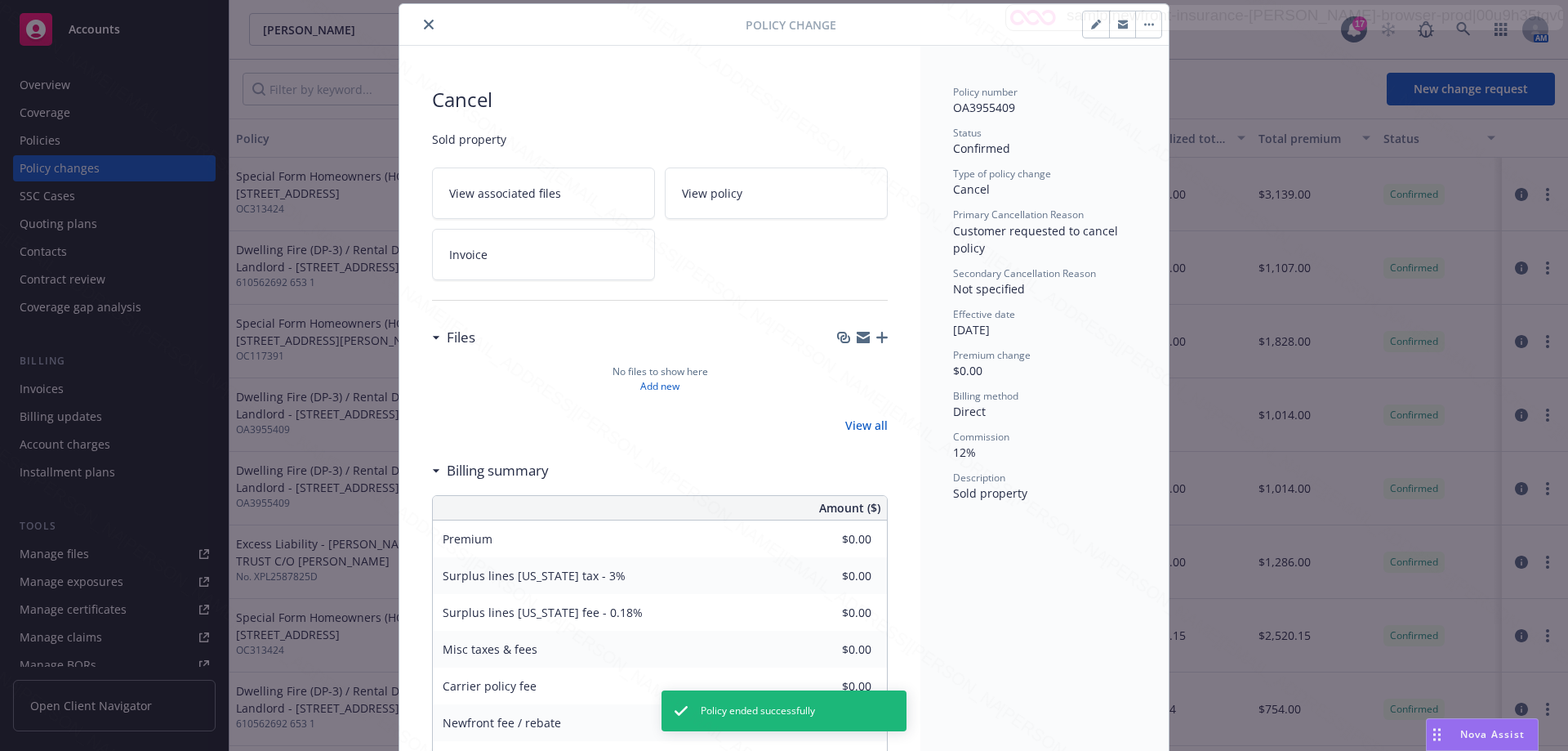
click at [424, 24] on icon "close" at bounding box center [429, 24] width 10 height 10
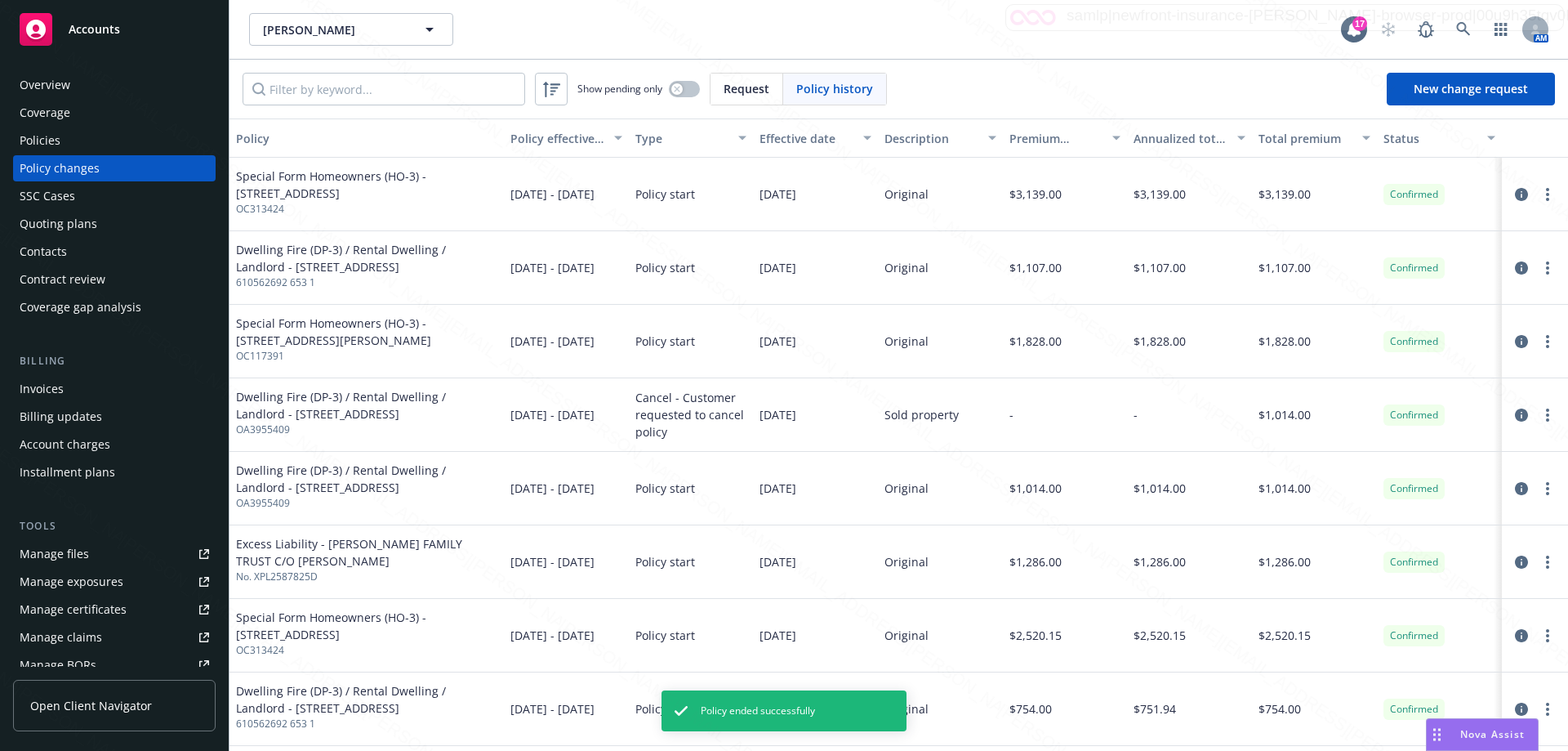
click at [46, 89] on div "Overview" at bounding box center [45, 85] width 51 height 26
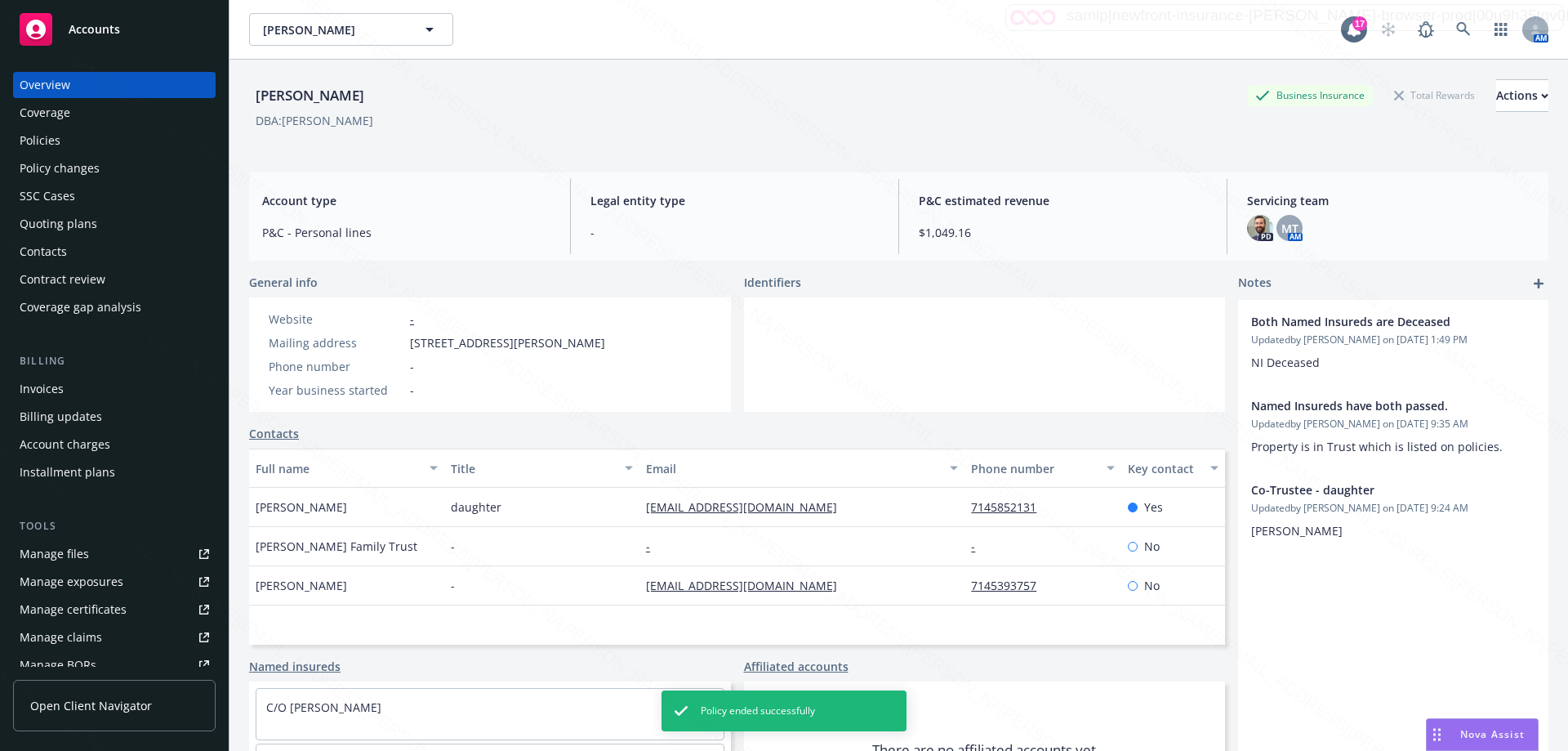
click at [46, 141] on div "Policies" at bounding box center [40, 140] width 41 height 26
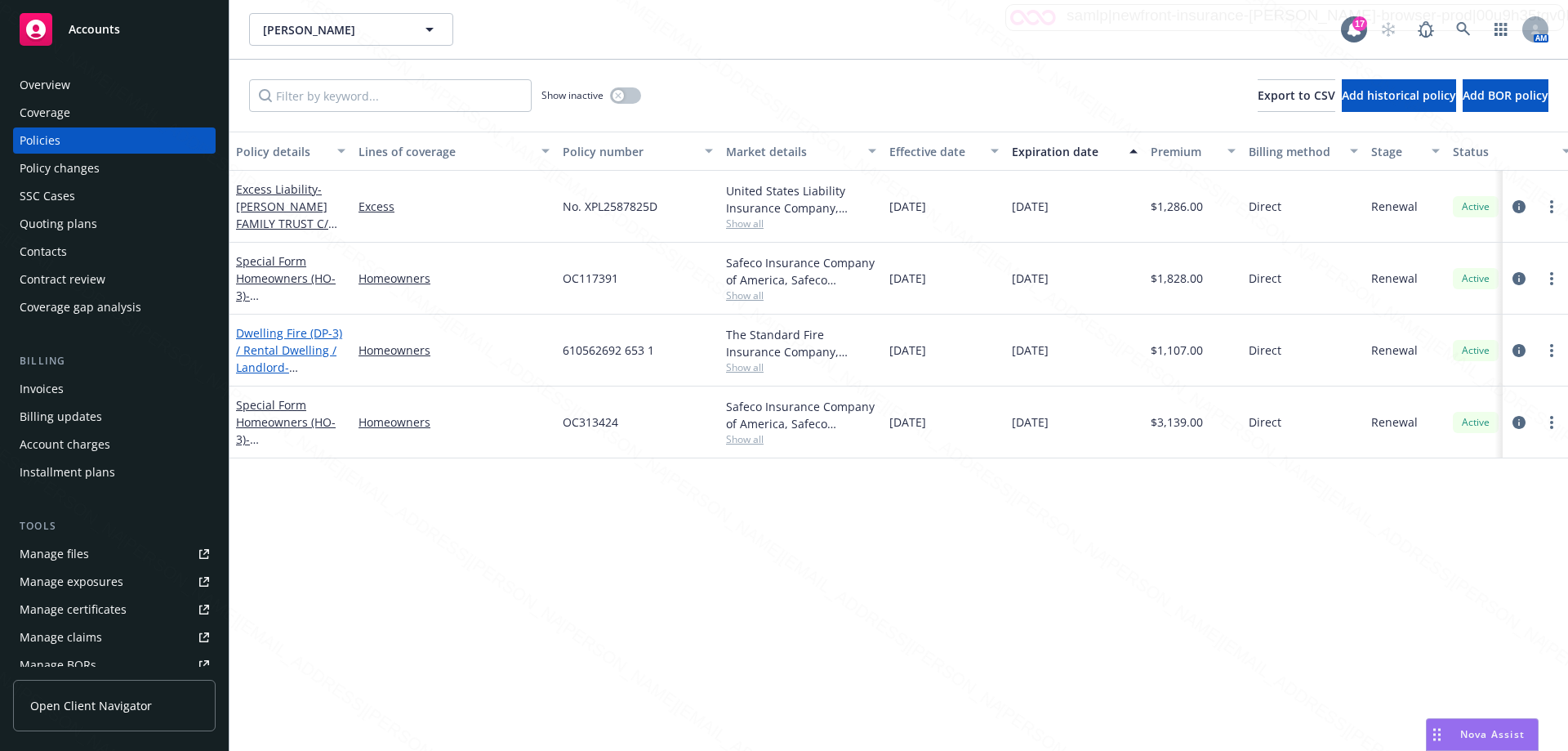
click at [299, 348] on link "Dwelling Fire (DP-3) / Rental Dwelling / Landlord - [STREET_ADDRESS]" at bounding box center [289, 358] width 106 height 67
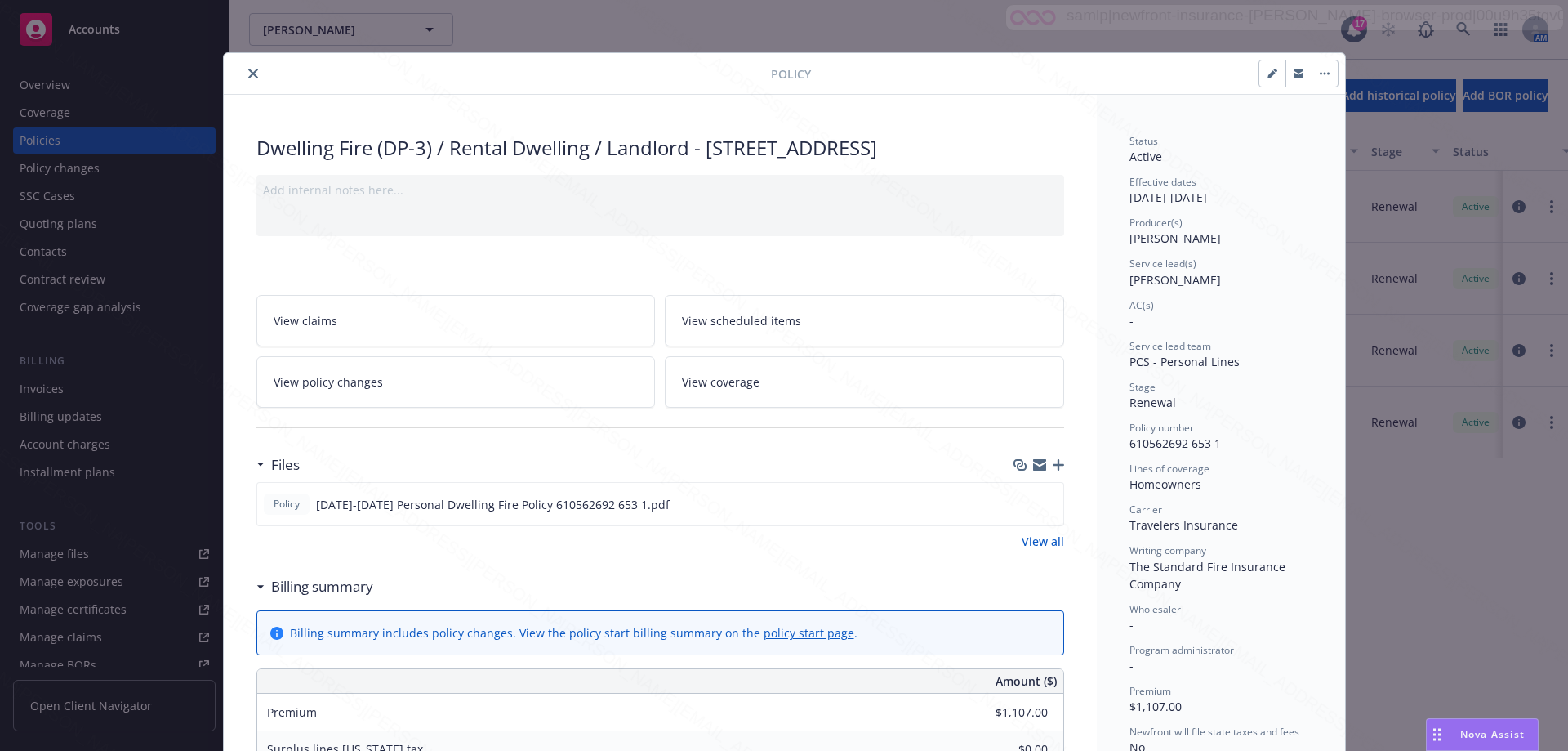
click at [249, 64] on button "close" at bounding box center [253, 73] width 20 height 20
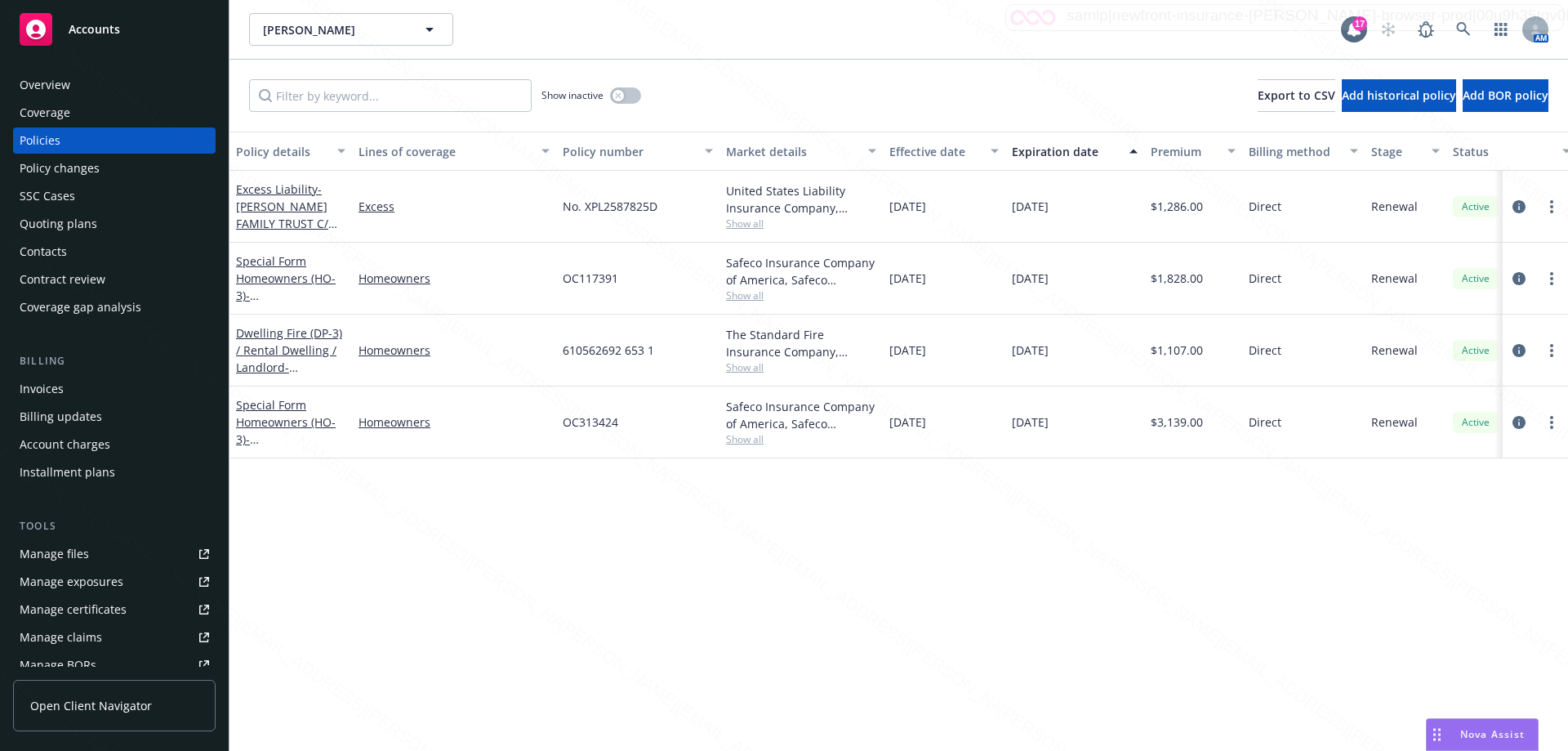
drag, startPoint x: 1124, startPoint y: 558, endPoint x: 1135, endPoint y: 554, distance: 11.7
click at [777, 558] on div "Policy details Lines of coverage Policy number Market details Effective date Ex…" at bounding box center [899, 441] width 1339 height 619
click at [51, 86] on div "Overview" at bounding box center [45, 85] width 51 height 26
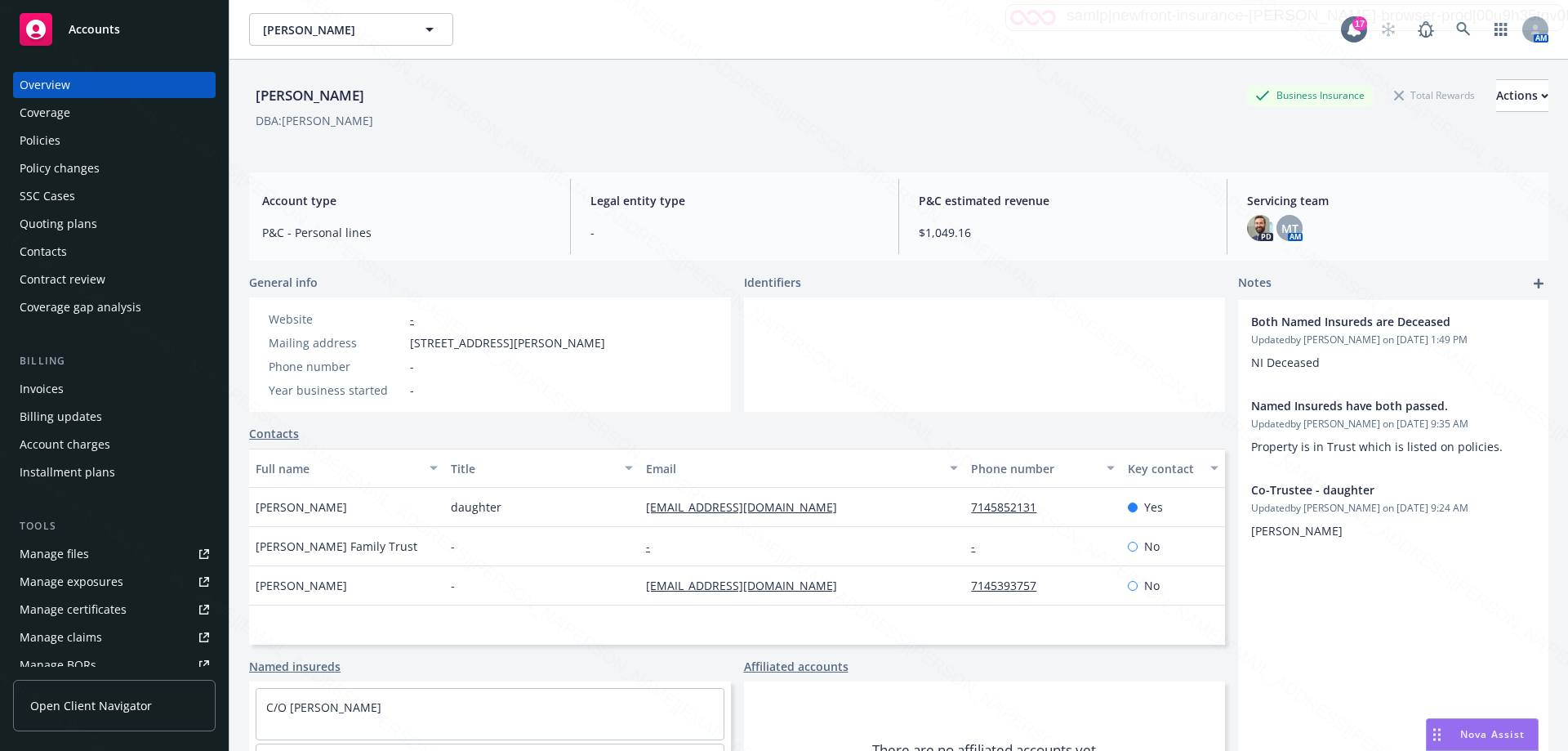
click at [48, 138] on div "Policies" at bounding box center [40, 140] width 41 height 26
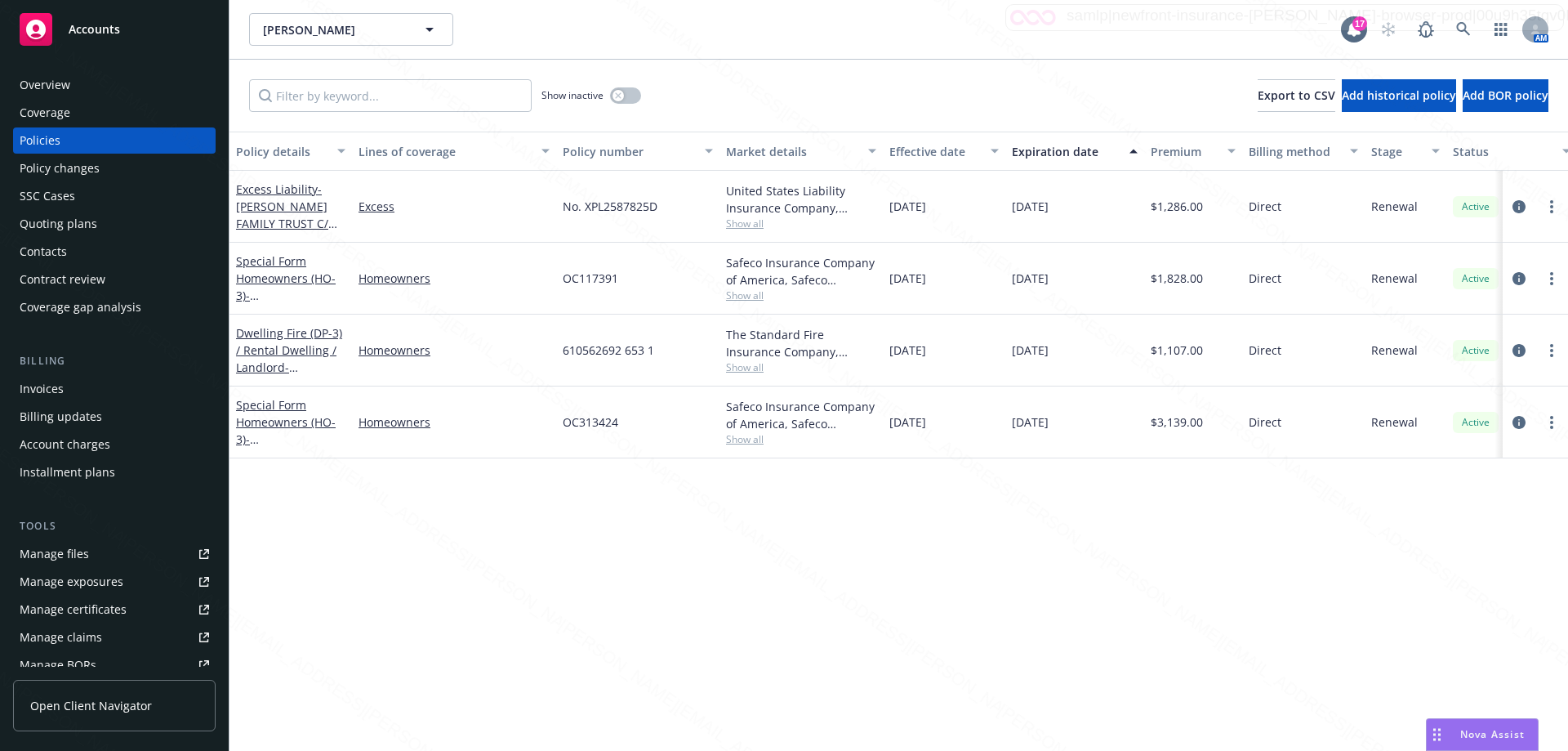
click at [777, 542] on div "Policy details Lines of coverage Policy number Market details Effective date Ex…" at bounding box center [899, 441] width 1339 height 619
click at [777, 541] on div "Policy details Lines of coverage Policy number Market details Effective date Ex…" at bounding box center [899, 441] width 1339 height 619
click at [777, 544] on div "Policy details Lines of coverage Policy number Market details Effective date Ex…" at bounding box center [899, 441] width 1339 height 619
click at [727, 526] on div "Policy details Lines of coverage Policy number Market details Effective date Ex…" at bounding box center [899, 441] width 1339 height 619
click at [722, 559] on div "Policy details Lines of coverage Policy number Market details Effective date Ex…" at bounding box center [899, 441] width 1339 height 619
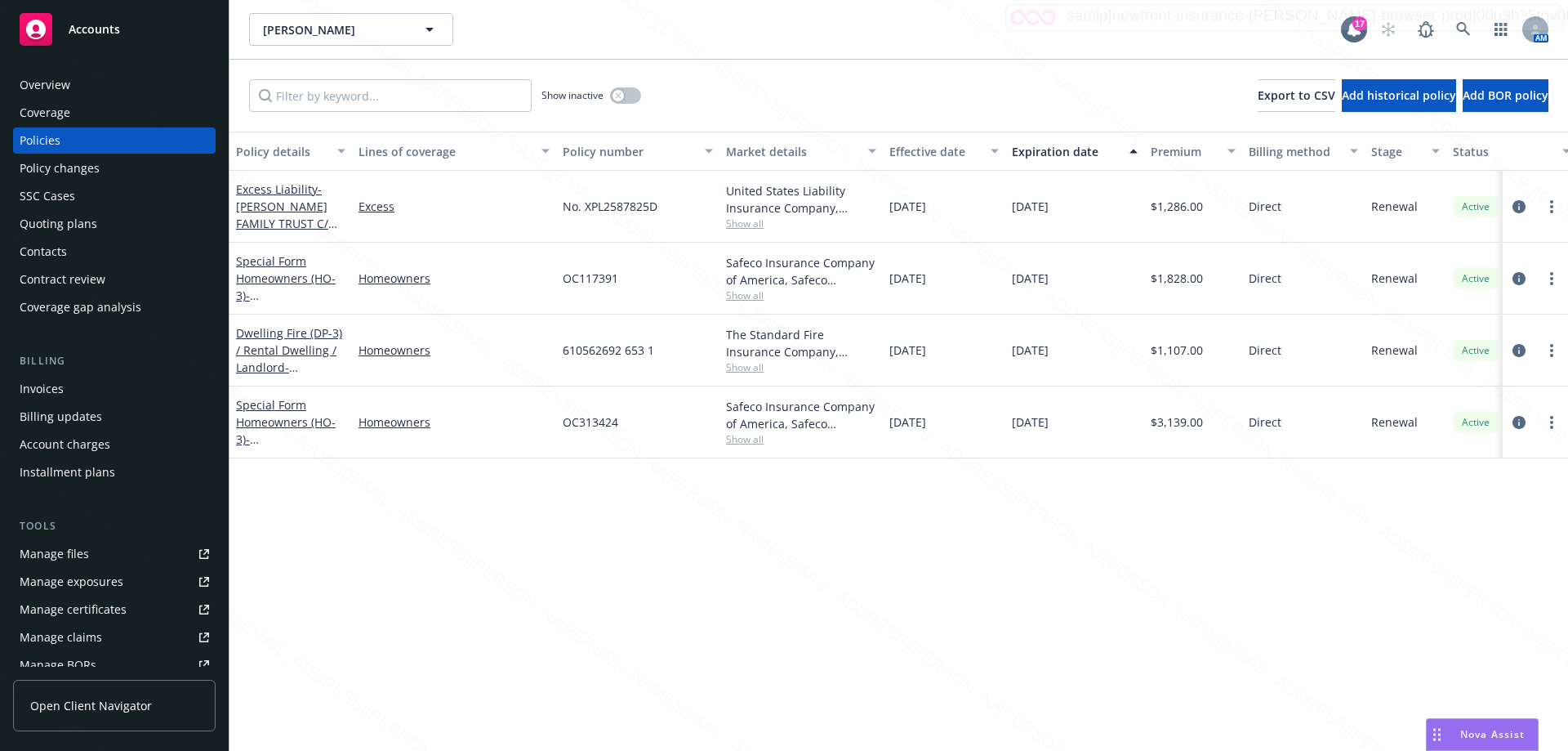
click at [777, 568] on div "Policy details Lines of coverage Policy number Market details Effective date Ex…" at bounding box center [899, 441] width 1339 height 619
click at [777, 675] on div "Policy details Lines of coverage Policy number Market details Effective date Ex…" at bounding box center [899, 441] width 1339 height 619
click at [777, 522] on div "Policy details Lines of coverage Policy number Market details Effective date Ex…" at bounding box center [899, 441] width 1339 height 619
click at [777, 516] on div "Policy details Lines of coverage Policy number Market details Effective date Ex…" at bounding box center [899, 441] width 1339 height 619
click at [777, 573] on div "Policy details Lines of coverage Policy number Market details Effective date Ex…" at bounding box center [899, 441] width 1339 height 619
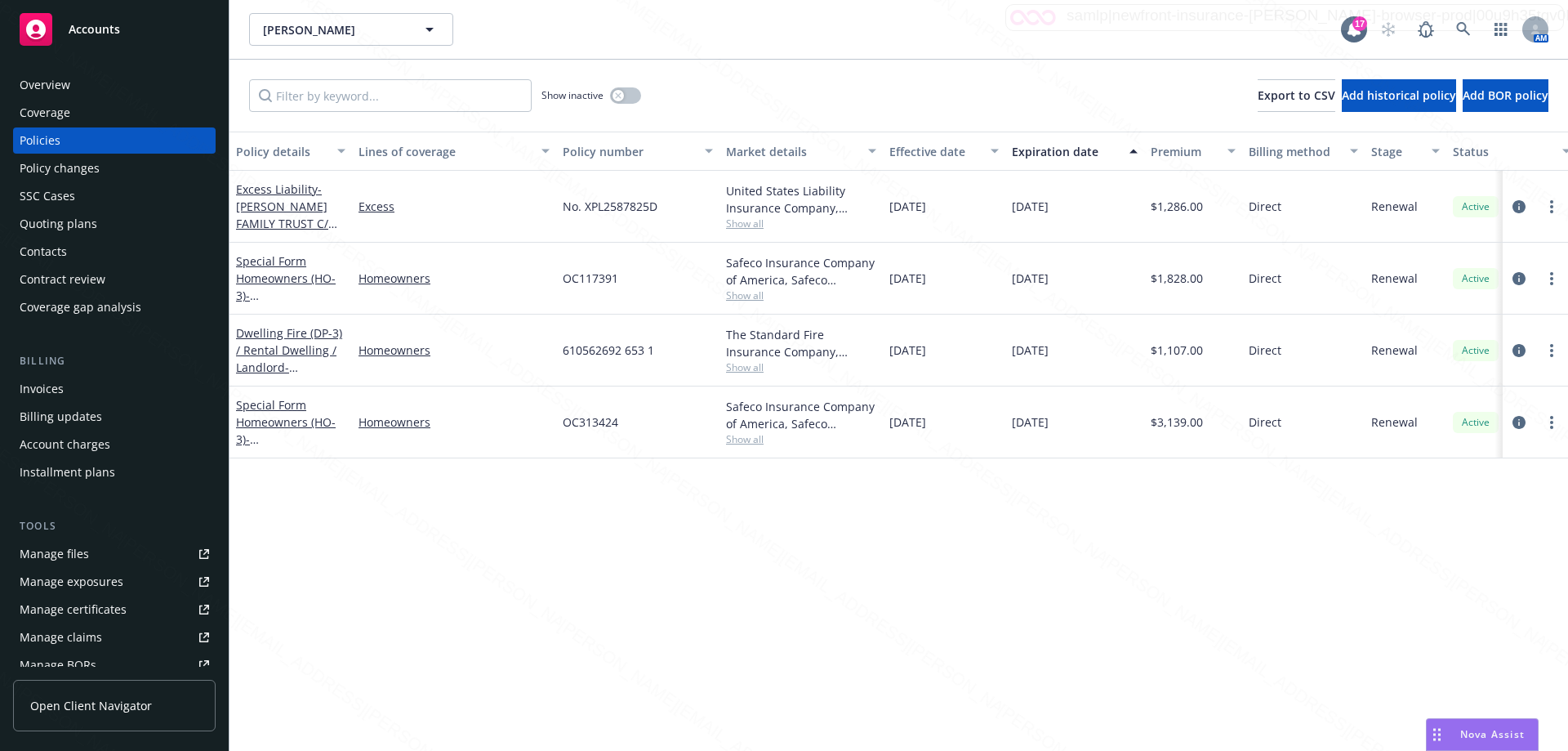
click at [481, 475] on div "Policy details Lines of coverage Policy number Market details Effective date Ex…" at bounding box center [899, 441] width 1339 height 619
click at [64, 85] on div "Overview" at bounding box center [45, 85] width 51 height 26
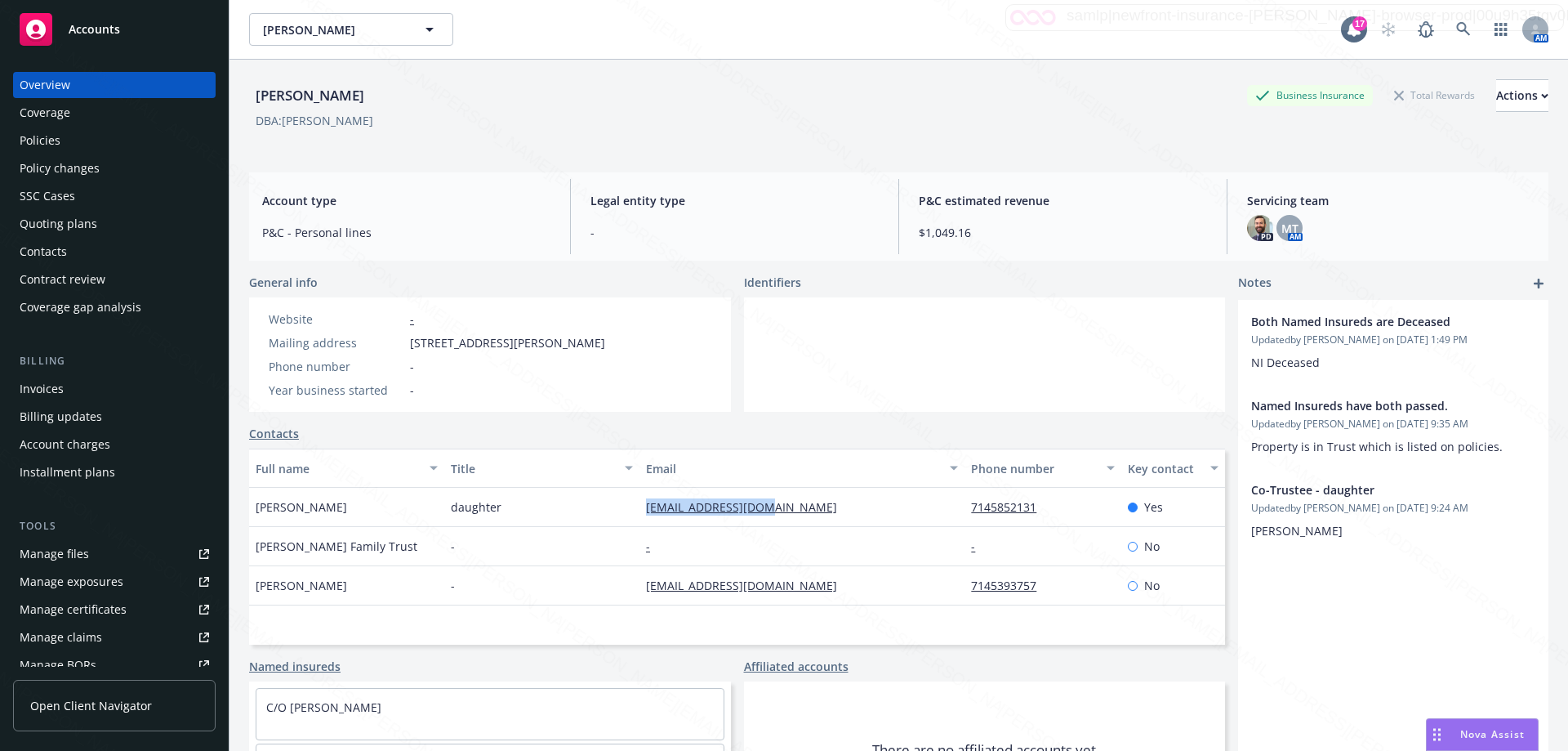
drag, startPoint x: 787, startPoint y: 514, endPoint x: 631, endPoint y: 509, distance: 156.1
click at [631, 509] on div "[PERSON_NAME] daughter [EMAIL_ADDRESS][DOMAIN_NAME] 7145852131 Yes" at bounding box center [737, 507] width 977 height 39
copy div "[EMAIL_ADDRESS][DOMAIN_NAME]"
click at [37, 140] on div "Policies" at bounding box center [40, 140] width 41 height 26
